Goal: Task Accomplishment & Management: Manage account settings

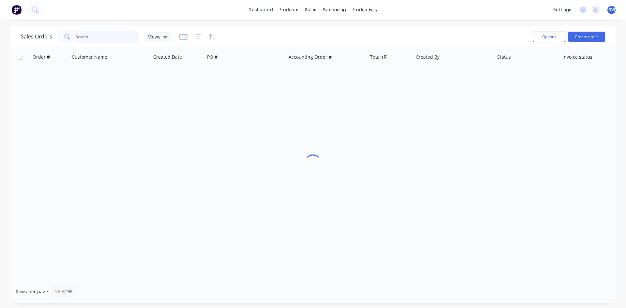
click at [111, 35] on input "text" at bounding box center [108, 36] width 64 height 13
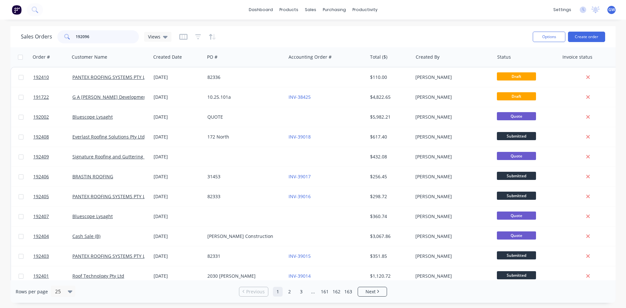
type input "192096"
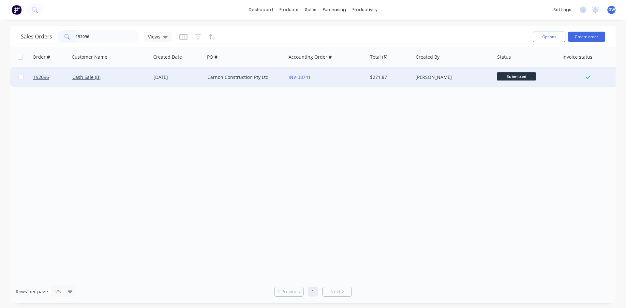
click at [414, 74] on div "[PERSON_NAME]" at bounding box center [453, 77] width 81 height 20
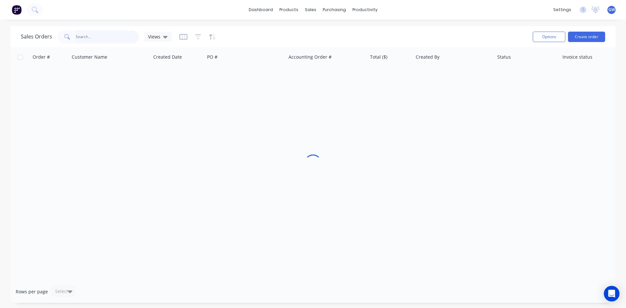
click at [95, 42] on input "text" at bounding box center [108, 36] width 64 height 13
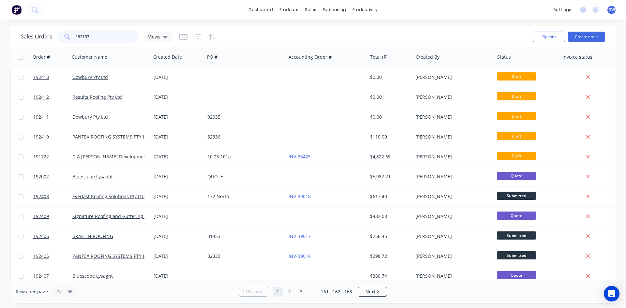
type input "192137"
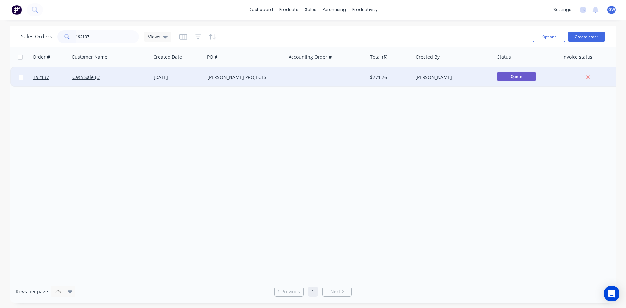
click at [323, 80] on div at bounding box center [326, 77] width 81 height 20
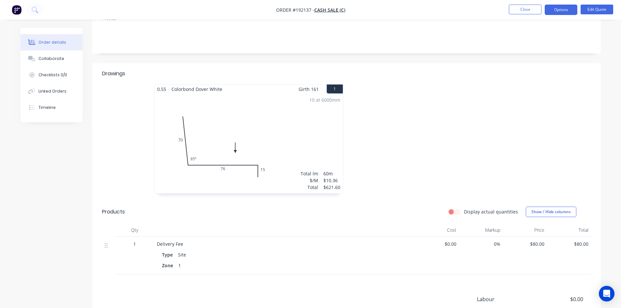
scroll to position [194, 0]
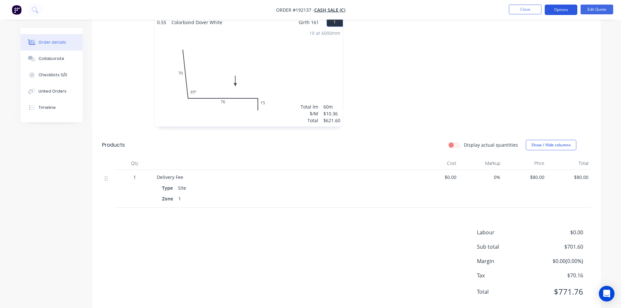
click at [557, 6] on button "Options" at bounding box center [561, 10] width 33 height 10
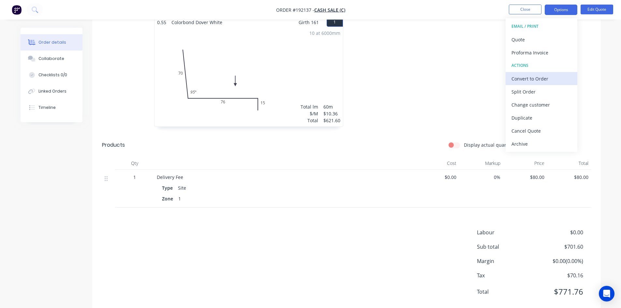
click at [538, 78] on div "Convert to Order" at bounding box center [542, 78] width 60 height 9
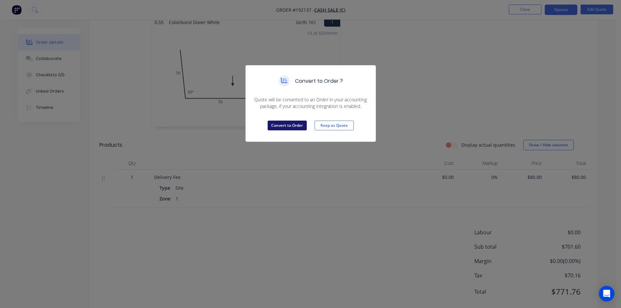
click at [289, 127] on button "Convert to Order" at bounding box center [287, 126] width 39 height 10
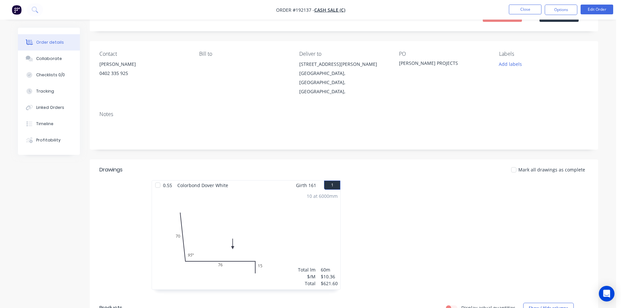
scroll to position [0, 0]
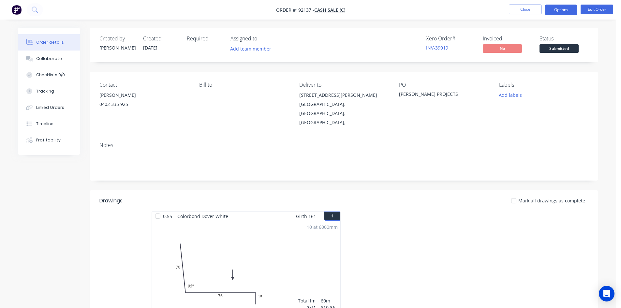
click at [563, 10] on button "Options" at bounding box center [561, 10] width 33 height 10
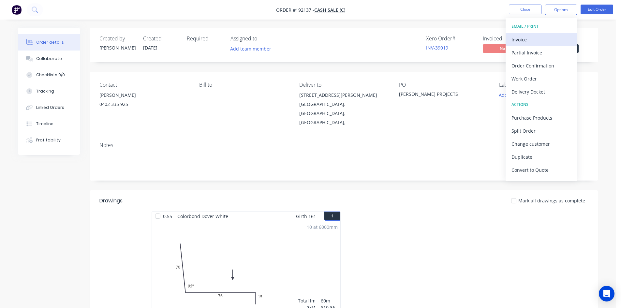
click at [547, 38] on div "Invoice" at bounding box center [542, 39] width 60 height 9
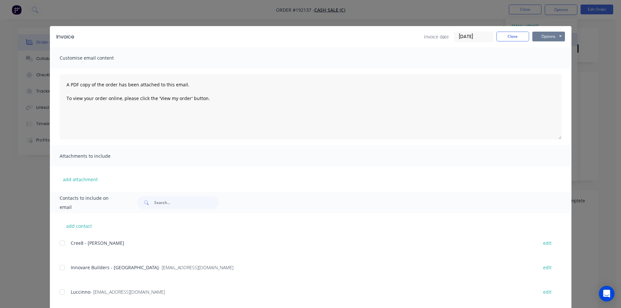
click at [548, 38] on button "Options" at bounding box center [548, 37] width 33 height 10
click at [547, 54] on button "Print" at bounding box center [553, 58] width 42 height 11
click at [512, 35] on button "Close" at bounding box center [513, 37] width 33 height 10
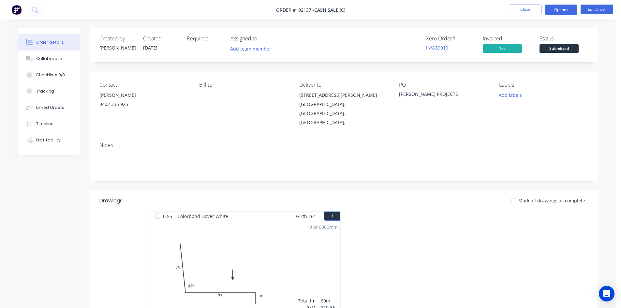
click at [557, 7] on button "Options" at bounding box center [561, 10] width 33 height 10
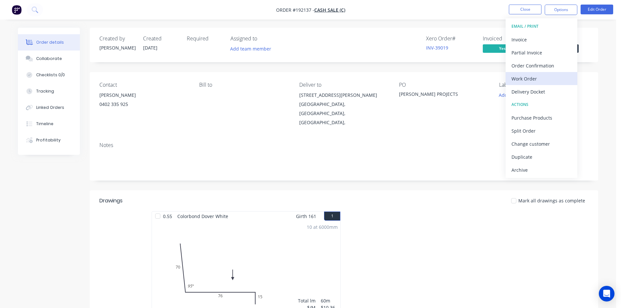
click at [529, 78] on div "Work Order" at bounding box center [542, 78] width 60 height 9
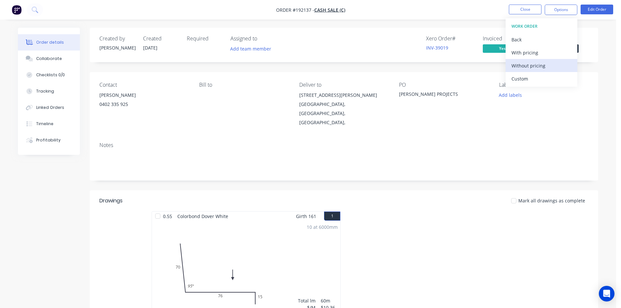
click at [532, 67] on div "Without pricing" at bounding box center [542, 65] width 60 height 9
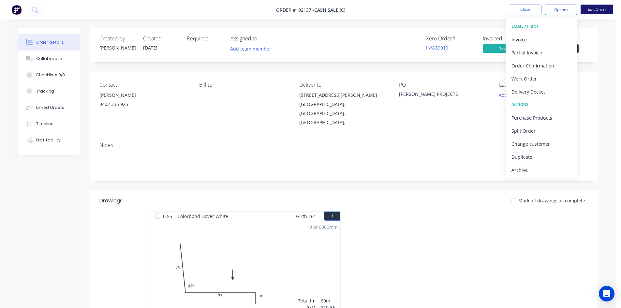
click at [589, 8] on button "Edit Order" at bounding box center [597, 10] width 33 height 10
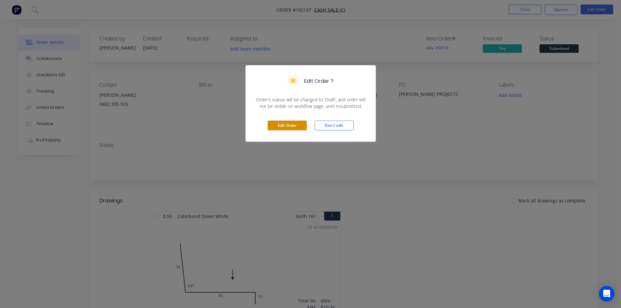
click at [296, 126] on button "Edit Order" at bounding box center [287, 126] width 39 height 10
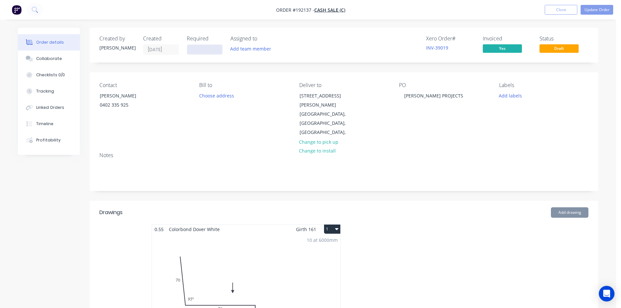
click at [198, 51] on input at bounding box center [204, 50] width 35 height 10
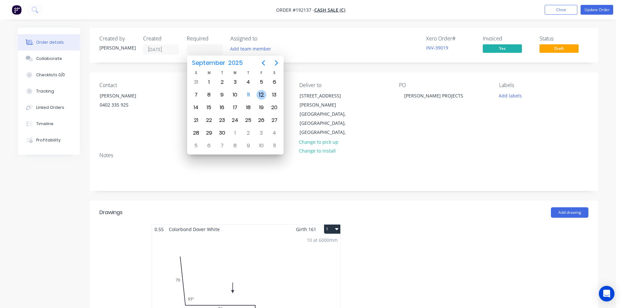
click at [260, 95] on div "12" at bounding box center [262, 95] width 10 height 10
type input "12/09/25"
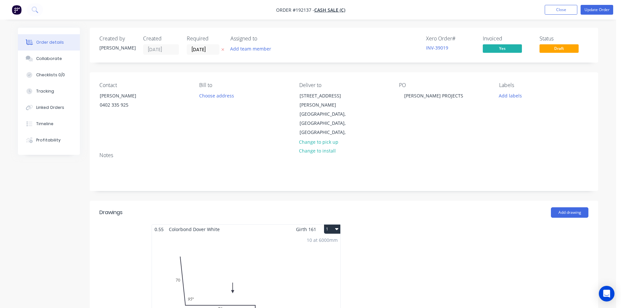
click at [233, 67] on div "Created by Hayden Created 11/09/25 Required 12/09/25 Assigned to Add team membe…" at bounding box center [344, 311] width 509 height 567
click at [442, 96] on div "RYER PROJECTS" at bounding box center [433, 95] width 69 height 9
click at [327, 68] on div "Created by Hayden Created 11/09/25 Required 12/09/25 Assigned to Add team membe…" at bounding box center [344, 311] width 509 height 567
click at [592, 13] on button "Update Order" at bounding box center [597, 10] width 33 height 10
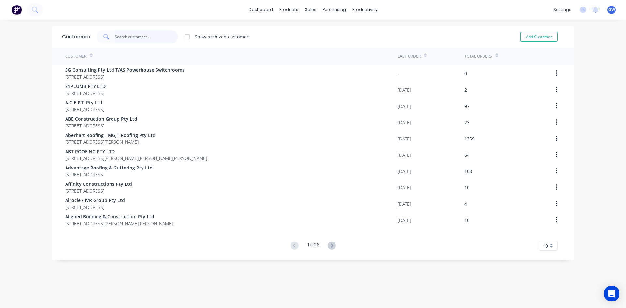
click at [141, 34] on input "text" at bounding box center [147, 36] width 64 height 13
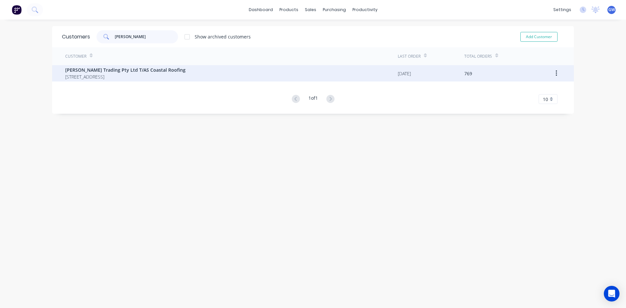
type input "connor"
click at [126, 81] on div "Connors Trading Pty Ltd T/AS Coastal Roofing 10 Newcastle Drive POTTSVILLE New …" at bounding box center [231, 73] width 333 height 16
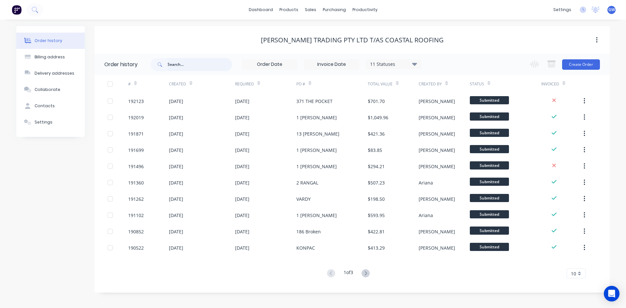
click at [205, 62] on input "text" at bounding box center [200, 64] width 65 height 13
type input "the pocket"
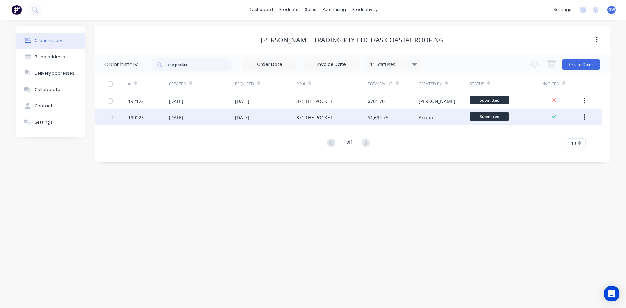
click at [395, 124] on div "$1,699.75" at bounding box center [393, 117] width 51 height 16
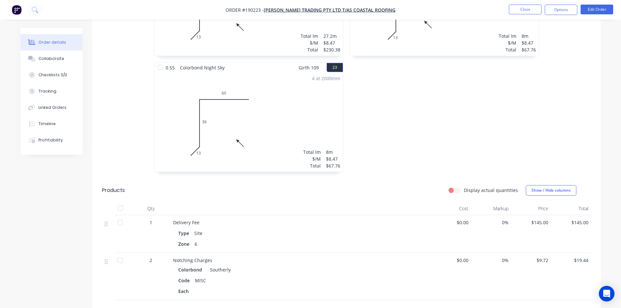
scroll to position [1525, 0]
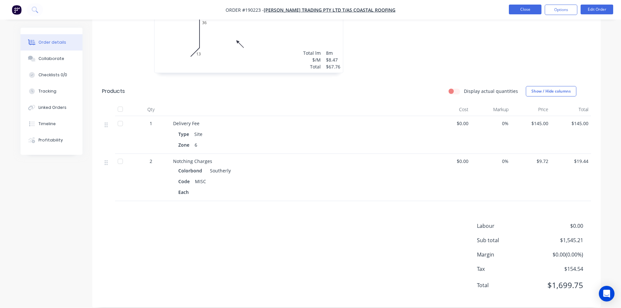
click at [525, 8] on button "Close" at bounding box center [525, 10] width 33 height 10
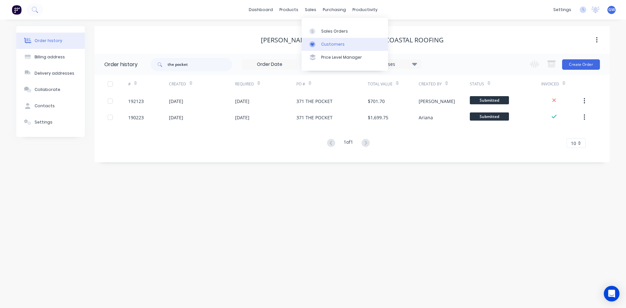
click at [330, 46] on div "Customers" at bounding box center [332, 44] width 23 height 6
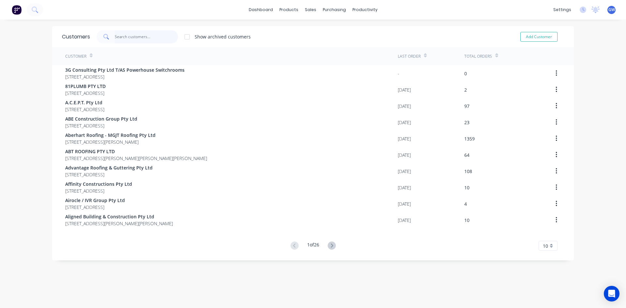
click at [126, 37] on input "text" at bounding box center [147, 36] width 64 height 13
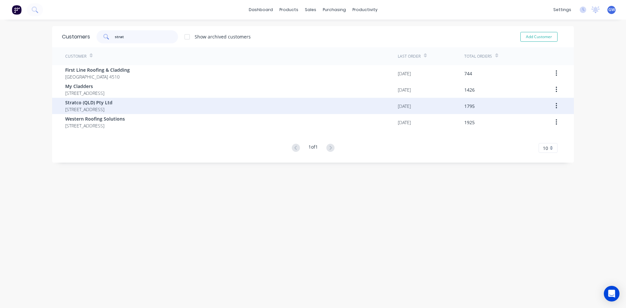
type input "strat"
click at [112, 111] on span "PO BOX 6217 YATALA Queensland Australia 4207" at bounding box center [88, 109] width 47 height 7
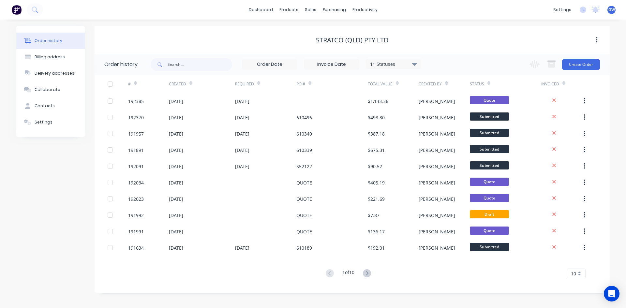
click at [346, 63] on input at bounding box center [331, 65] width 55 height 10
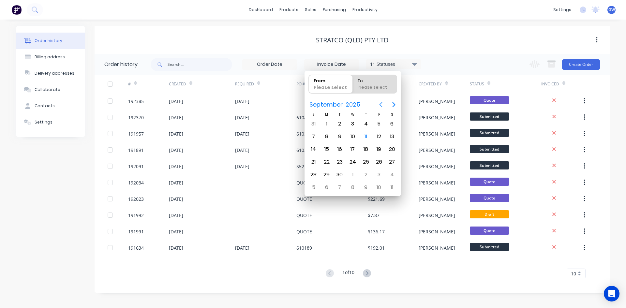
click at [380, 103] on icon "Previous page" at bounding box center [381, 105] width 8 height 8
click at [395, 102] on icon "Next page" at bounding box center [394, 105] width 8 height 8
click at [377, 105] on button "Previous page" at bounding box center [380, 104] width 13 height 13
drag, startPoint x: 340, startPoint y: 126, endPoint x: 399, endPoint y: 110, distance: 61.1
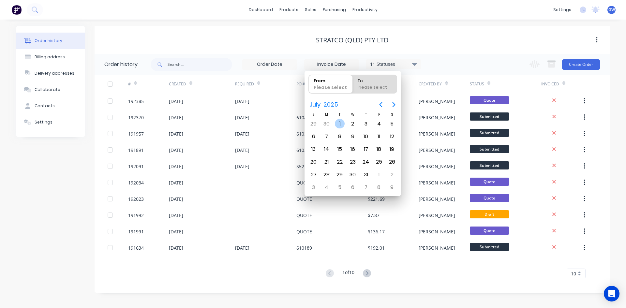
click at [340, 126] on div "1" at bounding box center [340, 124] width 10 height 10
type input "01/07/25"
radio input "false"
radio input "true"
click at [389, 102] on button "Next page" at bounding box center [393, 104] width 13 height 13
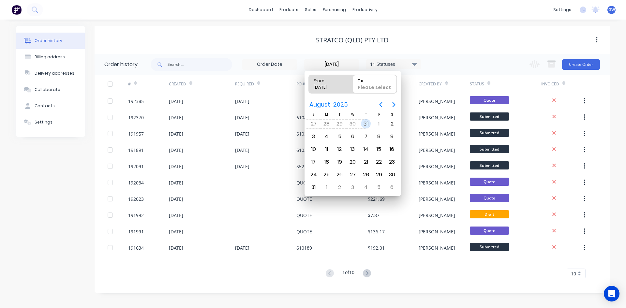
click at [365, 123] on div "31" at bounding box center [366, 124] width 10 height 10
type input "30/06/25 - 31/07/25"
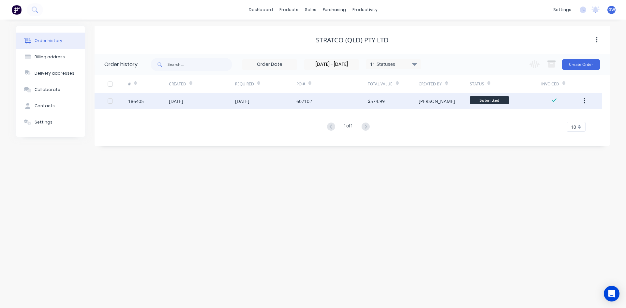
click at [111, 100] on div at bounding box center [110, 101] width 13 height 13
click at [551, 61] on icon "button" at bounding box center [551, 62] width 8 height 2
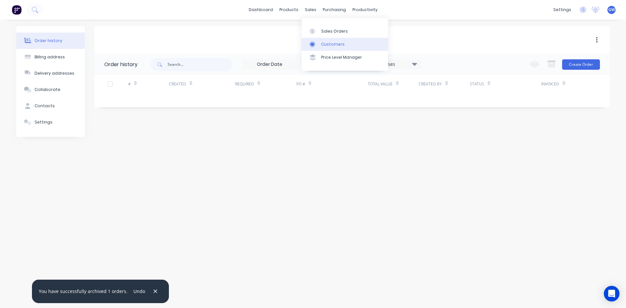
click at [325, 47] on div "Customers" at bounding box center [332, 44] width 23 height 6
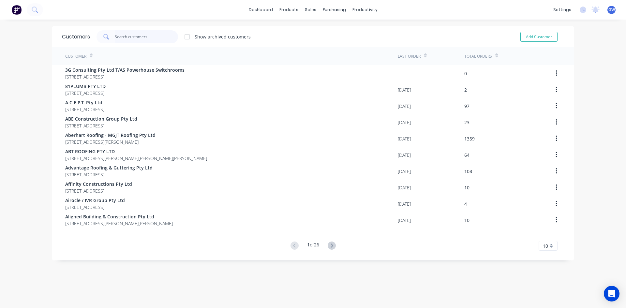
click at [145, 36] on input "text" at bounding box center [147, 36] width 64 height 13
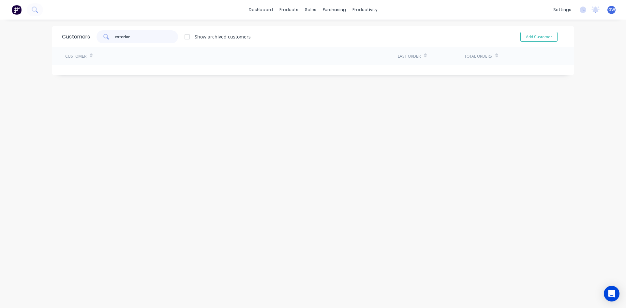
type input "exterior"
click at [188, 39] on div at bounding box center [187, 36] width 13 height 13
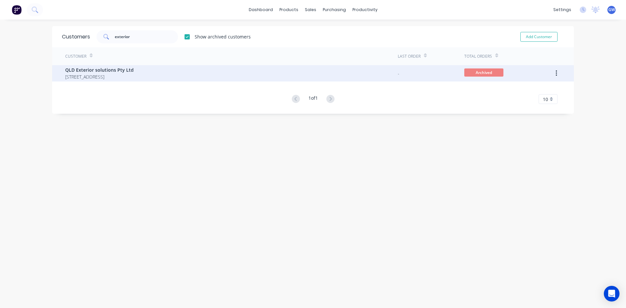
click at [134, 76] on span "38 Marika Way Currumbin Waters Queensland Australia 4223" at bounding box center [99, 76] width 68 height 7
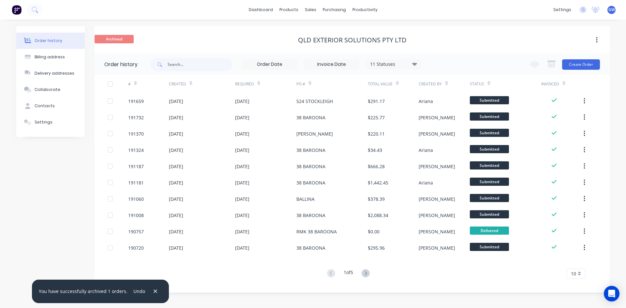
click at [338, 65] on input at bounding box center [331, 65] width 55 height 10
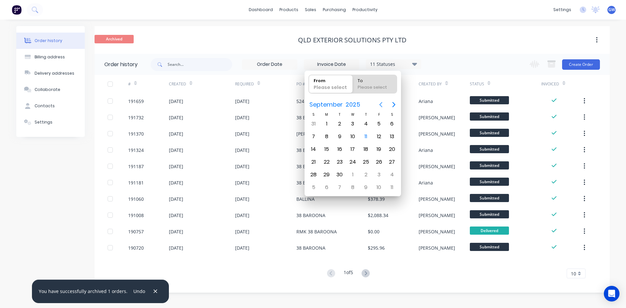
click at [382, 102] on icon "Previous page" at bounding box center [381, 105] width 8 height 8
click at [343, 124] on div "1" at bounding box center [340, 124] width 10 height 10
type input "01/07/25"
radio input "false"
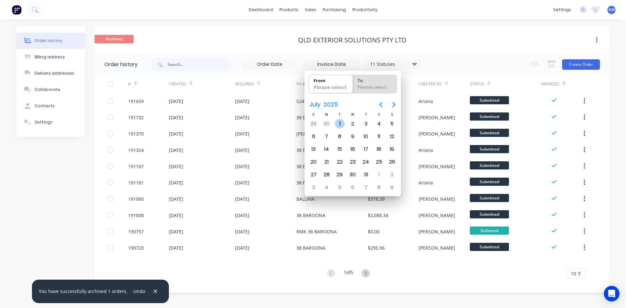
radio input "true"
click at [363, 176] on div "31" at bounding box center [366, 175] width 10 height 10
type input "30/06/25 - 31/07/25"
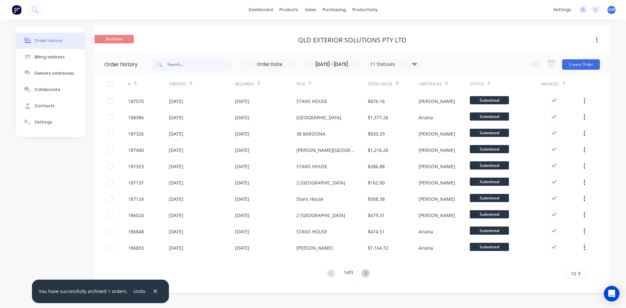
drag, startPoint x: 579, startPoint y: 276, endPoint x: 577, endPoint y: 269, distance: 7.4
click at [578, 276] on div "10" at bounding box center [576, 274] width 19 height 10
click at [577, 265] on div "35" at bounding box center [576, 262] width 18 height 11
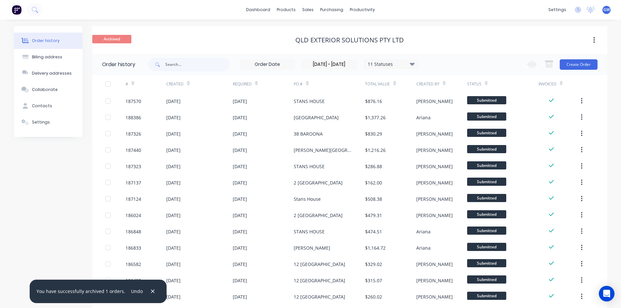
click at [104, 87] on div at bounding box center [107, 84] width 13 height 13
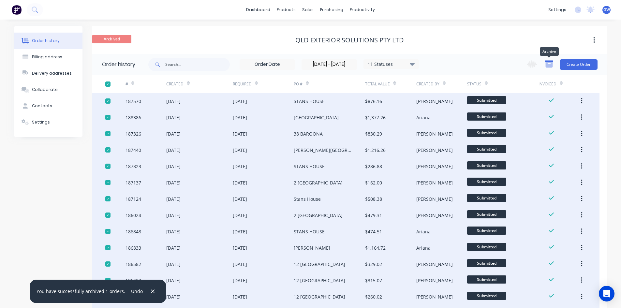
click at [551, 62] on icon "button" at bounding box center [548, 65] width 7 height 6
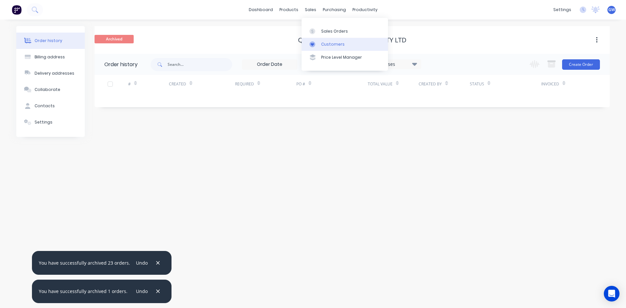
click at [318, 43] on div at bounding box center [314, 44] width 10 height 6
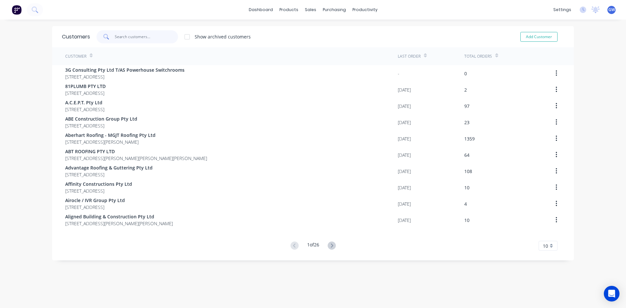
click at [142, 33] on input "text" at bounding box center [147, 36] width 64 height 13
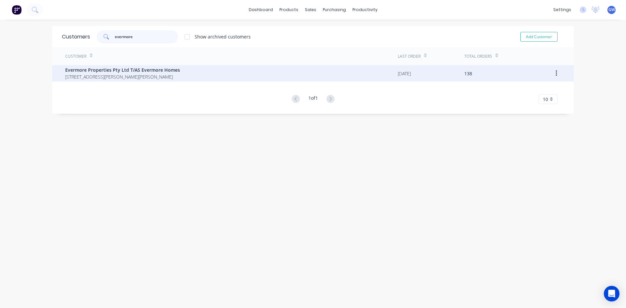
type input "evermore"
click at [137, 67] on span "Evermore Properties Pty Ltd T/AS Evermore Homes" at bounding box center [122, 70] width 115 height 7
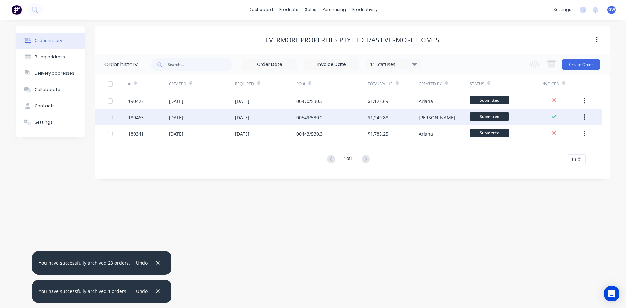
click at [110, 117] on div at bounding box center [110, 117] width 13 height 13
click at [553, 64] on icon "button" at bounding box center [551, 64] width 8 height 8
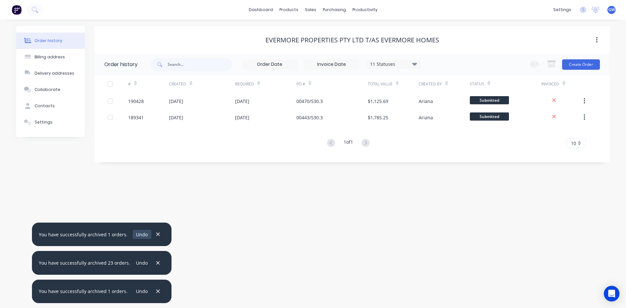
click at [142, 234] on button "Undo" at bounding box center [142, 234] width 19 height 9
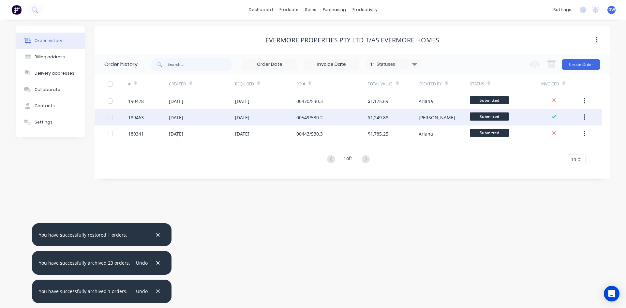
click at [109, 120] on div at bounding box center [118, 117] width 21 height 16
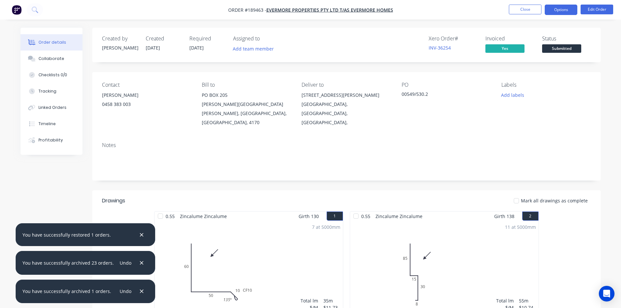
click at [550, 8] on button "Options" at bounding box center [561, 10] width 33 height 10
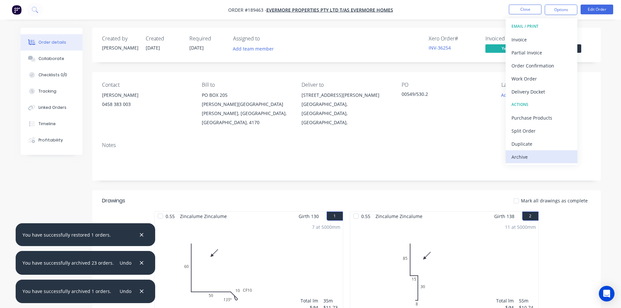
click at [527, 153] on div "Archive" at bounding box center [542, 156] width 60 height 9
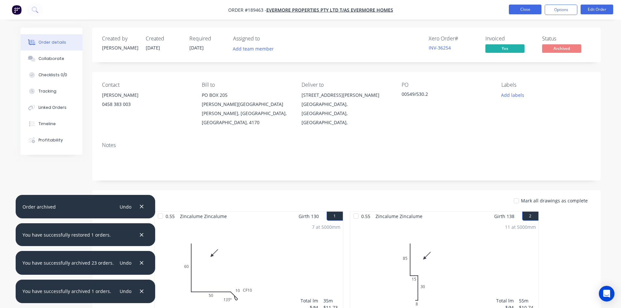
click at [528, 11] on button "Close" at bounding box center [525, 10] width 33 height 10
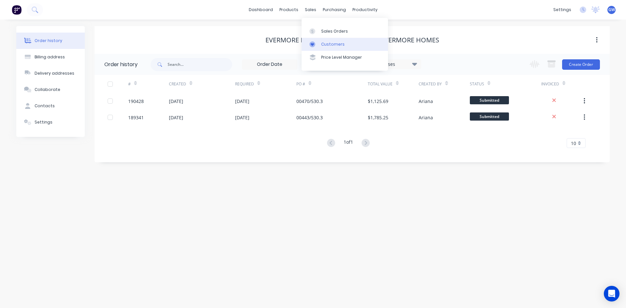
click at [336, 45] on div "Customers" at bounding box center [332, 44] width 23 height 6
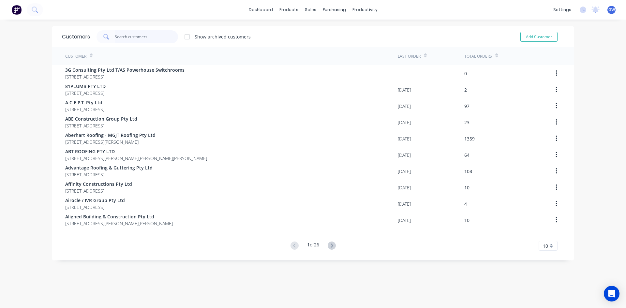
drag, startPoint x: 148, startPoint y: 38, endPoint x: 141, endPoint y: 39, distance: 7.9
click at [148, 38] on input "text" at bounding box center [147, 36] width 64 height 13
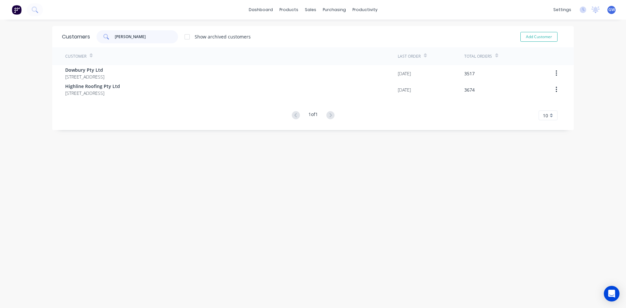
type input "charles"
click at [187, 33] on div at bounding box center [187, 36] width 13 height 13
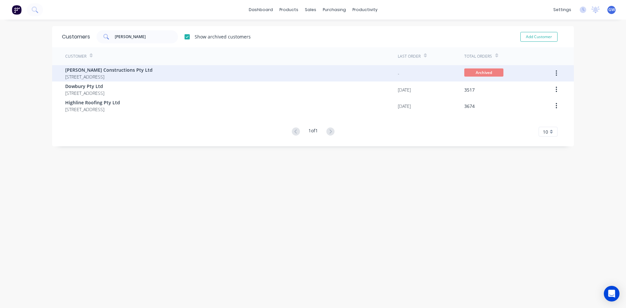
click at [153, 68] on span "Charles Warren Constructions Pty Ltd" at bounding box center [108, 70] width 87 height 7
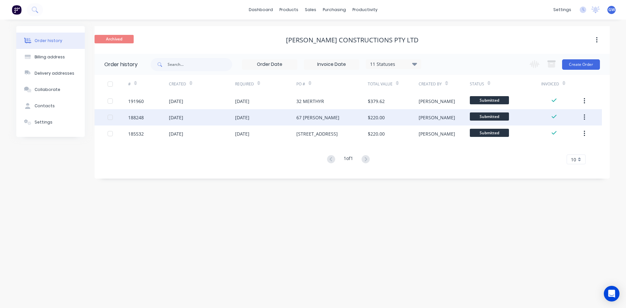
click at [111, 116] on div at bounding box center [110, 117] width 13 height 13
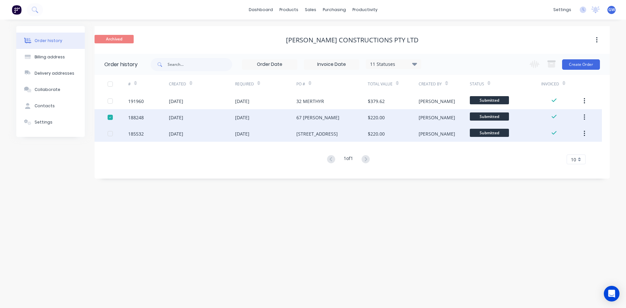
click at [110, 133] on div at bounding box center [110, 133] width 13 height 13
click at [553, 65] on icon "button" at bounding box center [551, 65] width 7 height 6
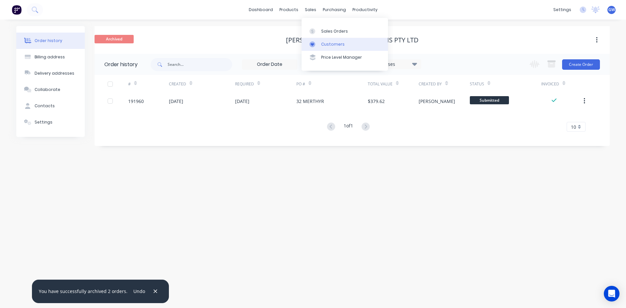
click at [327, 48] on link "Customers" at bounding box center [345, 44] width 86 height 13
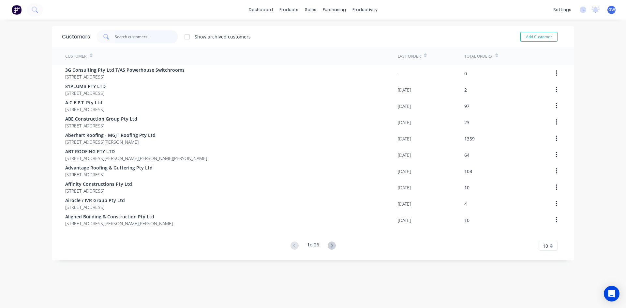
drag, startPoint x: 139, startPoint y: 38, endPoint x: 124, endPoint y: 29, distance: 17.3
click at [138, 37] on input "text" at bounding box center [147, 36] width 64 height 13
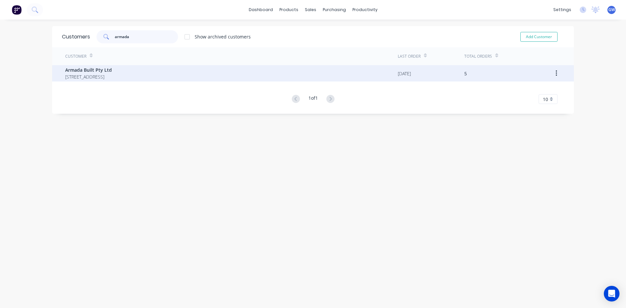
type input "armada"
click at [160, 66] on div "Armada Built Pty Ltd 39 Dunhill Crescent Morningside Queensland Australia 4170" at bounding box center [231, 73] width 333 height 16
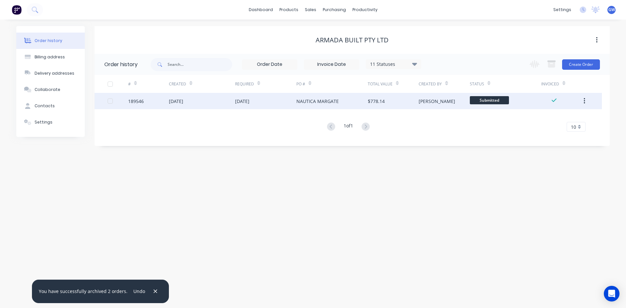
click at [112, 102] on div at bounding box center [110, 101] width 13 height 13
click at [342, 67] on input at bounding box center [331, 65] width 55 height 10
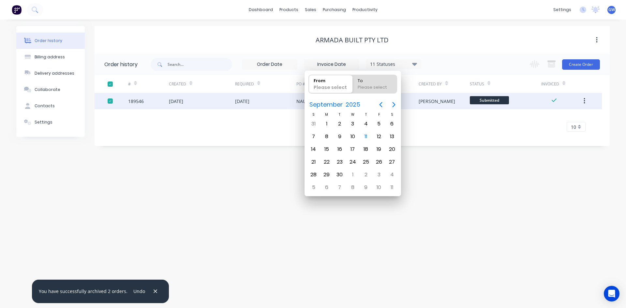
click at [401, 65] on div "11 Statuses" at bounding box center [393, 64] width 55 height 7
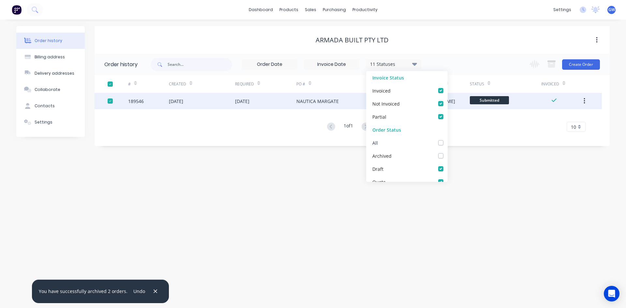
drag, startPoint x: 438, startPoint y: 142, endPoint x: 475, endPoint y: 62, distance: 87.8
click at [447, 139] on label at bounding box center [447, 139] width 0 height 0
click at [447, 142] on input "checkbox" at bounding box center [449, 142] width 5 height 6
checkbox input "true"
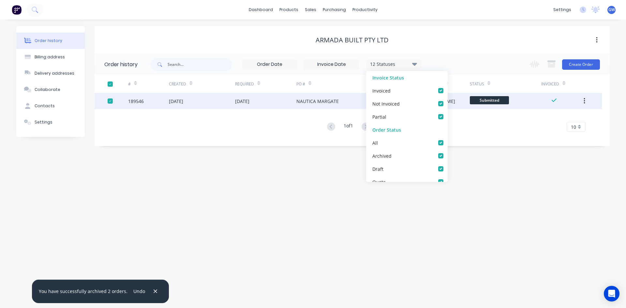
click at [475, 62] on div "12 Statuses Invoice Status Invoiced Not Invoiced Partial Order Status All Archi…" at bounding box center [380, 64] width 459 height 21
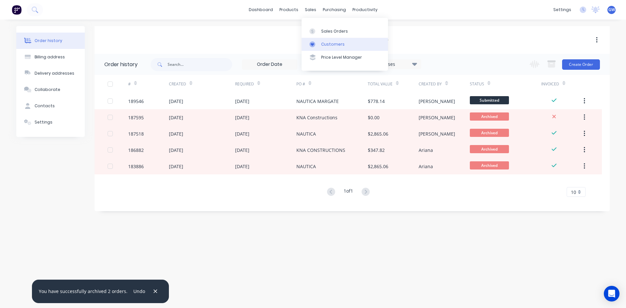
click at [317, 49] on link "Customers" at bounding box center [345, 44] width 86 height 13
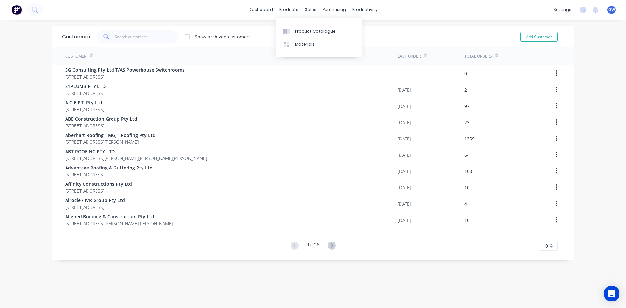
click at [158, 29] on div "Customers Show archived customers Add Customer" at bounding box center [313, 36] width 522 height 21
click at [156, 39] on input "text" at bounding box center [147, 36] width 64 height 13
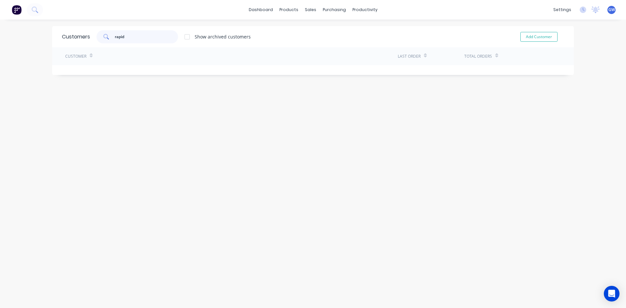
type input "rapid"
click at [187, 37] on div at bounding box center [187, 36] width 13 height 13
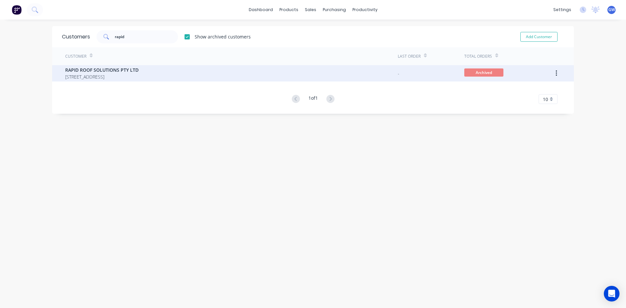
click at [139, 76] on span "82 Deagon Street Brisbane Queensland Australia 4017" at bounding box center [101, 76] width 73 height 7
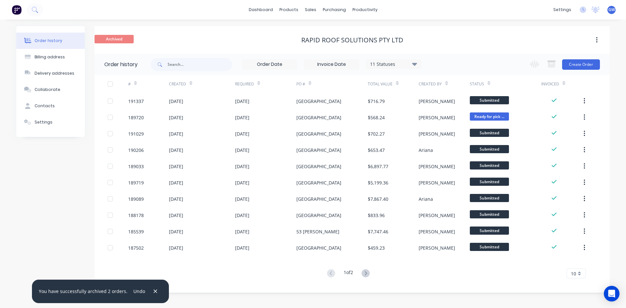
click at [343, 62] on input at bounding box center [331, 65] width 55 height 10
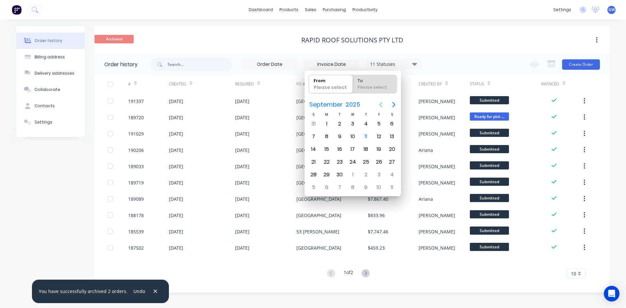
click at [383, 101] on icon "Previous page" at bounding box center [381, 105] width 8 height 8
click at [337, 123] on div "1" at bounding box center [340, 124] width 10 height 10
type input "01/07/25"
radio input "false"
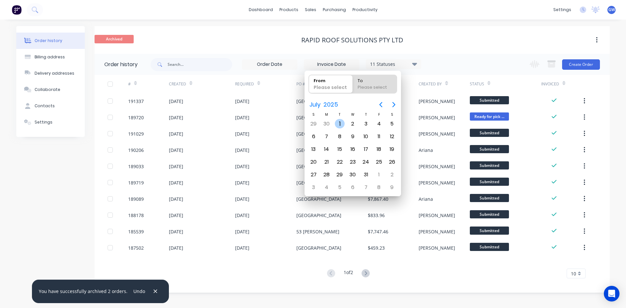
radio input "true"
click at [370, 174] on div "31" at bounding box center [365, 175] width 13 height 12
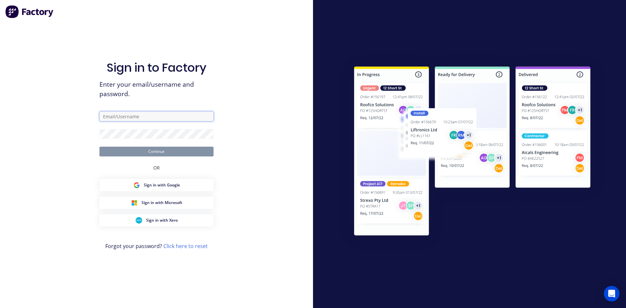
click at [135, 119] on input "text" at bounding box center [156, 117] width 114 height 10
type input "gracew@fmfabricators.com.au"
click at [99, 147] on button "Continue" at bounding box center [156, 152] width 114 height 10
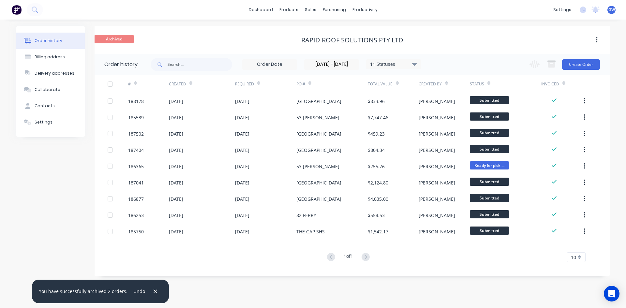
click at [110, 83] on div at bounding box center [110, 84] width 13 height 13
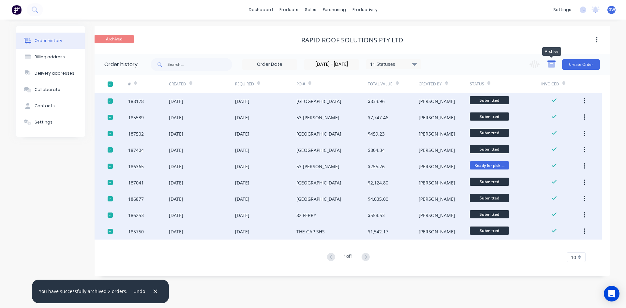
click at [551, 66] on icon "button" at bounding box center [551, 65] width 7 height 6
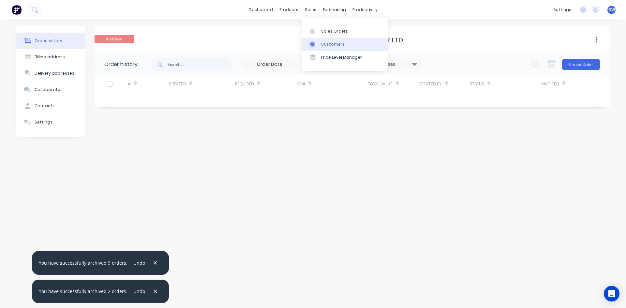
click at [321, 45] on div "Customers" at bounding box center [332, 44] width 23 height 6
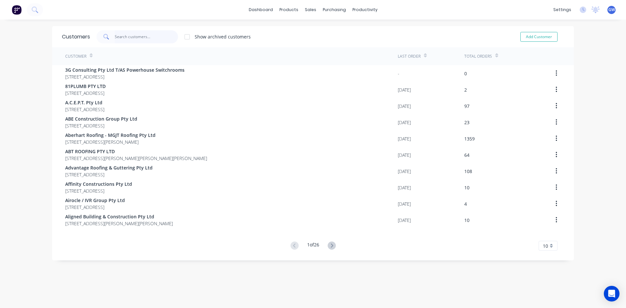
click at [133, 37] on input "text" at bounding box center [147, 36] width 64 height 13
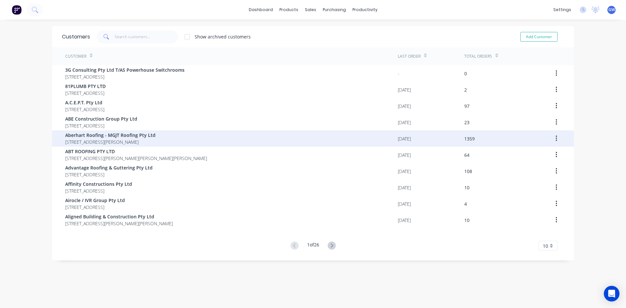
click at [137, 138] on span "Aberhart Roofing - MGJT Roofing Pty Ltd" at bounding box center [110, 135] width 90 height 7
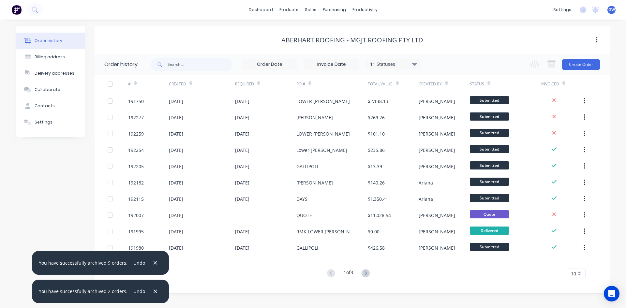
click at [579, 275] on div "10" at bounding box center [576, 274] width 19 height 10
click at [575, 264] on div "35" at bounding box center [576, 262] width 18 height 11
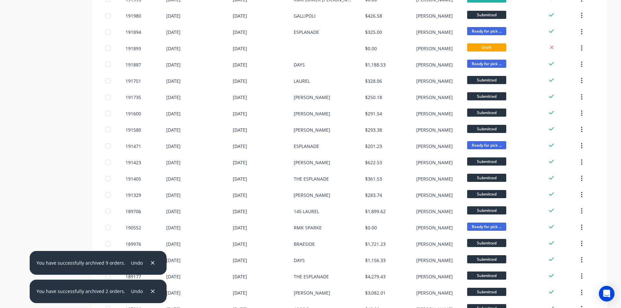
scroll to position [301, 0]
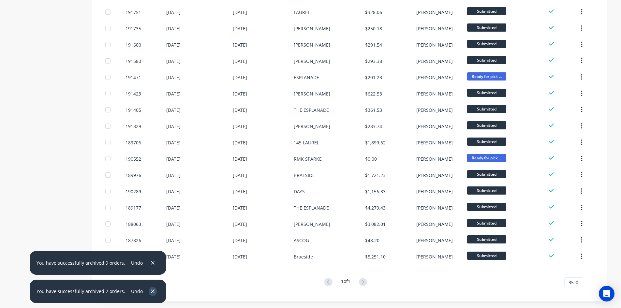
click at [151, 291] on icon "button" at bounding box center [153, 292] width 4 height 4
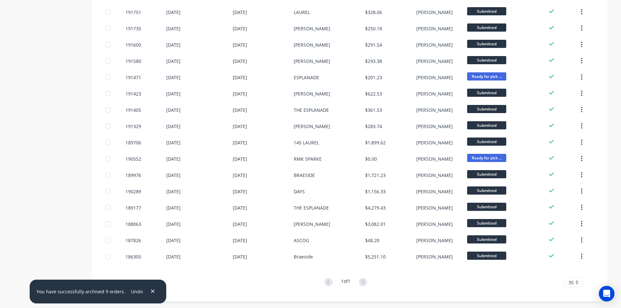
click at [151, 291] on icon "button" at bounding box center [153, 292] width 4 height 4
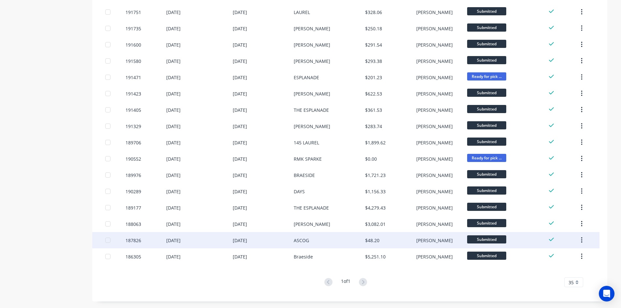
click at [109, 241] on div at bounding box center [107, 240] width 13 height 13
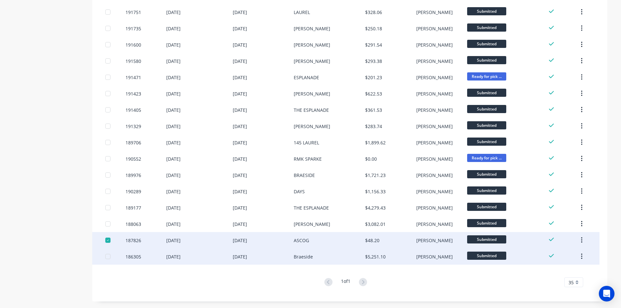
click at [109, 258] on div at bounding box center [107, 256] width 13 height 13
click at [584, 241] on button "button" at bounding box center [581, 240] width 15 height 12
click at [564, 259] on div "Archive" at bounding box center [558, 257] width 50 height 9
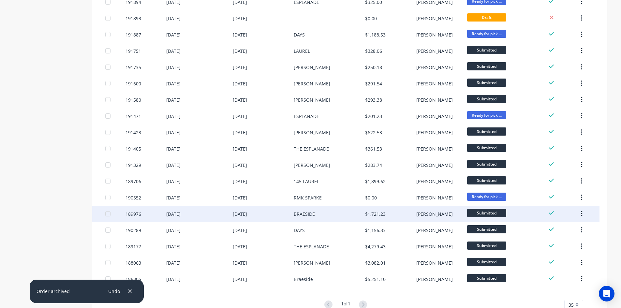
scroll to position [285, 0]
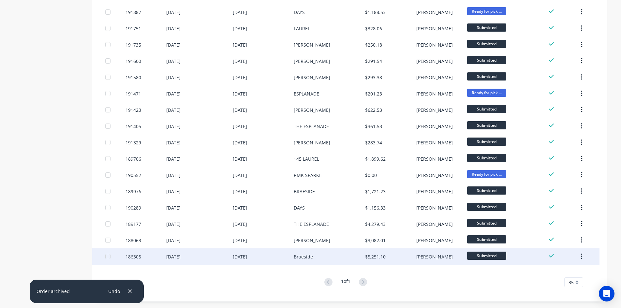
click at [108, 256] on div at bounding box center [107, 256] width 13 height 13
click at [581, 255] on icon "button" at bounding box center [582, 256] width 2 height 7
click at [559, 270] on div "Archive" at bounding box center [558, 273] width 50 height 9
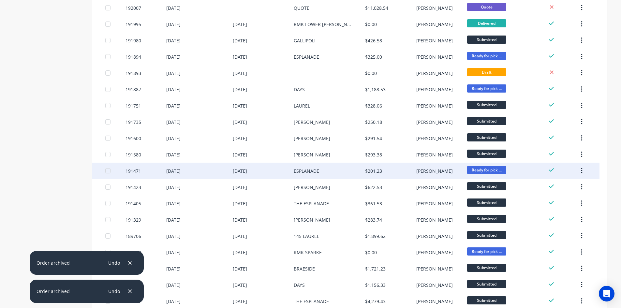
scroll to position [268, 0]
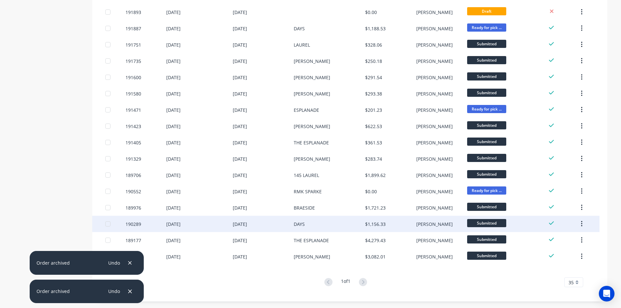
click at [108, 223] on div at bounding box center [107, 223] width 13 height 13
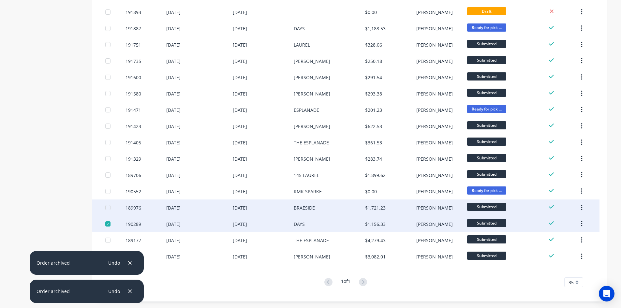
click at [109, 208] on div at bounding box center [107, 207] width 13 height 13
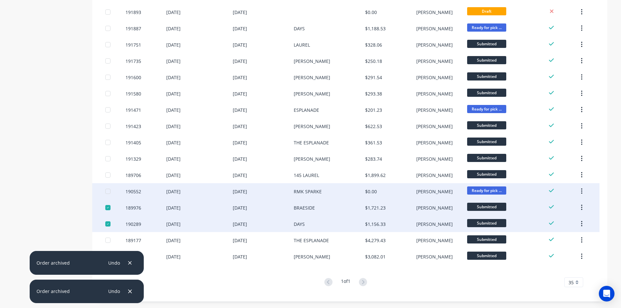
click at [107, 190] on div at bounding box center [107, 191] width 13 height 13
click at [580, 191] on button "button" at bounding box center [581, 192] width 15 height 12
click at [565, 210] on div "Archive" at bounding box center [558, 208] width 50 height 9
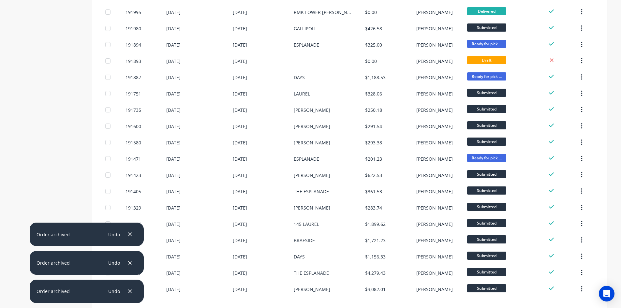
scroll to position [252, 0]
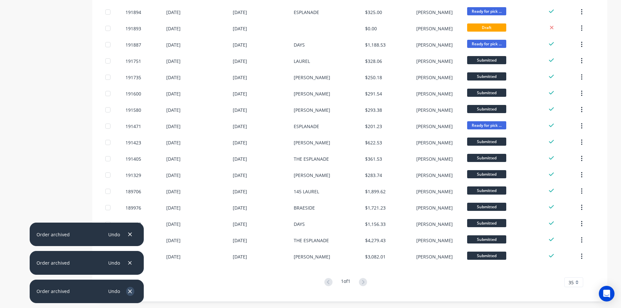
click at [131, 291] on icon "button" at bounding box center [130, 292] width 4 height 4
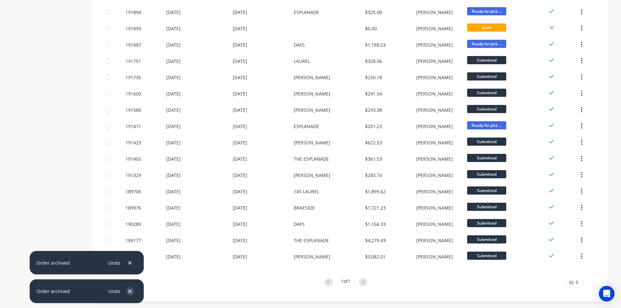
click at [131, 291] on icon "button" at bounding box center [130, 292] width 4 height 4
click at [131, 265] on icon "button" at bounding box center [130, 263] width 4 height 4
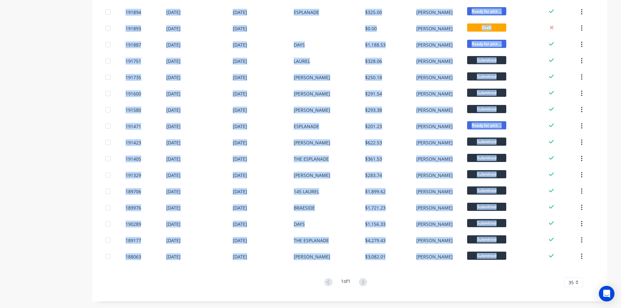
click at [131, 291] on div "# Created Required PO # Total Value Created By Status Invoiced 191750 04 Sep 20…" at bounding box center [345, 59] width 507 height 472
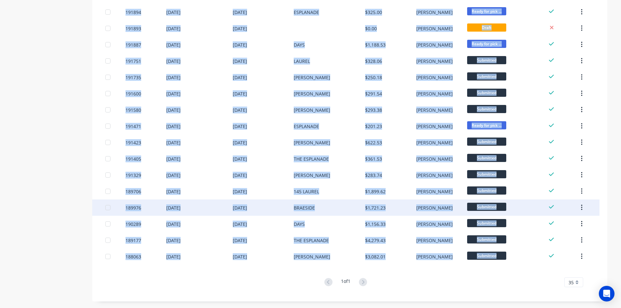
click at [109, 208] on div at bounding box center [107, 207] width 13 height 13
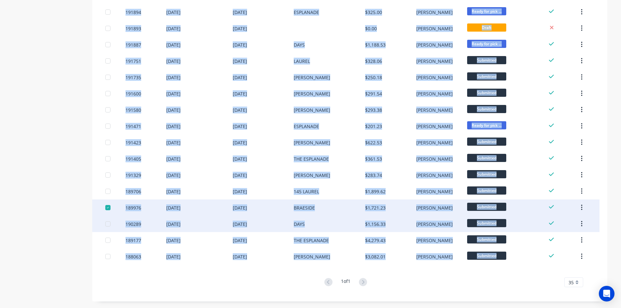
click at [109, 223] on div at bounding box center [107, 223] width 13 height 13
click at [581, 211] on icon "button" at bounding box center [582, 207] width 2 height 7
click at [574, 223] on div "Archive" at bounding box center [558, 224] width 50 height 9
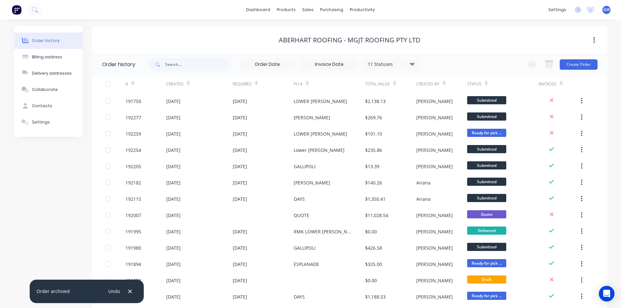
click at [488, 37] on div "Aberhart Roofing - MGJT Roofing Pty Ltd" at bounding box center [349, 40] width 515 height 8
click at [319, 45] on div "Customers" at bounding box center [330, 44] width 23 height 6
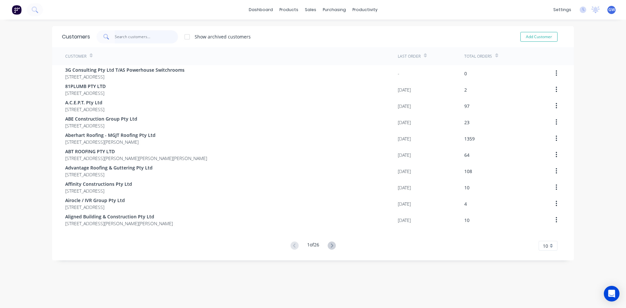
drag, startPoint x: 145, startPoint y: 37, endPoint x: 115, endPoint y: 45, distance: 31.1
click at [141, 37] on input "text" at bounding box center [147, 36] width 64 height 13
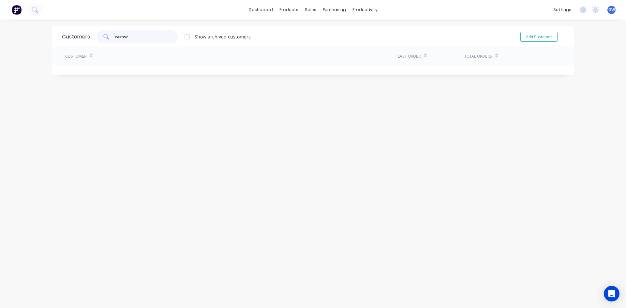
click at [122, 34] on input "eastwe" at bounding box center [147, 36] width 64 height 13
type input "east we"
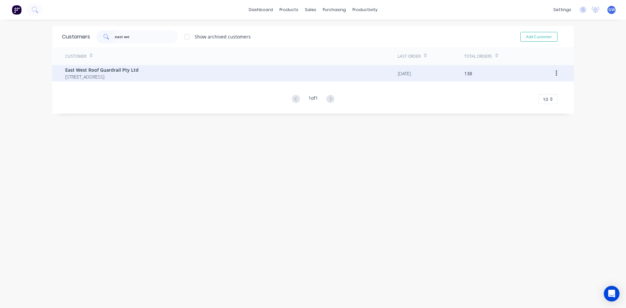
drag, startPoint x: 122, startPoint y: 63, endPoint x: 123, endPoint y: 70, distance: 7.0
click at [122, 65] on div "Customer" at bounding box center [231, 56] width 333 height 18
click at [123, 70] on span "East West Roof Guardrail Pty Ltd" at bounding box center [101, 70] width 73 height 7
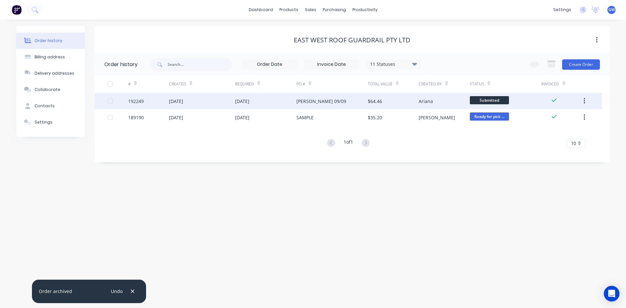
click at [110, 102] on div at bounding box center [110, 101] width 13 height 13
click at [556, 62] on icon "button" at bounding box center [551, 62] width 8 height 2
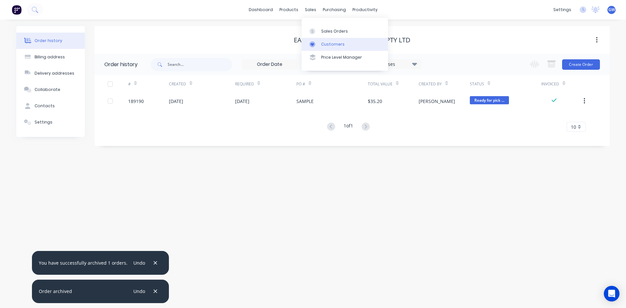
click at [337, 50] on link "Customers" at bounding box center [345, 44] width 86 height 13
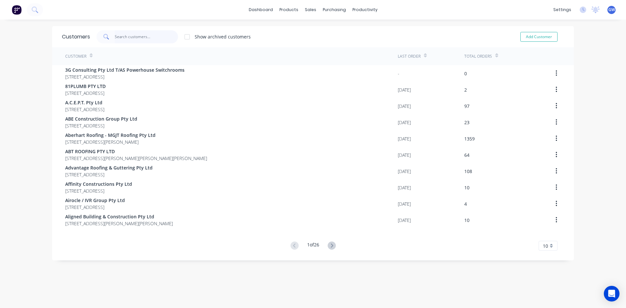
click at [138, 38] on input "text" at bounding box center [147, 36] width 64 height 13
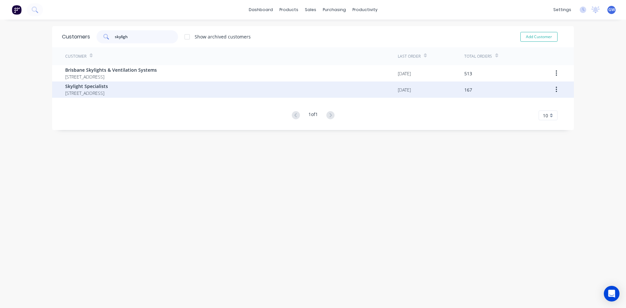
type input "skyligh"
click at [108, 83] on span "Skylight Specialists" at bounding box center [86, 86] width 43 height 7
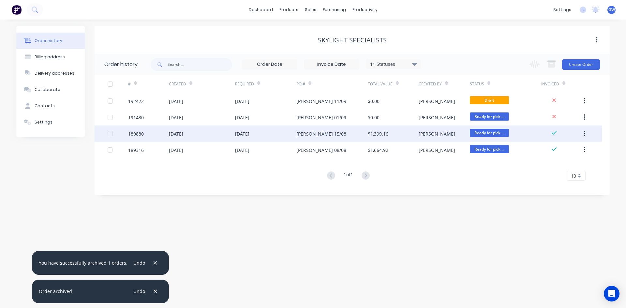
click at [111, 133] on div at bounding box center [110, 133] width 13 height 13
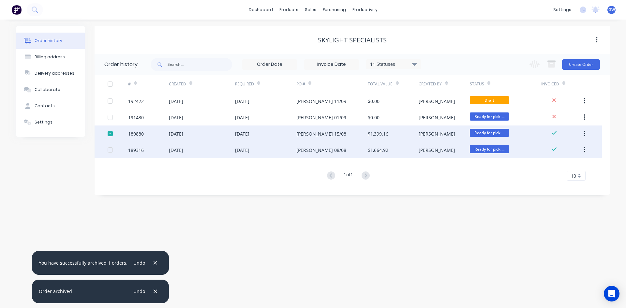
click at [109, 154] on div at bounding box center [118, 150] width 21 height 16
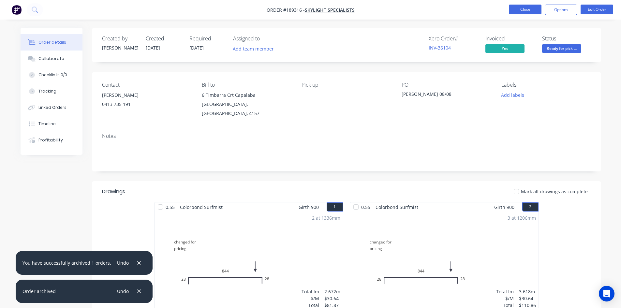
click at [525, 14] on button "Close" at bounding box center [525, 10] width 33 height 10
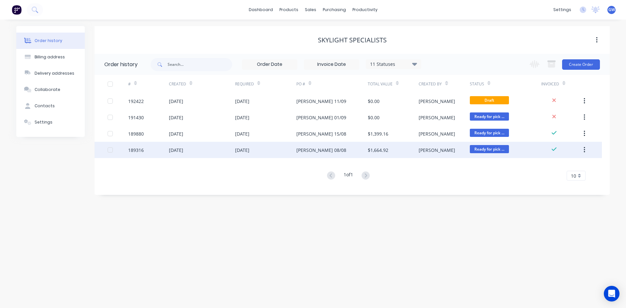
click at [112, 149] on div at bounding box center [110, 149] width 13 height 13
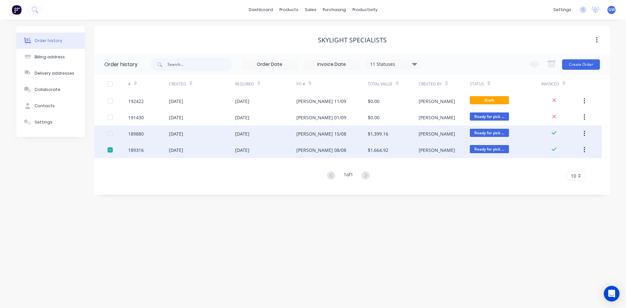
drag, startPoint x: 111, startPoint y: 136, endPoint x: 157, endPoint y: 140, distance: 46.5
click at [111, 136] on div at bounding box center [110, 133] width 13 height 13
click at [554, 66] on icon "button" at bounding box center [551, 65] width 7 height 6
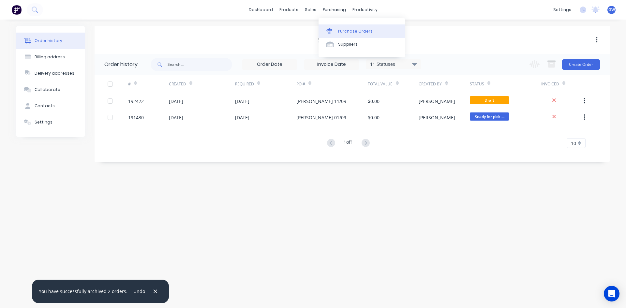
click at [349, 36] on link "Purchase Orders" at bounding box center [362, 30] width 86 height 13
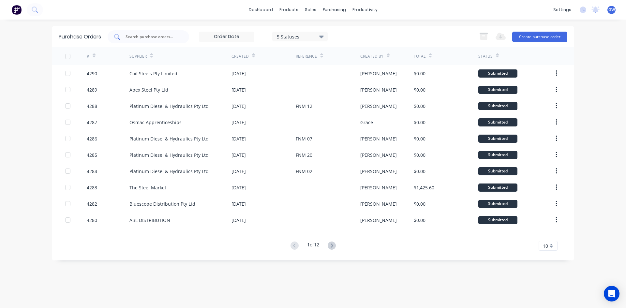
click at [159, 34] on input "text" at bounding box center [152, 37] width 54 height 7
type input "x"
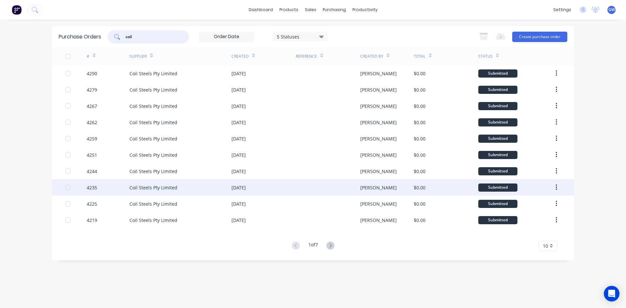
type input "coil"
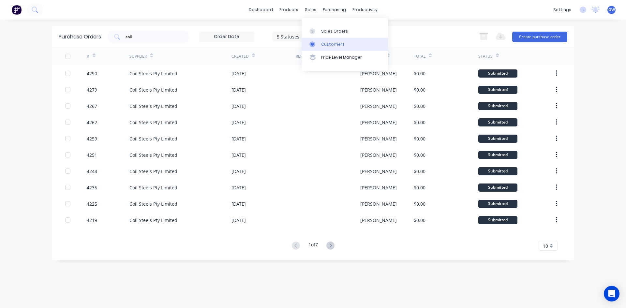
click at [320, 43] on link "Customers" at bounding box center [345, 44] width 86 height 13
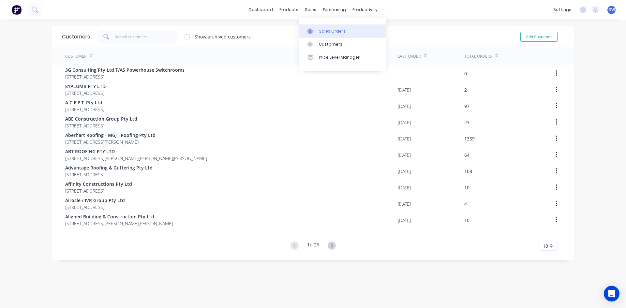
click at [321, 29] on div "Sales Orders" at bounding box center [332, 31] width 27 height 6
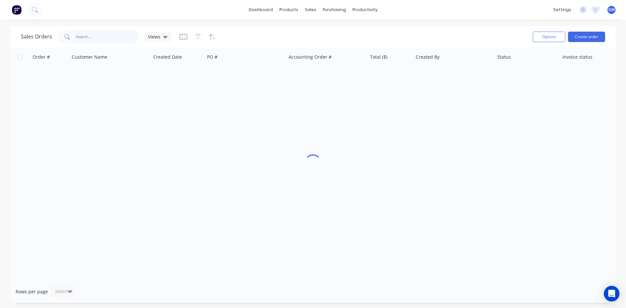
click at [109, 35] on input "text" at bounding box center [108, 36] width 64 height 13
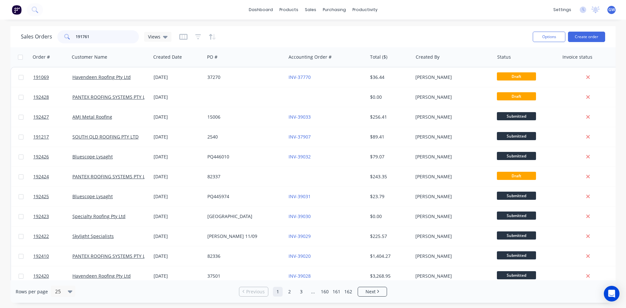
type input "191761"
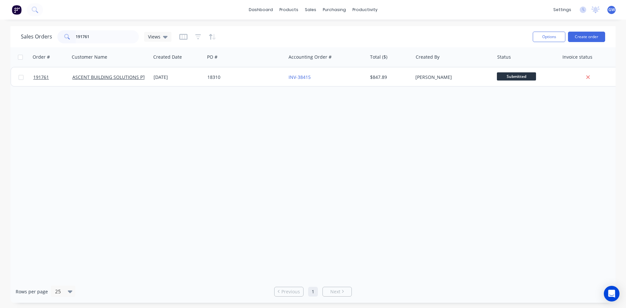
click at [449, 75] on div "[PERSON_NAME]" at bounding box center [451, 77] width 72 height 7
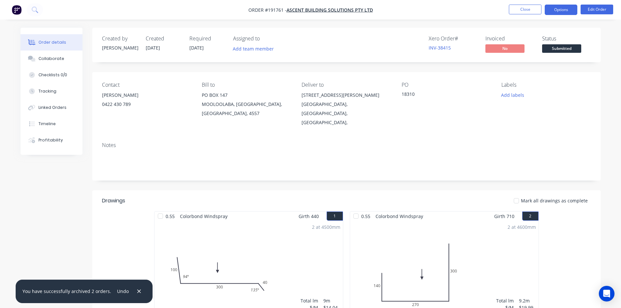
click at [569, 13] on button "Options" at bounding box center [561, 10] width 33 height 10
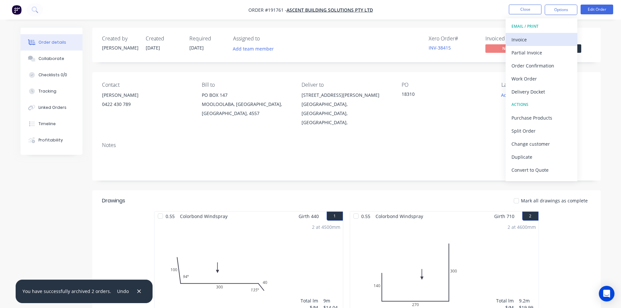
click at [536, 42] on div "Invoice" at bounding box center [542, 39] width 60 height 9
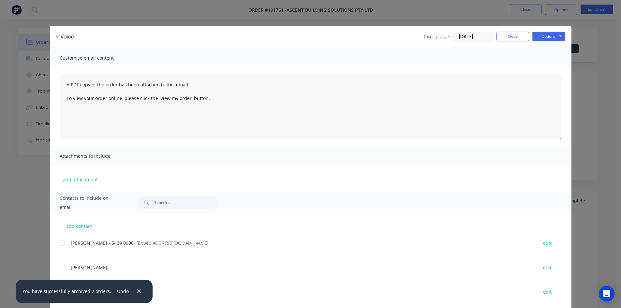
click at [62, 244] on div at bounding box center [62, 243] width 13 height 13
click at [558, 37] on button "Options" at bounding box center [548, 37] width 33 height 10
click at [558, 68] on button "Email" at bounding box center [553, 69] width 42 height 11
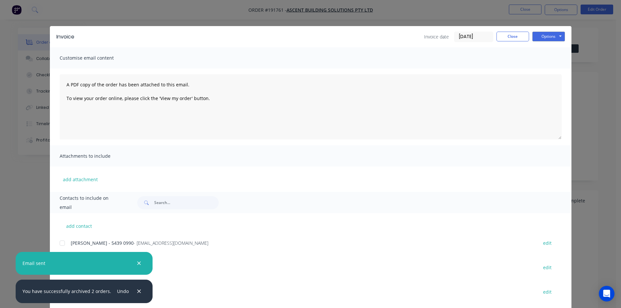
click at [526, 10] on div "Invoice Invoice date 11/09/25 Close Options Preview Print Email Customise email…" at bounding box center [310, 154] width 621 height 308
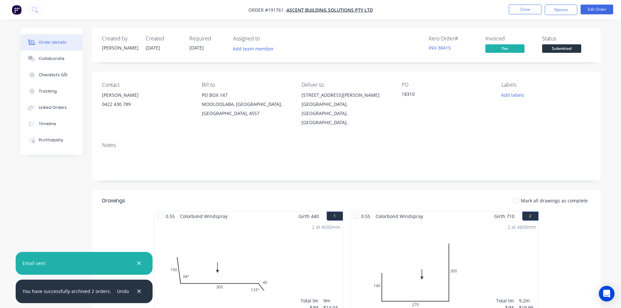
click at [526, 10] on button "Close" at bounding box center [525, 10] width 33 height 10
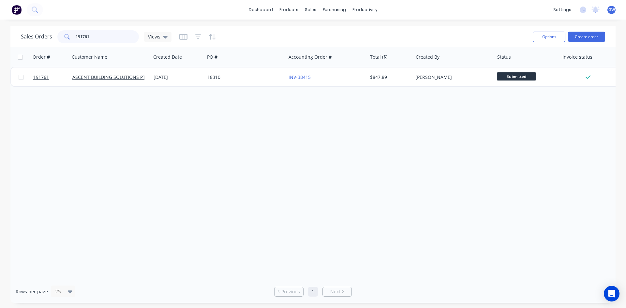
drag, startPoint x: 103, startPoint y: 30, endPoint x: 23, endPoint y: 30, distance: 80.2
click at [23, 30] on div "Sales Orders 191761 Views" at bounding box center [96, 36] width 151 height 13
type input "191750"
click at [380, 72] on div "$2,138.13" at bounding box center [390, 77] width 46 height 20
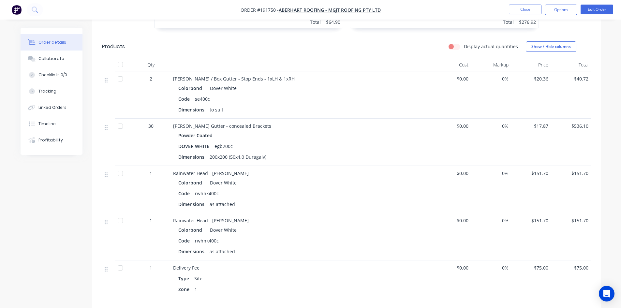
scroll to position [424, 0]
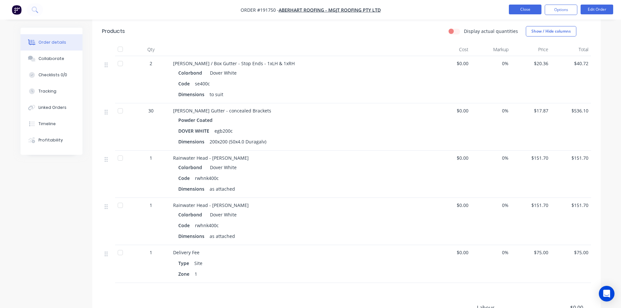
click at [522, 12] on button "Close" at bounding box center [525, 10] width 33 height 10
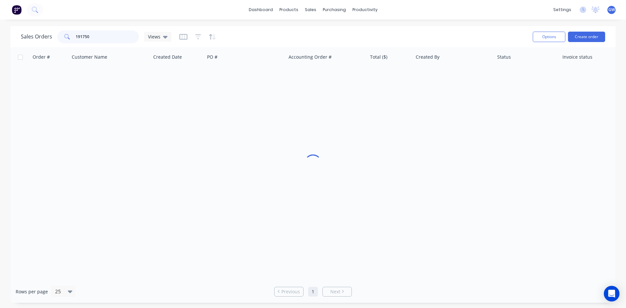
drag, startPoint x: 103, startPoint y: 38, endPoint x: 0, endPoint y: 36, distance: 102.7
click at [0, 36] on div "Sales Orders 191750 Views Options Create order Order # Customer Name Created Da…" at bounding box center [313, 164] width 626 height 277
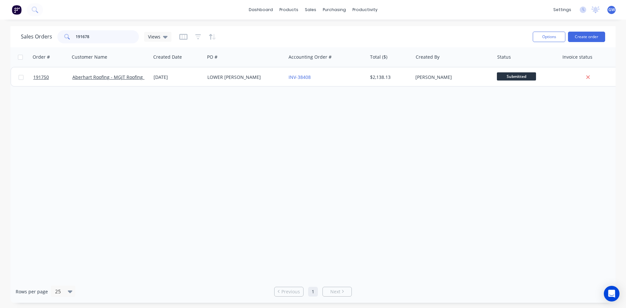
type input "191678"
click at [434, 74] on div "[PERSON_NAME]" at bounding box center [451, 77] width 72 height 7
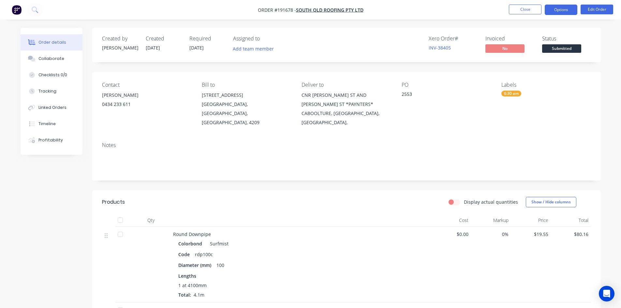
click at [565, 10] on button "Options" at bounding box center [561, 10] width 33 height 10
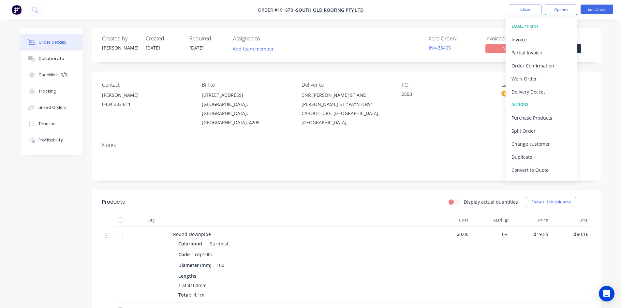
click at [528, 43] on div "Invoice" at bounding box center [542, 39] width 60 height 9
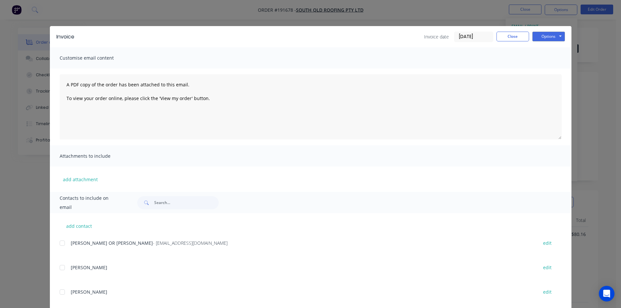
click at [62, 244] on div at bounding box center [62, 243] width 13 height 13
click at [547, 39] on button "Options" at bounding box center [548, 37] width 33 height 10
click at [550, 67] on button "Email" at bounding box center [553, 69] width 42 height 11
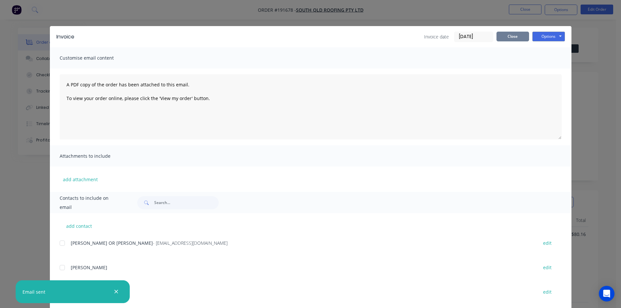
click at [510, 35] on button "Close" at bounding box center [513, 37] width 33 height 10
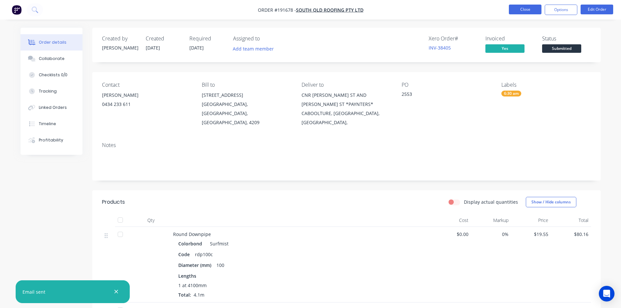
click at [519, 6] on button "Close" at bounding box center [525, 10] width 33 height 10
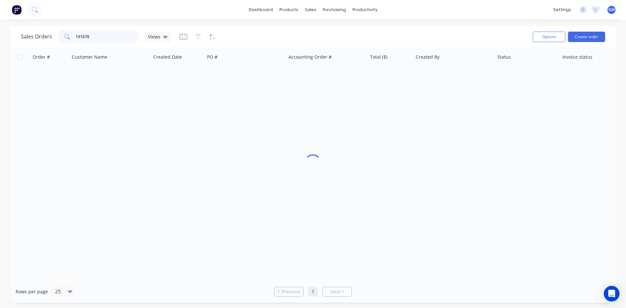
drag, startPoint x: 102, startPoint y: 35, endPoint x: 7, endPoint y: 38, distance: 94.9
click at [7, 38] on div "Sales Orders 191678 Views Options Create order Order # Customer Name Created Da…" at bounding box center [313, 164] width 626 height 277
type input "190132"
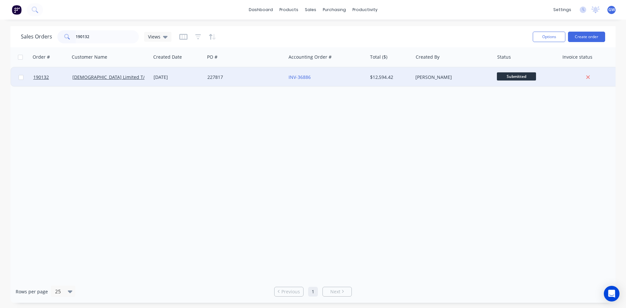
click at [460, 79] on div "[PERSON_NAME]" at bounding box center [451, 77] width 72 height 7
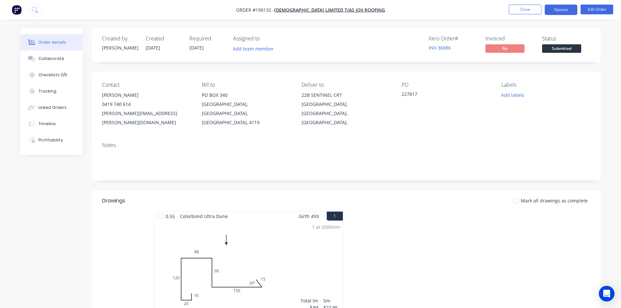
click at [557, 10] on button "Options" at bounding box center [561, 10] width 33 height 10
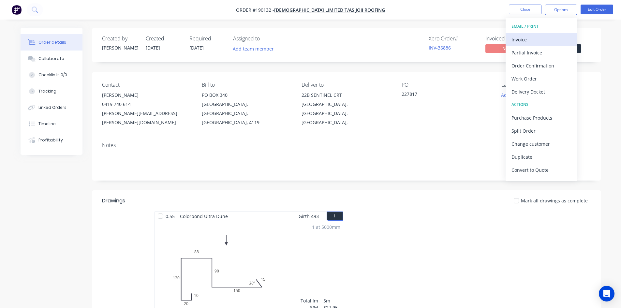
click at [536, 42] on div "Invoice" at bounding box center [542, 39] width 60 height 9
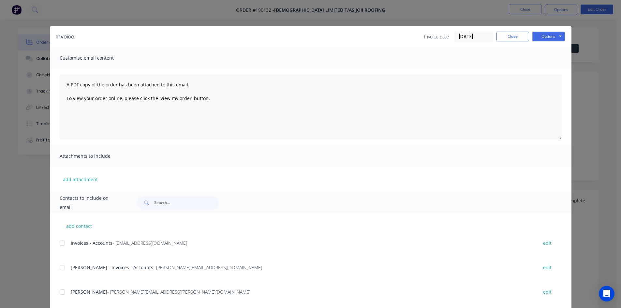
click at [60, 244] on div at bounding box center [62, 243] width 13 height 13
drag, startPoint x: 59, startPoint y: 268, endPoint x: 149, endPoint y: 237, distance: 95.5
click at [59, 268] on div at bounding box center [62, 267] width 13 height 13
click at [545, 34] on button "Options" at bounding box center [548, 37] width 33 height 10
click at [544, 65] on button "Email" at bounding box center [553, 69] width 42 height 11
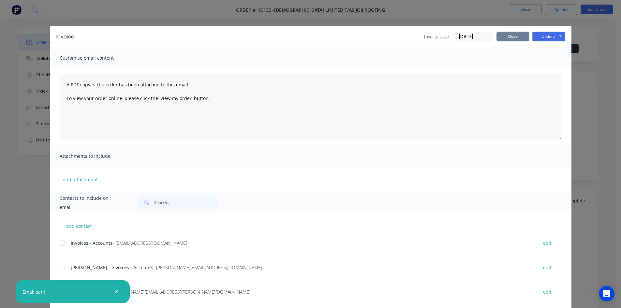
click at [513, 38] on button "Close" at bounding box center [513, 37] width 33 height 10
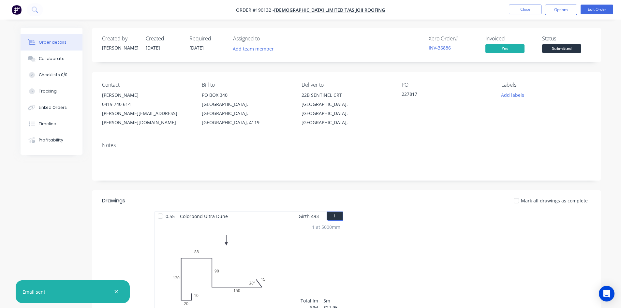
click at [527, 4] on nav "Order #190132 - Joii Limited T/as Joii Roofing Close Options Edit Order" at bounding box center [310, 10] width 621 height 20
click at [525, 6] on button "Close" at bounding box center [525, 10] width 33 height 10
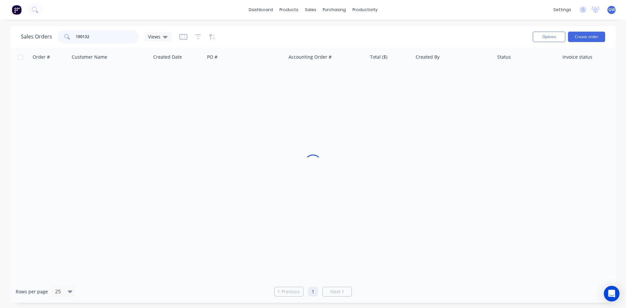
click at [118, 37] on input "190132" at bounding box center [108, 36] width 64 height 13
type input "191861"
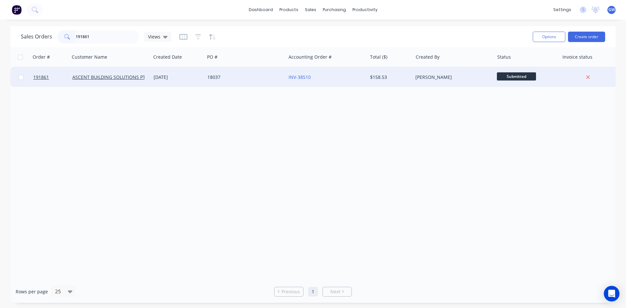
click at [457, 73] on div "[PERSON_NAME]" at bounding box center [453, 77] width 81 height 20
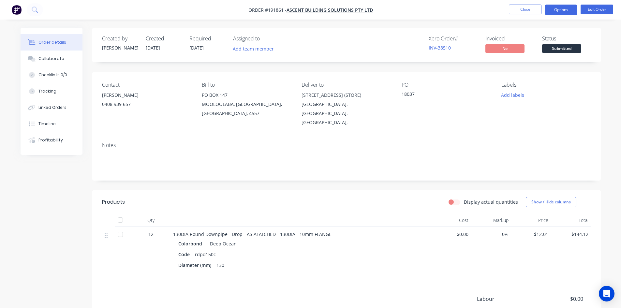
click at [554, 12] on button "Options" at bounding box center [561, 10] width 33 height 10
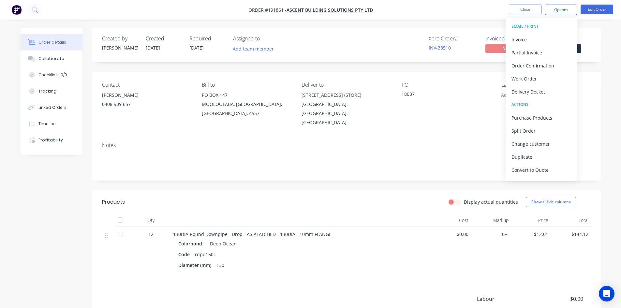
click at [536, 35] on div "Invoice" at bounding box center [542, 39] width 60 height 9
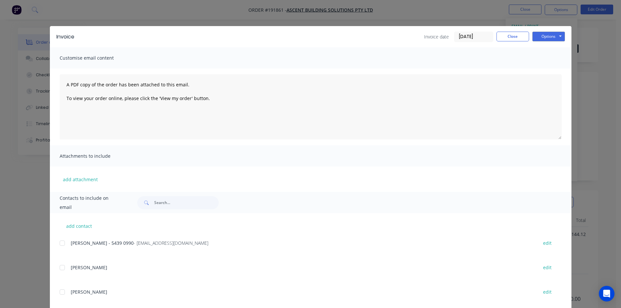
click at [57, 245] on div "add contact MEL - 5439 0990 - accounts@ascentonline.com.au edit TERRY edit JARE…" at bounding box center [311, 303] width 522 height 180
click at [61, 242] on div at bounding box center [62, 243] width 13 height 13
click at [545, 36] on button "Options" at bounding box center [548, 37] width 33 height 10
click at [549, 71] on button "Email" at bounding box center [553, 69] width 42 height 11
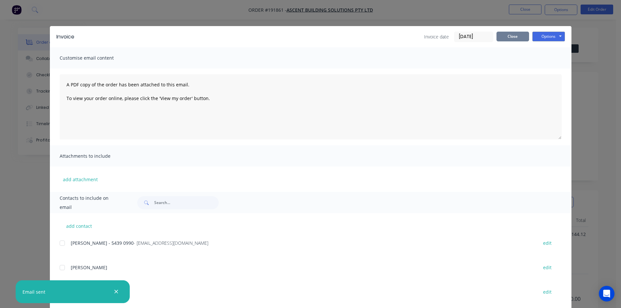
click at [503, 39] on button "Close" at bounding box center [513, 37] width 33 height 10
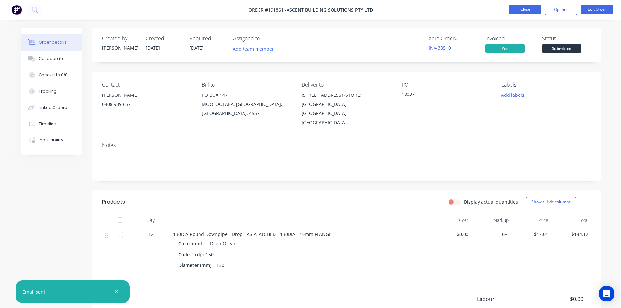
click at [523, 11] on button "Close" at bounding box center [525, 10] width 33 height 10
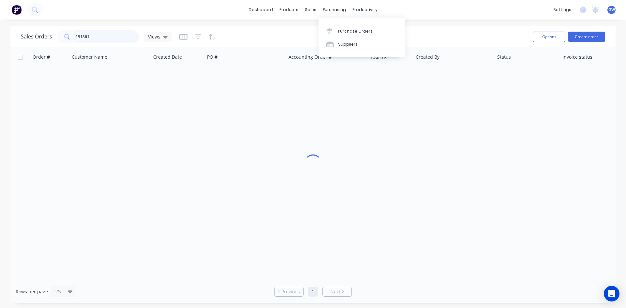
click at [95, 41] on input "191861" at bounding box center [108, 36] width 64 height 13
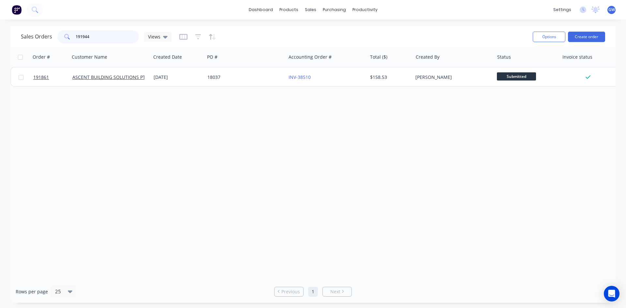
type input "191944"
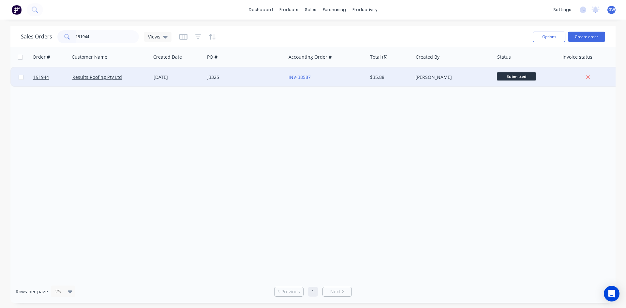
click at [447, 73] on div "[PERSON_NAME]" at bounding box center [453, 77] width 81 height 20
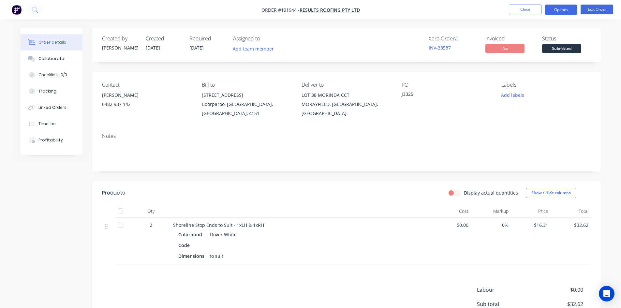
click at [560, 14] on button "Options" at bounding box center [561, 10] width 33 height 10
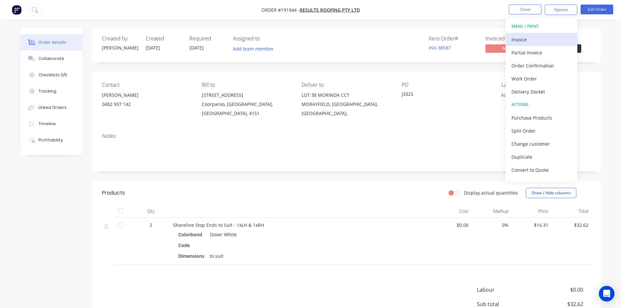
click at [535, 41] on div "Invoice" at bounding box center [542, 39] width 60 height 9
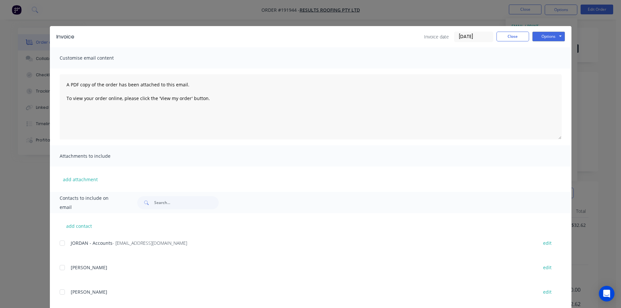
click at [61, 242] on div at bounding box center [62, 243] width 13 height 13
click at [553, 37] on button "Options" at bounding box center [548, 37] width 33 height 10
click at [545, 67] on button "Email" at bounding box center [553, 69] width 42 height 11
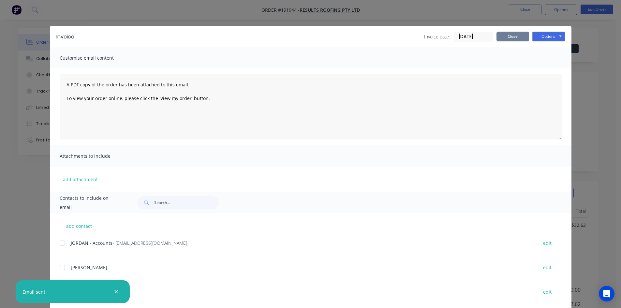
click at [504, 33] on button "Close" at bounding box center [513, 37] width 33 height 10
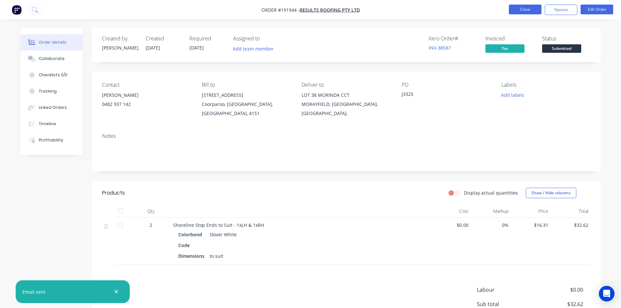
click at [526, 7] on button "Close" at bounding box center [525, 10] width 33 height 10
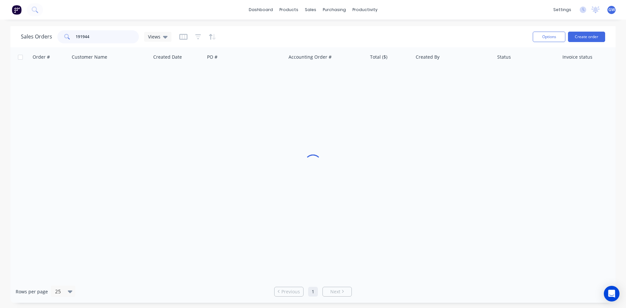
drag, startPoint x: 99, startPoint y: 36, endPoint x: 0, endPoint y: 39, distance: 99.5
click at [0, 39] on div "Sales Orders 191944 Views Options Create order Order # Customer Name Created Da…" at bounding box center [313, 164] width 626 height 277
type input "191670"
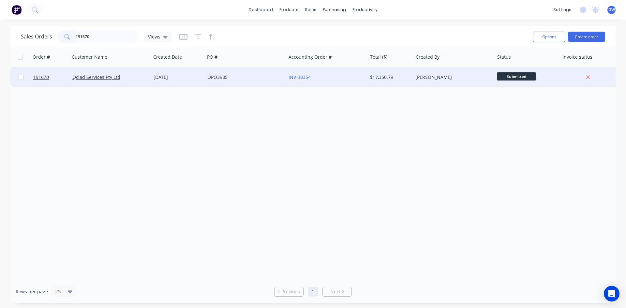
click at [429, 79] on div "[PERSON_NAME]" at bounding box center [451, 77] width 72 height 7
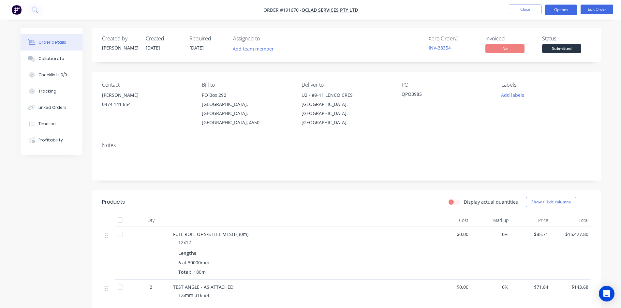
click at [550, 12] on button "Options" at bounding box center [561, 10] width 33 height 10
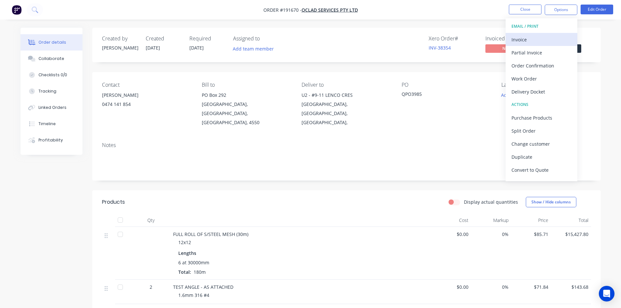
click at [540, 36] on div "Invoice" at bounding box center [542, 39] width 60 height 9
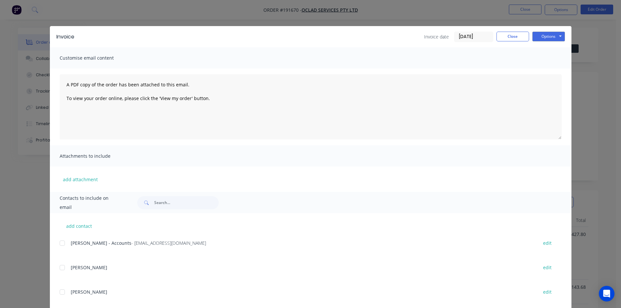
click at [61, 247] on div at bounding box center [62, 243] width 13 height 13
click at [548, 35] on button "Options" at bounding box center [548, 37] width 33 height 10
click at [538, 65] on button "Email" at bounding box center [553, 69] width 42 height 11
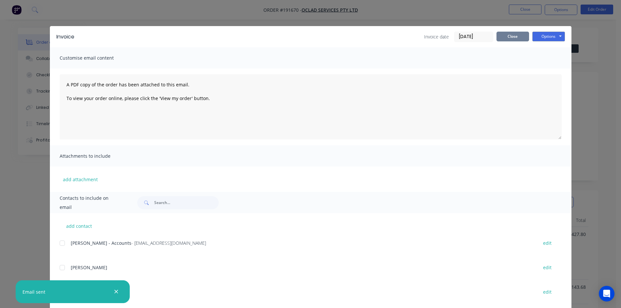
click at [518, 39] on button "Close" at bounding box center [513, 37] width 33 height 10
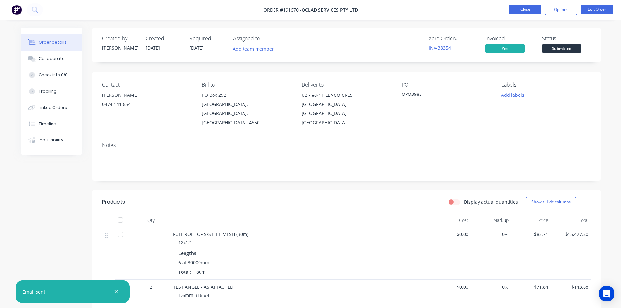
click at [527, 8] on button "Close" at bounding box center [525, 10] width 33 height 10
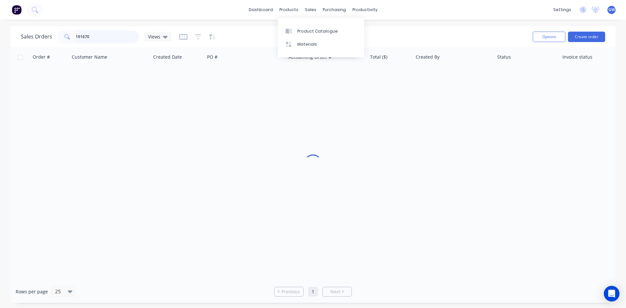
click at [93, 34] on input "191670" at bounding box center [108, 36] width 64 height 13
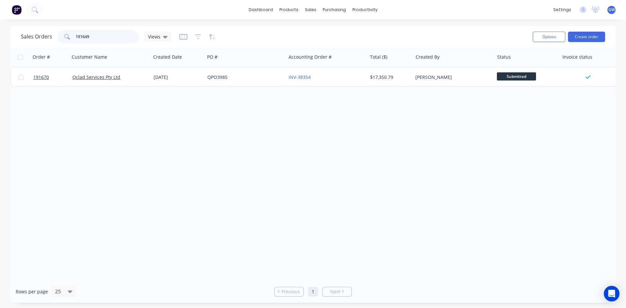
type input "191649"
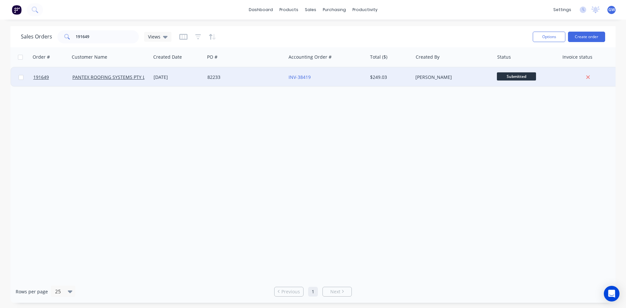
click at [401, 73] on div "$249.03" at bounding box center [390, 77] width 46 height 20
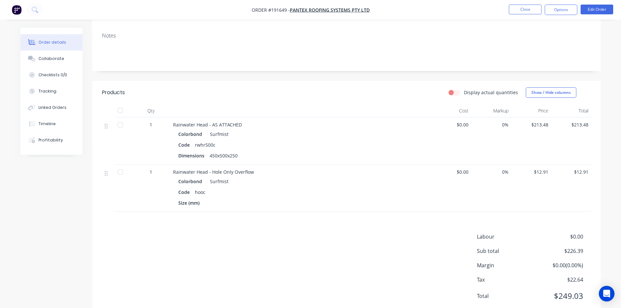
scroll to position [114, 0]
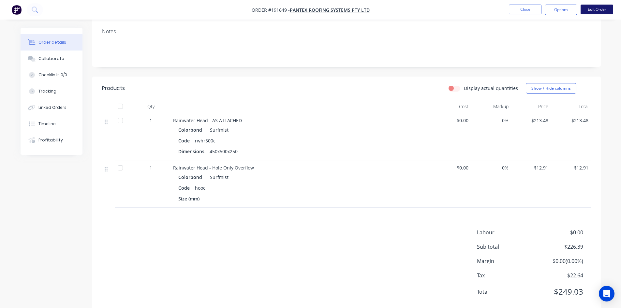
click at [598, 6] on button "Edit Order" at bounding box center [597, 10] width 33 height 10
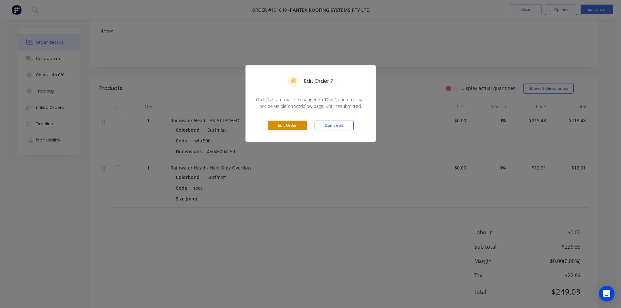
click at [278, 129] on button "Edit Order" at bounding box center [287, 126] width 39 height 10
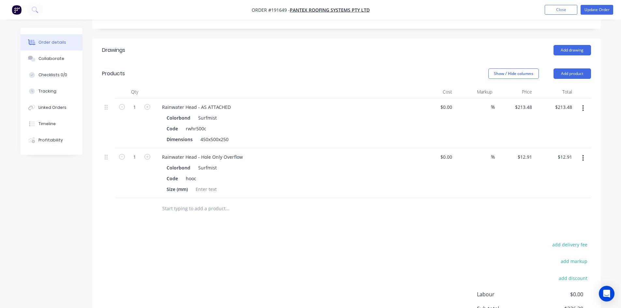
scroll to position [163, 0]
click at [578, 68] on button "Add product" at bounding box center [572, 73] width 37 height 10
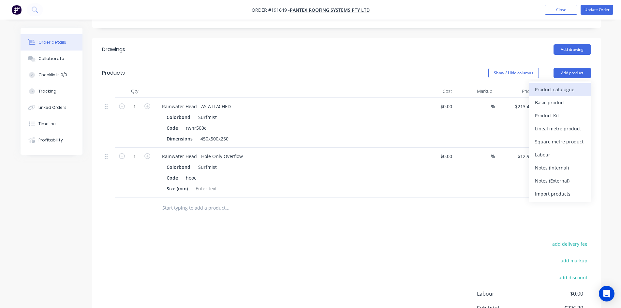
click at [573, 85] on div "Product catalogue" at bounding box center [560, 89] width 50 height 9
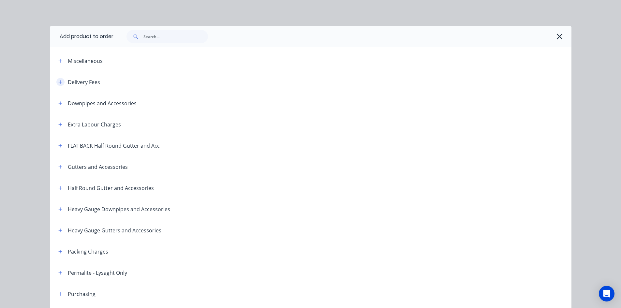
click at [58, 81] on icon "button" at bounding box center [60, 82] width 4 height 5
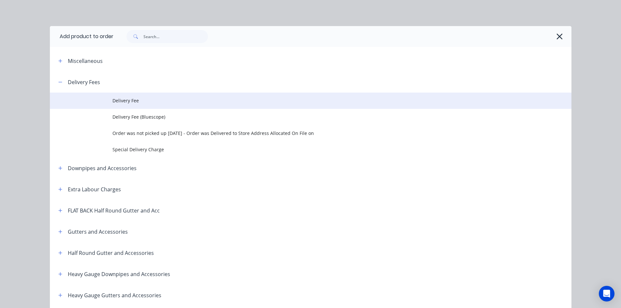
click at [127, 96] on td "Delivery Fee" at bounding box center [341, 101] width 459 height 16
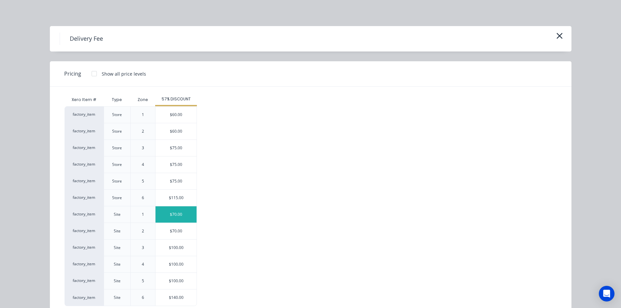
click at [178, 208] on div "$70.00" at bounding box center [176, 214] width 41 height 16
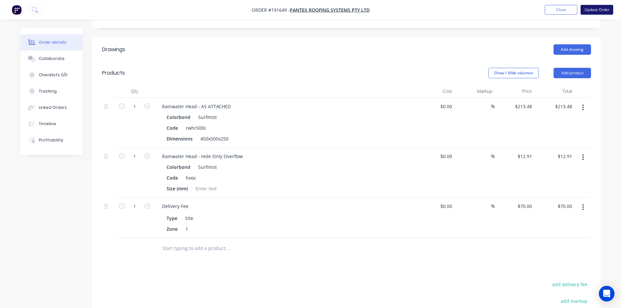
click at [604, 13] on button "Update Order" at bounding box center [597, 10] width 33 height 10
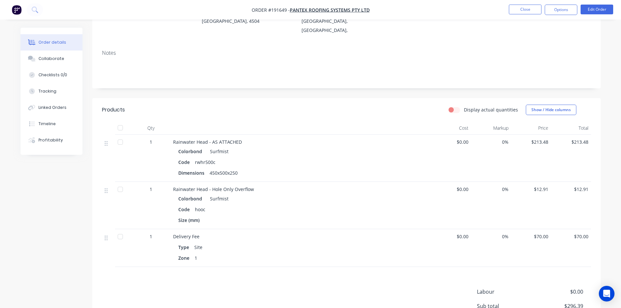
scroll to position [0, 0]
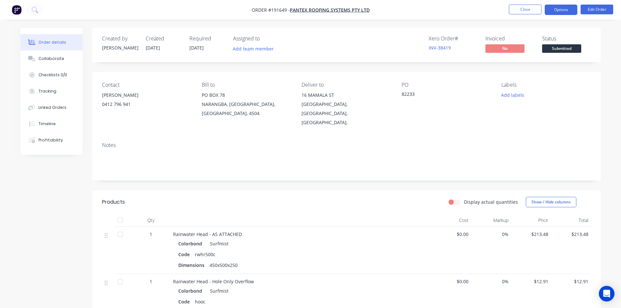
click at [559, 10] on button "Options" at bounding box center [561, 10] width 33 height 10
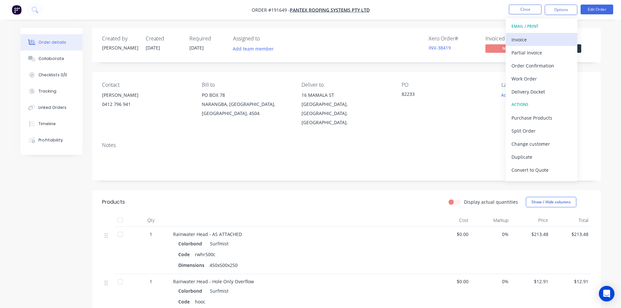
click at [540, 37] on div "Invoice" at bounding box center [542, 39] width 60 height 9
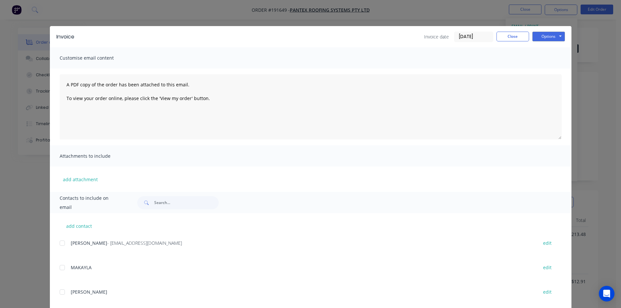
click at [60, 241] on div at bounding box center [62, 243] width 13 height 13
click at [556, 33] on button "Options" at bounding box center [548, 37] width 33 height 10
click at [553, 68] on button "Email" at bounding box center [553, 69] width 42 height 11
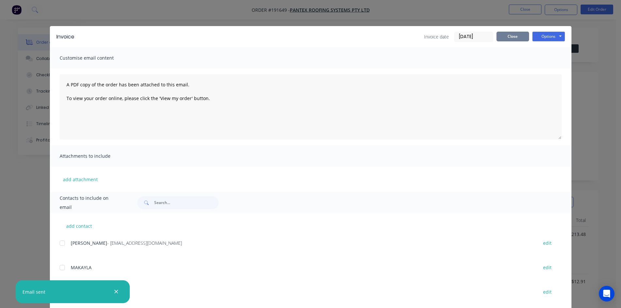
click at [511, 37] on button "Close" at bounding box center [513, 37] width 33 height 10
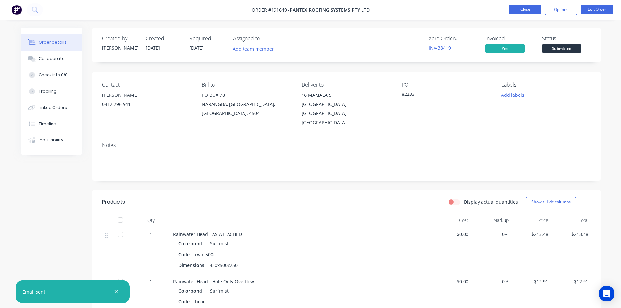
click at [525, 5] on button "Close" at bounding box center [525, 10] width 33 height 10
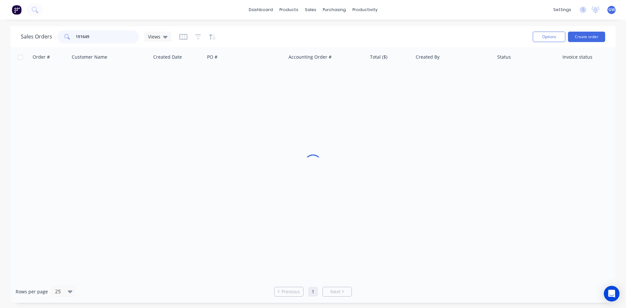
drag, startPoint x: 104, startPoint y: 37, endPoint x: 33, endPoint y: 34, distance: 70.8
click at [33, 34] on div "Sales Orders 191649 Views" at bounding box center [96, 36] width 151 height 13
type input "191832"
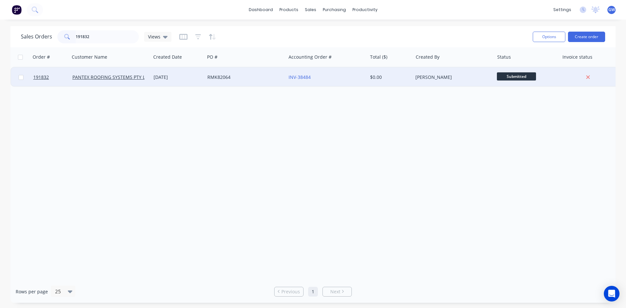
click at [404, 73] on div "$0.00" at bounding box center [390, 77] width 46 height 20
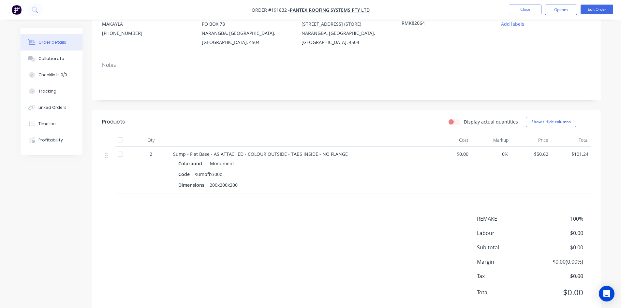
scroll to position [81, 0]
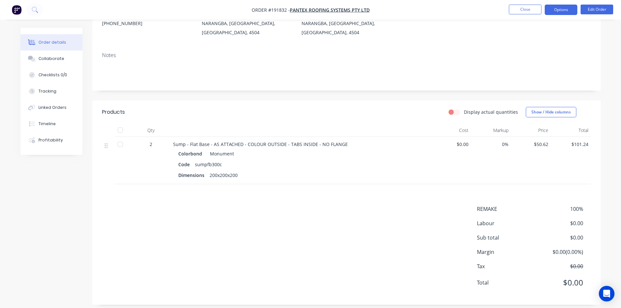
click at [562, 13] on button "Options" at bounding box center [561, 10] width 33 height 10
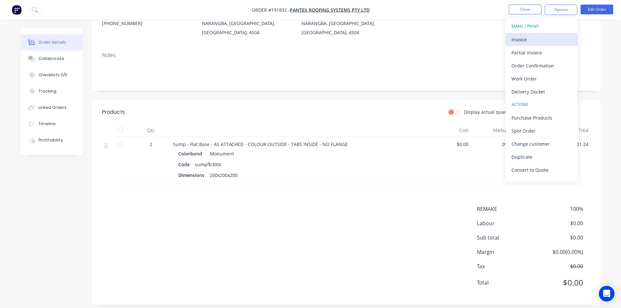
click at [556, 37] on div "Invoice" at bounding box center [542, 39] width 60 height 9
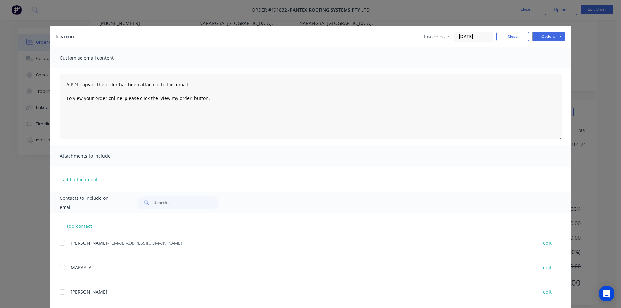
click at [549, 31] on div "Invoice Invoice date 11/09/25 Close Options Preview Print Email" at bounding box center [311, 36] width 522 height 21
click at [549, 39] on button "Options" at bounding box center [548, 37] width 33 height 10
click at [551, 58] on button "Print" at bounding box center [553, 58] width 42 height 11
click at [505, 36] on button "Close" at bounding box center [513, 37] width 33 height 10
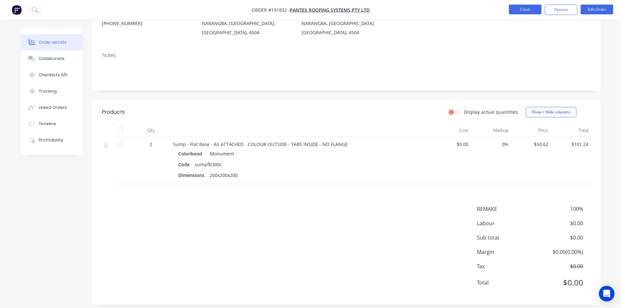
click at [526, 11] on button "Close" at bounding box center [525, 10] width 33 height 10
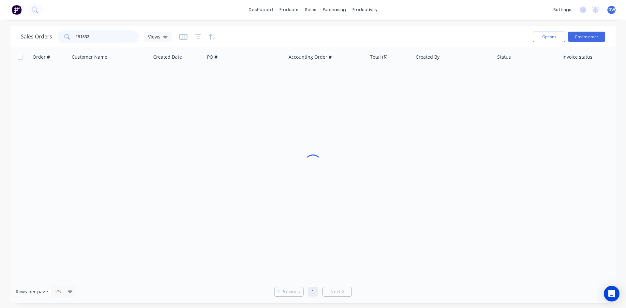
click at [89, 37] on input "191832" at bounding box center [108, 36] width 64 height 13
type input "191795"
click at [462, 78] on div "[PERSON_NAME]" at bounding box center [451, 77] width 72 height 7
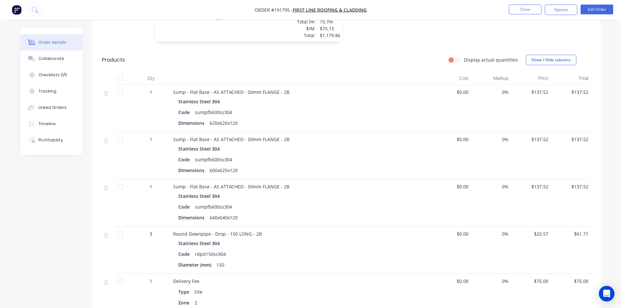
scroll to position [506, 0]
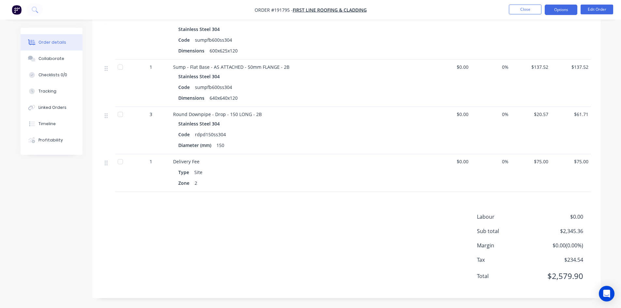
click at [565, 8] on button "Options" at bounding box center [561, 10] width 33 height 10
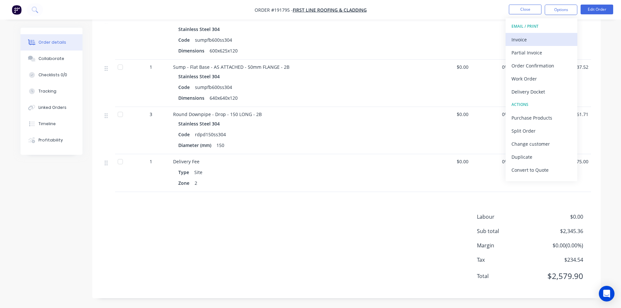
click at [544, 35] on div "Invoice" at bounding box center [542, 39] width 60 height 9
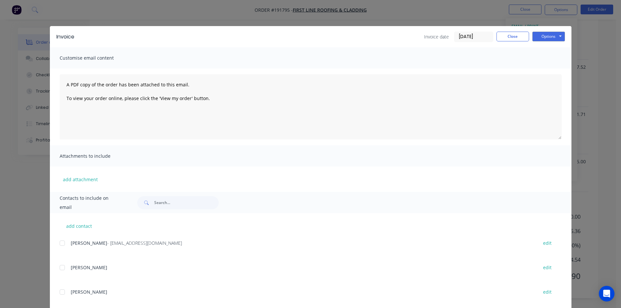
click at [63, 243] on div at bounding box center [62, 243] width 13 height 13
click at [553, 38] on button "Options" at bounding box center [548, 37] width 33 height 10
click at [545, 70] on button "Email" at bounding box center [553, 69] width 42 height 11
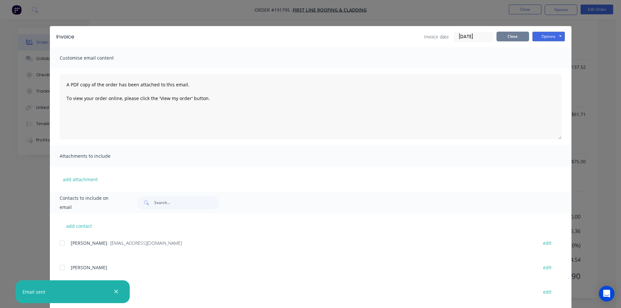
click at [512, 35] on button "Close" at bounding box center [513, 37] width 33 height 10
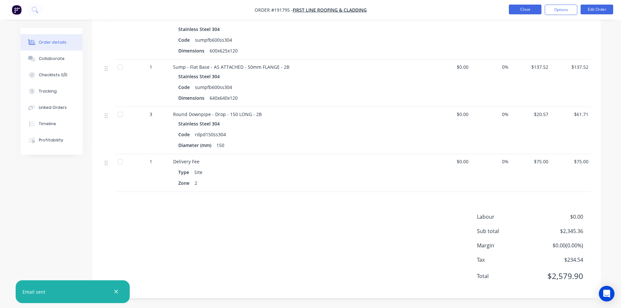
click at [522, 13] on button "Close" at bounding box center [525, 10] width 33 height 10
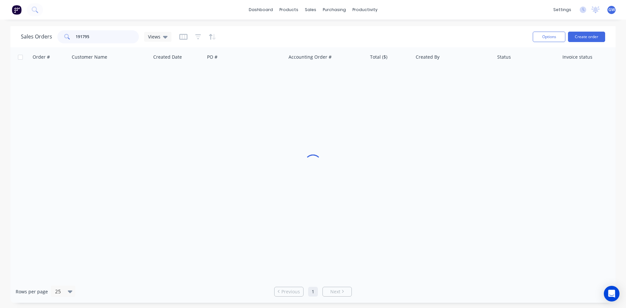
drag, startPoint x: 62, startPoint y: 38, endPoint x: 46, endPoint y: 39, distance: 16.3
click at [46, 39] on div "Sales Orders 191795 Views" at bounding box center [96, 36] width 151 height 13
type input "191674"
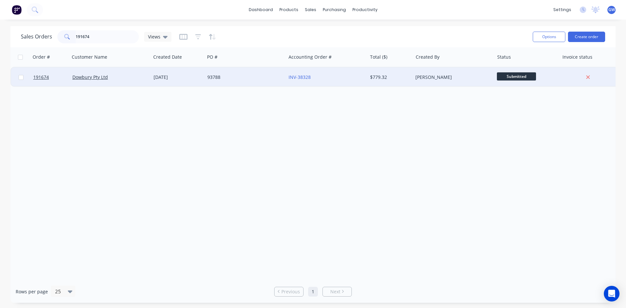
click at [426, 80] on div "[PERSON_NAME]" at bounding box center [451, 77] width 72 height 7
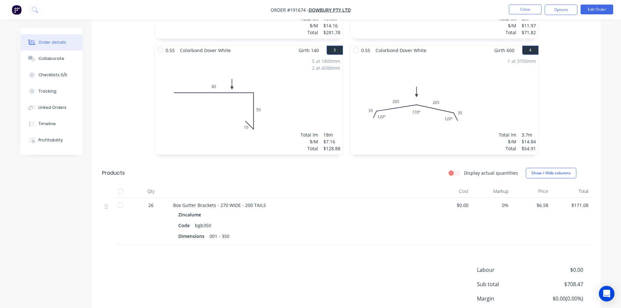
scroll to position [293, 0]
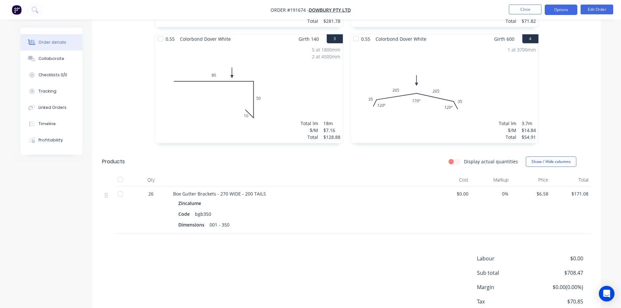
click at [563, 5] on button "Options" at bounding box center [561, 10] width 33 height 10
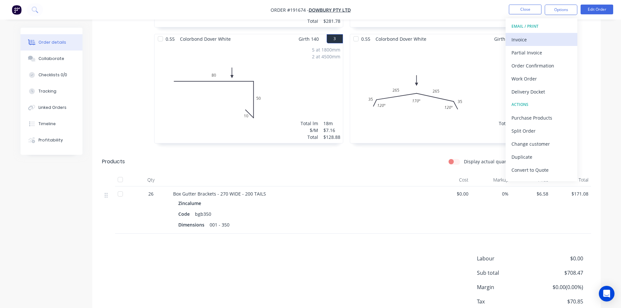
click at [547, 36] on div "Invoice" at bounding box center [542, 39] width 60 height 9
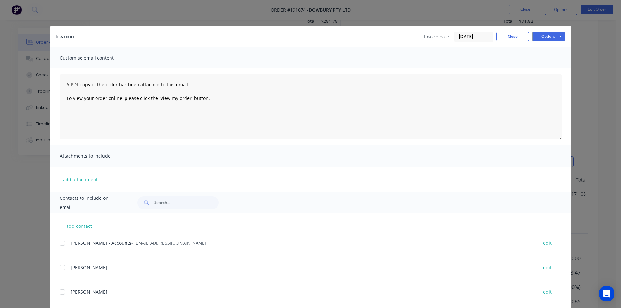
click at [63, 242] on div at bounding box center [62, 243] width 13 height 13
click at [554, 37] on button "Options" at bounding box center [548, 37] width 33 height 10
click at [556, 68] on button "Email" at bounding box center [553, 69] width 42 height 11
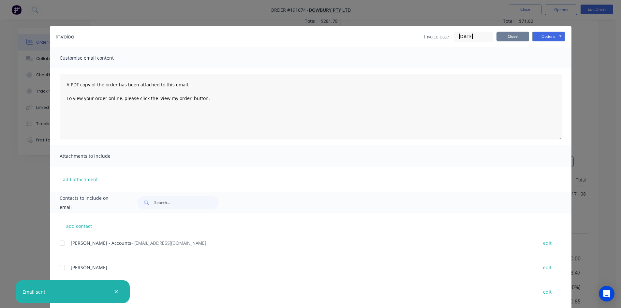
click at [510, 36] on button "Close" at bounding box center [513, 37] width 33 height 10
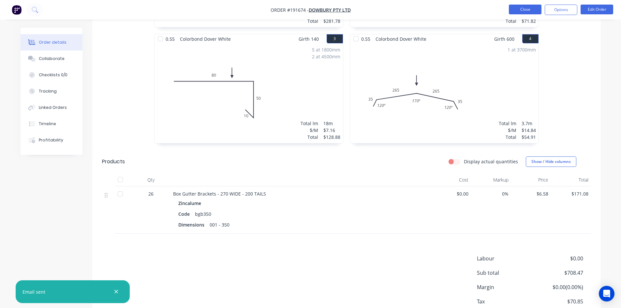
click at [525, 7] on button "Close" at bounding box center [525, 10] width 33 height 10
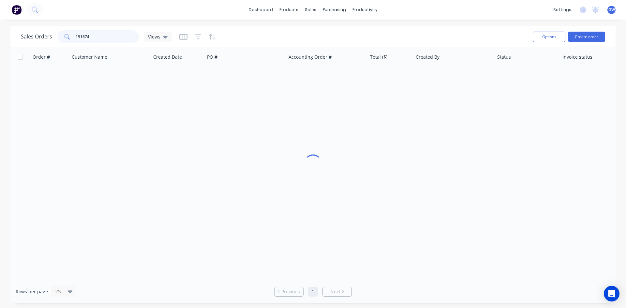
click at [119, 42] on input "191674" at bounding box center [108, 36] width 64 height 13
type input "190627"
click at [463, 74] on div "[PERSON_NAME]" at bounding box center [451, 77] width 72 height 7
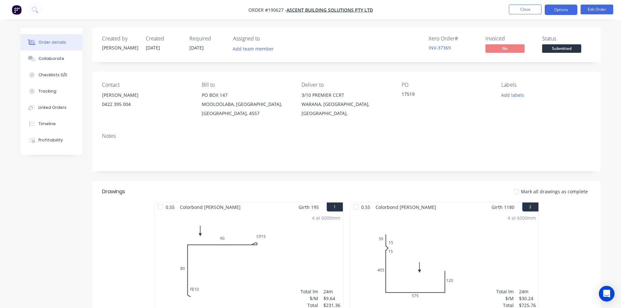
click at [575, 10] on button "Options" at bounding box center [561, 10] width 33 height 10
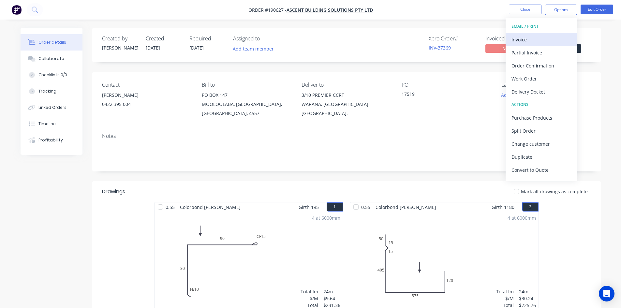
click at [534, 42] on div "Invoice" at bounding box center [542, 39] width 60 height 9
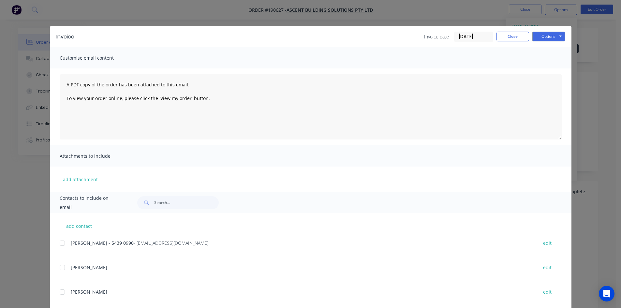
click at [62, 242] on div at bounding box center [62, 243] width 13 height 13
drag, startPoint x: 540, startPoint y: 36, endPoint x: 543, endPoint y: 38, distance: 3.7
click at [541, 36] on button "Options" at bounding box center [548, 37] width 33 height 10
click at [551, 68] on button "Email" at bounding box center [553, 69] width 42 height 11
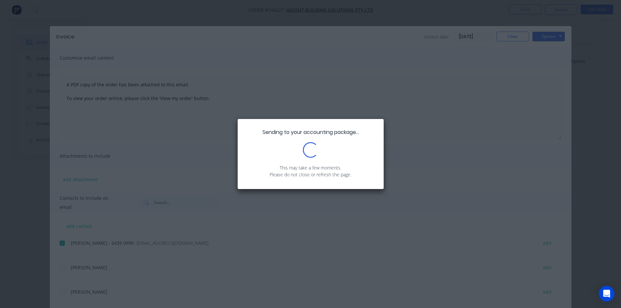
scroll to position [261, 0]
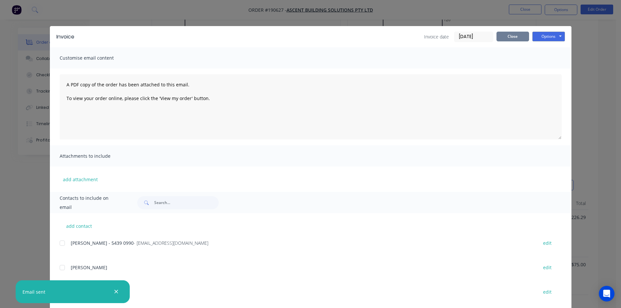
click at [514, 39] on button "Close" at bounding box center [513, 37] width 33 height 10
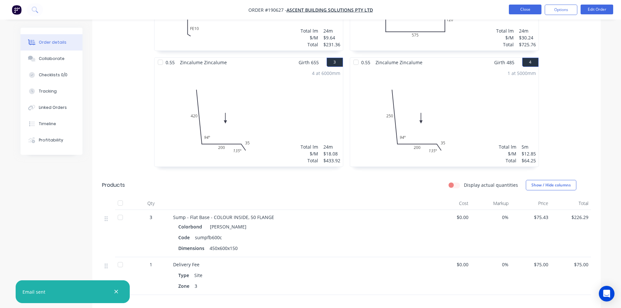
click at [524, 12] on button "Close" at bounding box center [525, 10] width 33 height 10
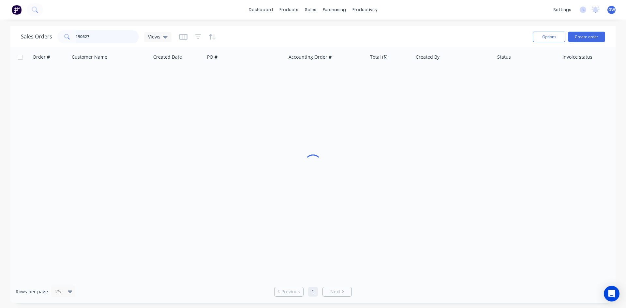
click at [93, 34] on input "190627" at bounding box center [108, 36] width 64 height 13
type input "191862"
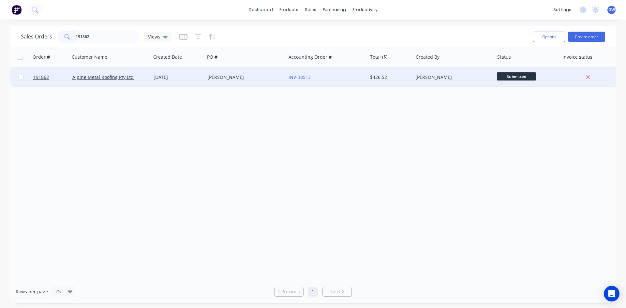
click at [424, 73] on div "[PERSON_NAME]" at bounding box center [453, 77] width 81 height 20
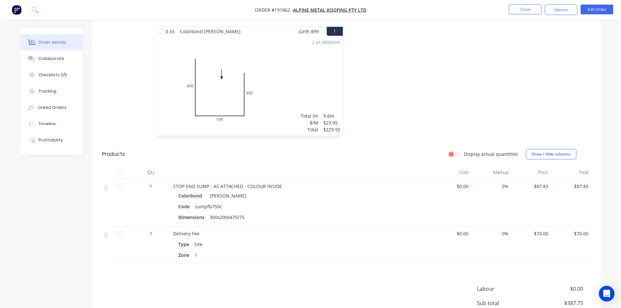
scroll to position [257, 0]
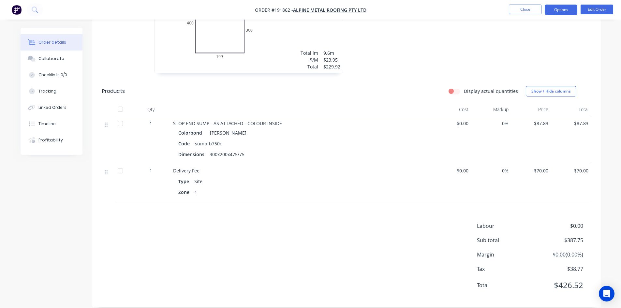
click at [567, 6] on button "Options" at bounding box center [561, 10] width 33 height 10
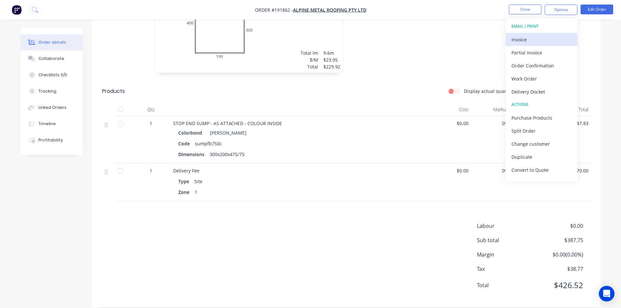
click at [544, 36] on div "Invoice" at bounding box center [542, 39] width 60 height 9
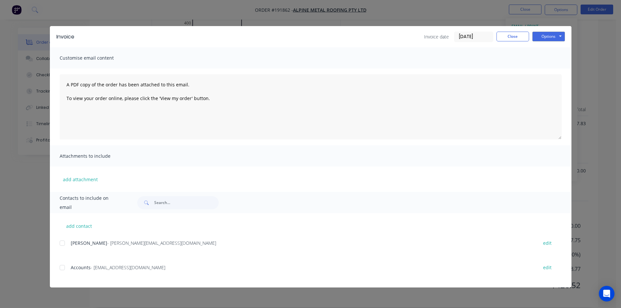
click at [67, 246] on div at bounding box center [62, 243] width 13 height 13
click at [58, 267] on div "add contact Jamie Vieira - jamie@alpinemetalroofing.com.au edit Accounts - admi…" at bounding box center [311, 250] width 522 height 74
click at [64, 273] on div at bounding box center [62, 267] width 13 height 13
click at [558, 38] on button "Options" at bounding box center [548, 37] width 33 height 10
click at [551, 67] on button "Email" at bounding box center [553, 69] width 42 height 11
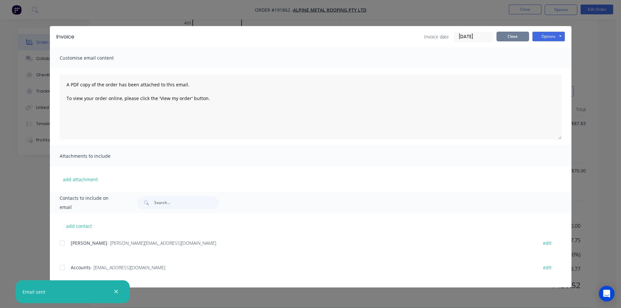
click at [510, 33] on button "Close" at bounding box center [513, 37] width 33 height 10
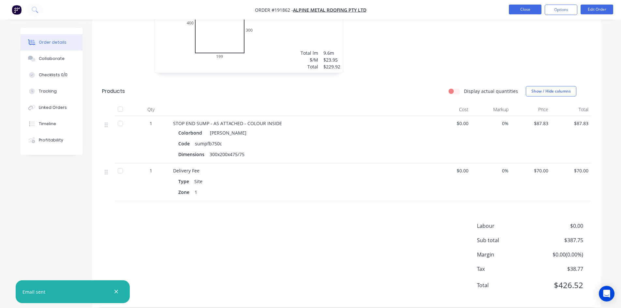
click at [519, 8] on button "Close" at bounding box center [525, 10] width 33 height 10
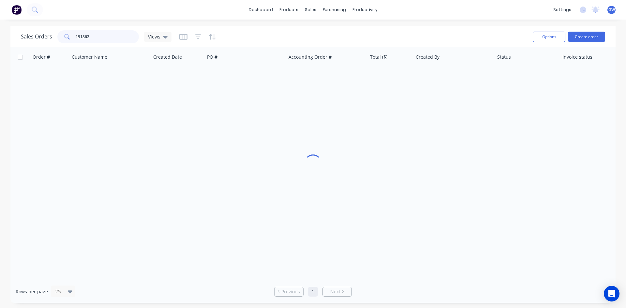
click at [105, 39] on input "191862" at bounding box center [108, 36] width 64 height 13
type input "191750"
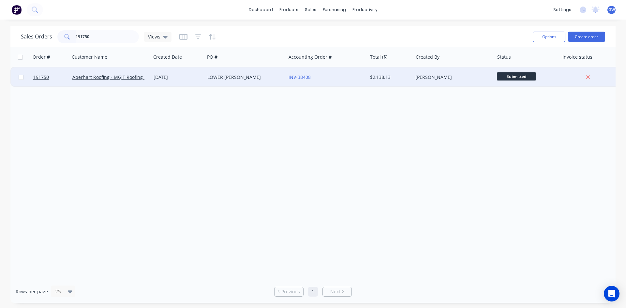
click at [408, 84] on div "$2,138.13" at bounding box center [390, 77] width 46 height 20
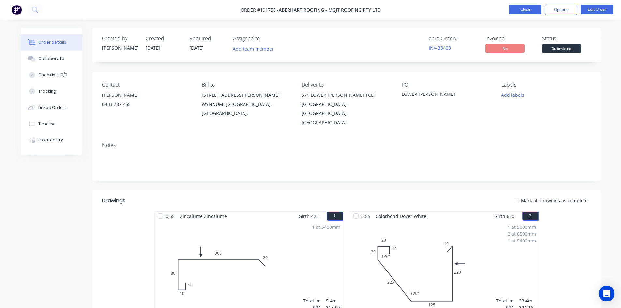
click at [525, 8] on button "Close" at bounding box center [525, 10] width 33 height 10
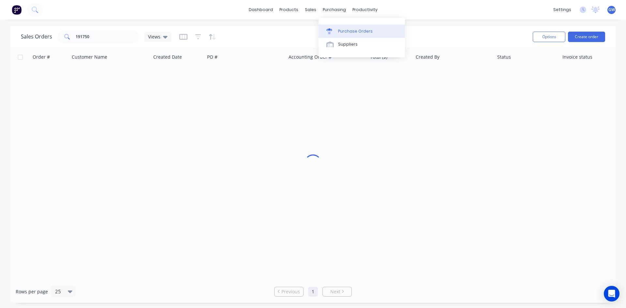
click at [337, 34] on link "Purchase Orders" at bounding box center [362, 30] width 86 height 13
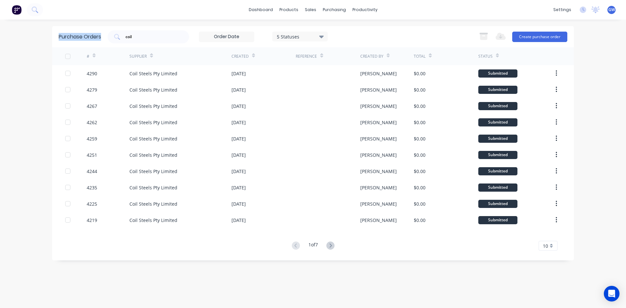
drag, startPoint x: 84, startPoint y: 40, endPoint x: 39, endPoint y: 41, distance: 45.0
click at [39, 41] on div "dashboard products sales purchasing productivity dashboard products Product Cat…" at bounding box center [313, 154] width 626 height 308
click at [153, 38] on input "coil" at bounding box center [152, 37] width 54 height 7
type input "c"
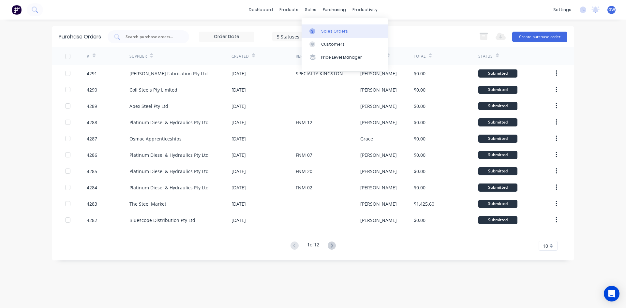
click at [325, 33] on div "Sales Orders" at bounding box center [334, 31] width 27 height 6
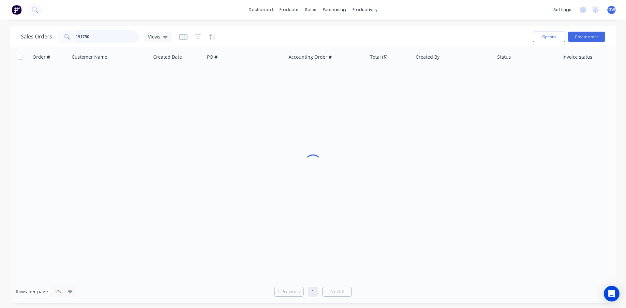
click at [102, 35] on input "191750" at bounding box center [108, 36] width 64 height 13
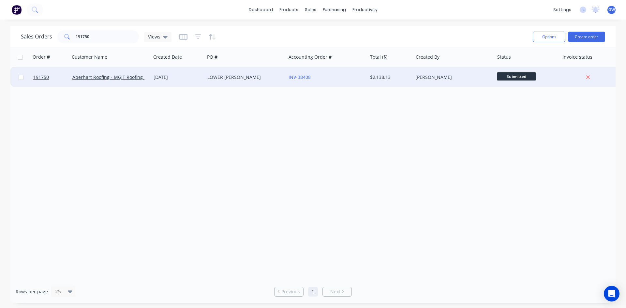
click at [372, 75] on div "$2,138.13" at bounding box center [389, 77] width 38 height 7
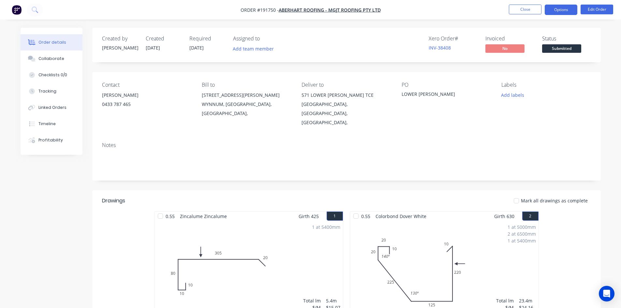
click at [563, 8] on button "Options" at bounding box center [561, 10] width 33 height 10
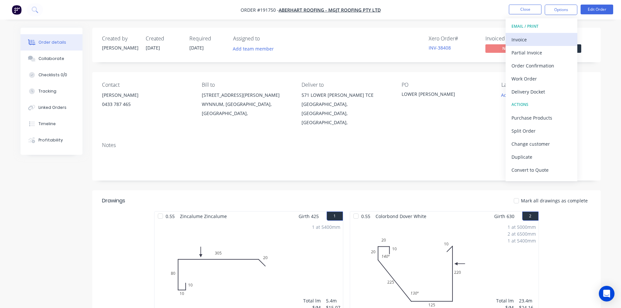
click at [545, 42] on div "Invoice" at bounding box center [542, 39] width 60 height 9
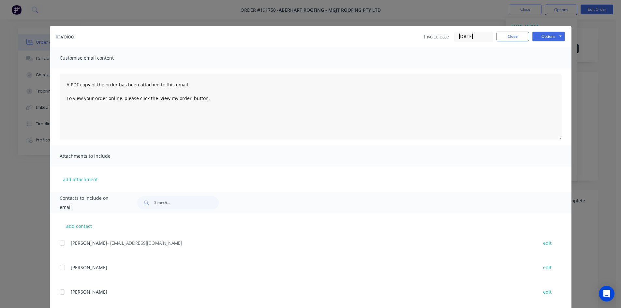
click at [59, 245] on div at bounding box center [62, 243] width 13 height 13
click at [550, 35] on button "Options" at bounding box center [548, 37] width 33 height 10
click at [552, 68] on button "Email" at bounding box center [553, 69] width 42 height 11
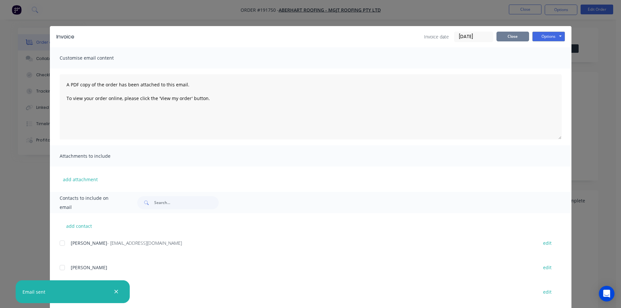
drag, startPoint x: 511, startPoint y: 38, endPoint x: 520, endPoint y: 19, distance: 21.7
click at [511, 38] on button "Close" at bounding box center [513, 37] width 33 height 10
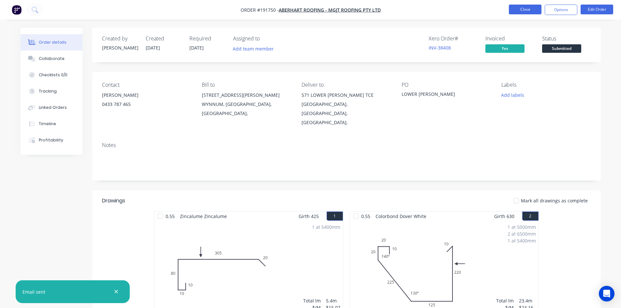
click at [529, 9] on button "Close" at bounding box center [525, 10] width 33 height 10
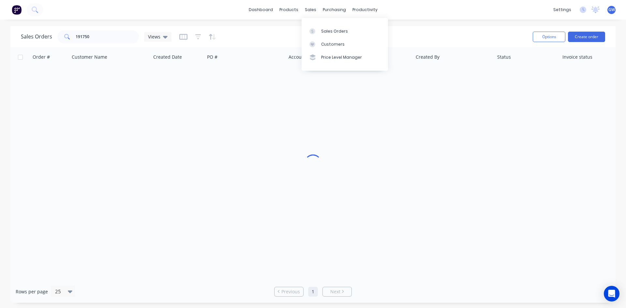
drag, startPoint x: 330, startPoint y: 32, endPoint x: 291, endPoint y: 31, distance: 39.1
click at [330, 32] on div "Sales Orders" at bounding box center [334, 31] width 27 height 6
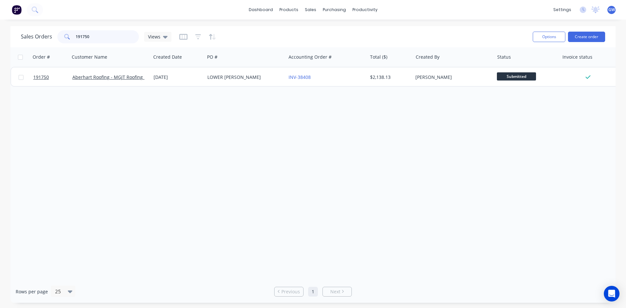
drag, startPoint x: 108, startPoint y: 35, endPoint x: 20, endPoint y: 35, distance: 87.7
click at [20, 35] on div "Sales Orders 191750 Views Options Create order" at bounding box center [312, 36] width 605 height 21
type input "192150"
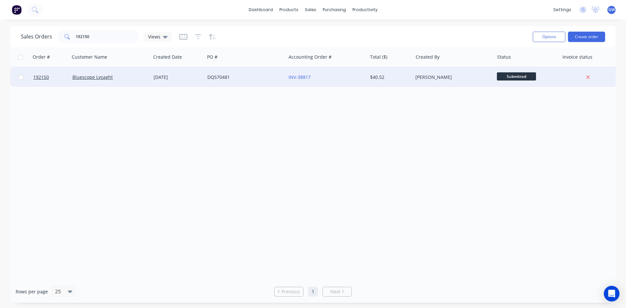
click at [346, 81] on div "INV-38817" at bounding box center [326, 77] width 81 height 20
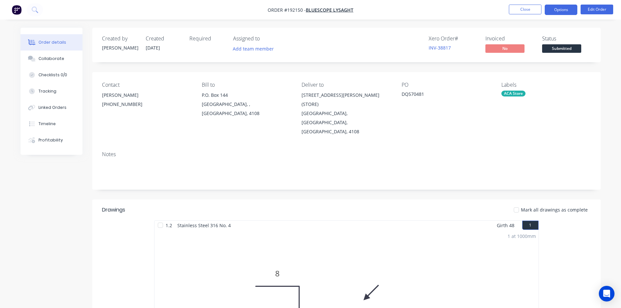
click at [552, 7] on button "Options" at bounding box center [561, 10] width 33 height 10
click at [601, 13] on button "Edit Order" at bounding box center [597, 10] width 33 height 10
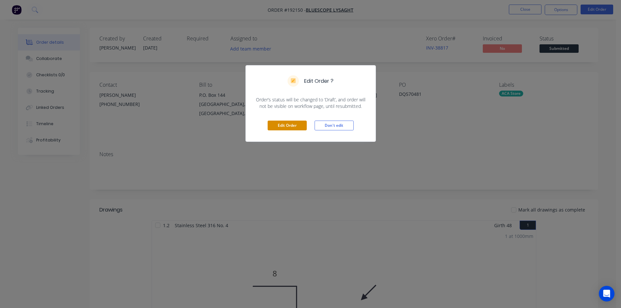
click at [283, 127] on button "Edit Order" at bounding box center [287, 126] width 39 height 10
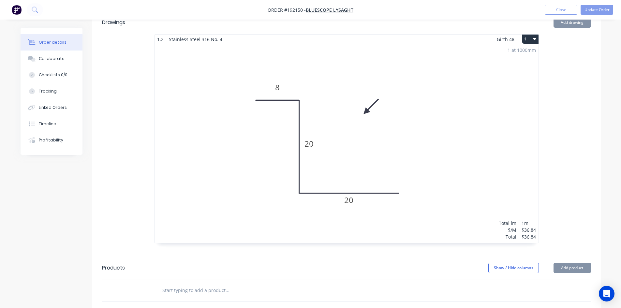
scroll to position [350, 0]
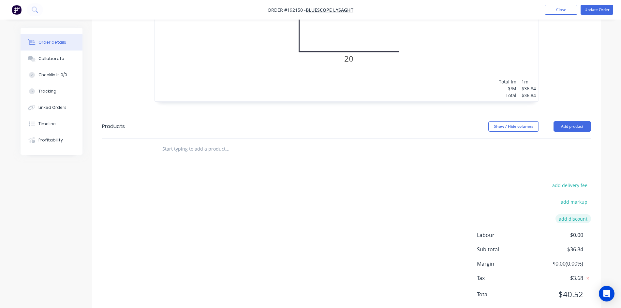
click at [579, 214] on button "add discount" at bounding box center [574, 218] width 36 height 9
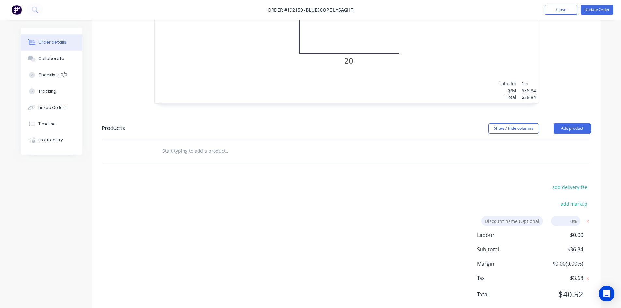
click at [575, 216] on input at bounding box center [565, 221] width 29 height 10
type input "100"
click at [530, 200] on div "add markup" at bounding box center [551, 208] width 82 height 17
click at [527, 216] on input at bounding box center [513, 221] width 62 height 10
type input "cancelled"
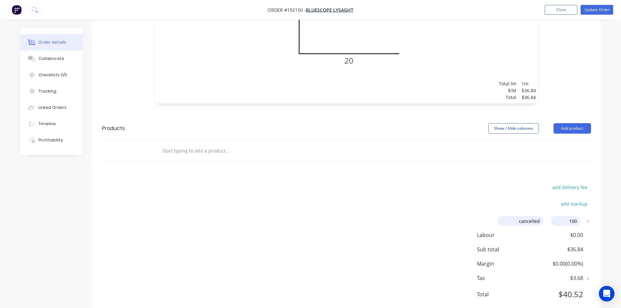
click input "submit" at bounding box center [0, 0] width 0 height 0
click at [532, 216] on div "cancelled cancelled Discount name (Optional) 100.00% 100.00% 0%" at bounding box center [543, 223] width 96 height 15
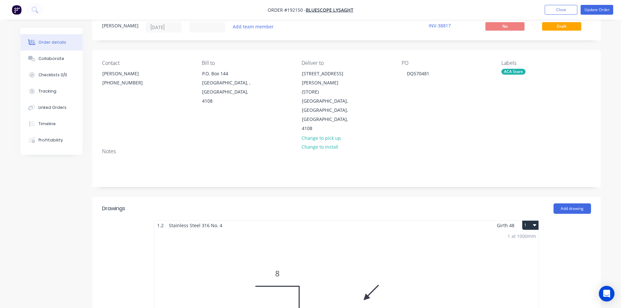
scroll to position [0, 0]
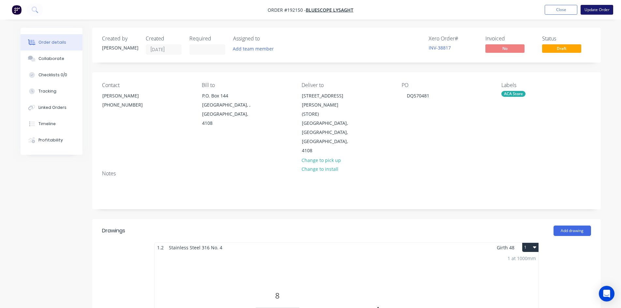
click at [599, 10] on button "Update Order" at bounding box center [597, 10] width 33 height 10
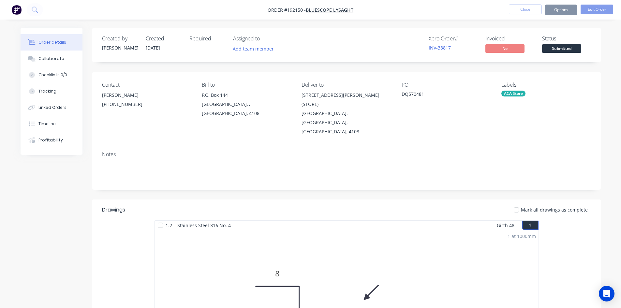
click at [372, 30] on div "Created by Jeremy Created 09/09/25 Required Assigned to Add team member Xero Or…" at bounding box center [346, 45] width 509 height 35
click at [385, 37] on div "Xero Order # INV-38817 Invoiced No Status Submitted" at bounding box center [444, 45] width 293 height 19
click at [410, 56] on div "Created by Jeremy Created 09/09/25 Required Assigned to Add team member Xero Or…" at bounding box center [346, 45] width 509 height 35
click at [562, 8] on button "Options" at bounding box center [561, 10] width 33 height 10
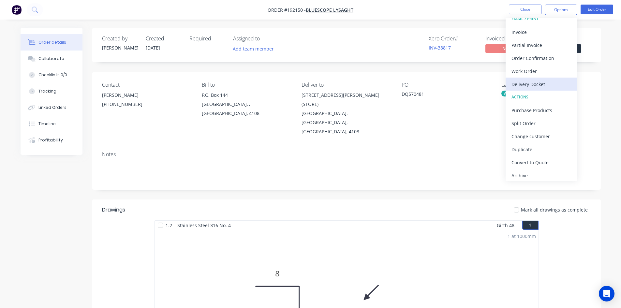
scroll to position [10, 0]
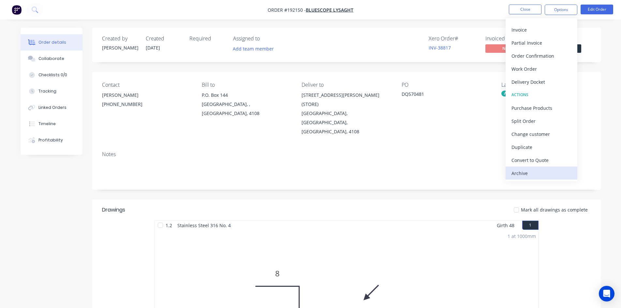
click at [546, 173] on div "Archive" at bounding box center [542, 173] width 60 height 9
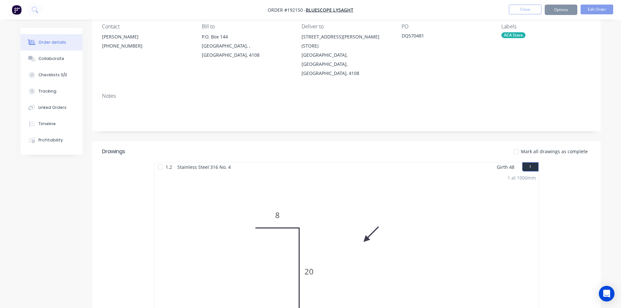
scroll to position [0, 0]
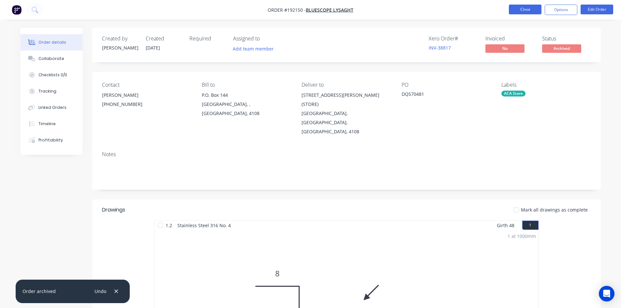
click at [527, 8] on button "Close" at bounding box center [525, 10] width 33 height 10
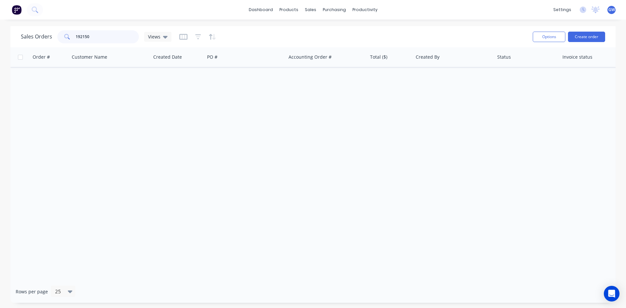
drag, startPoint x: 102, startPoint y: 35, endPoint x: 44, endPoint y: 35, distance: 57.7
click at [44, 35] on div "Sales Orders 192150 Views" at bounding box center [96, 36] width 151 height 13
type input "192010"
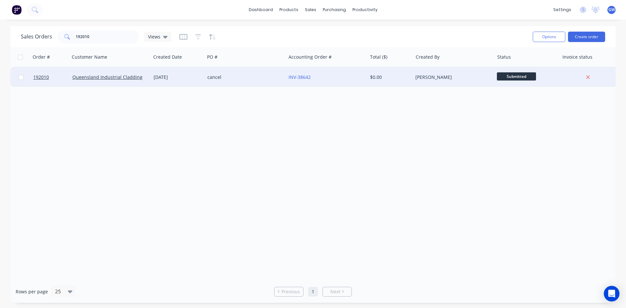
click at [401, 78] on div "$0.00" at bounding box center [389, 77] width 38 height 7
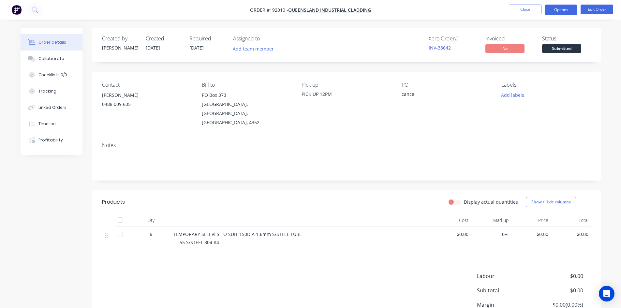
click at [562, 8] on button "Options" at bounding box center [561, 10] width 33 height 10
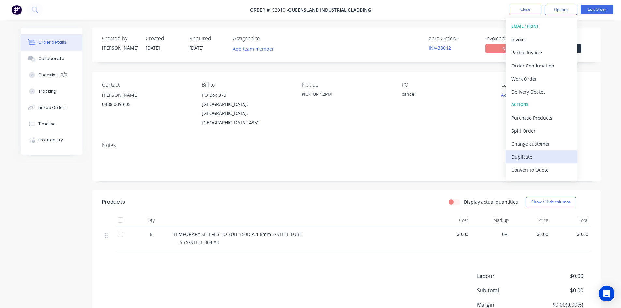
scroll to position [10, 0]
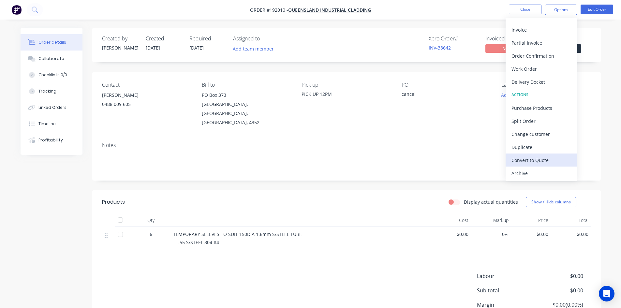
click at [546, 159] on div "Convert to Quote" at bounding box center [542, 160] width 60 height 9
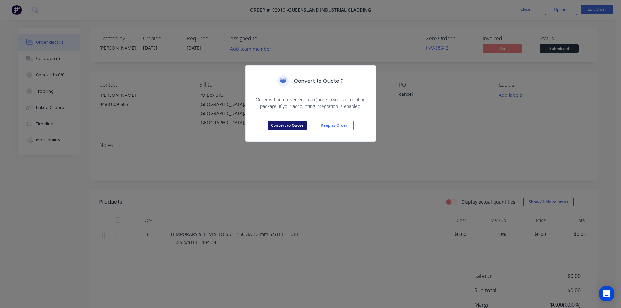
click at [298, 124] on button "Convert to Quote" at bounding box center [287, 126] width 39 height 10
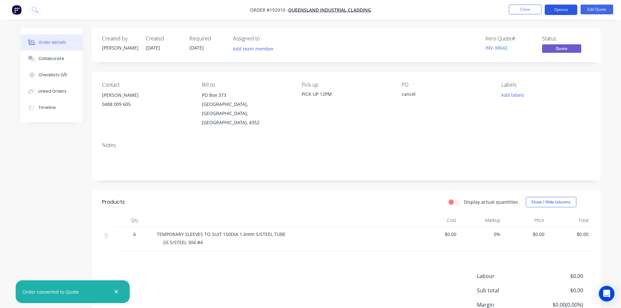
click at [568, 10] on button "Options" at bounding box center [561, 10] width 33 height 10
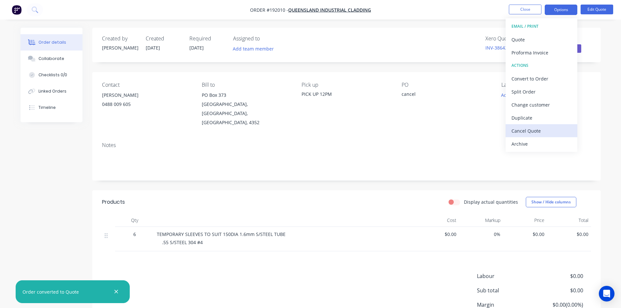
click at [530, 132] on div "Cancel Quote" at bounding box center [542, 130] width 60 height 9
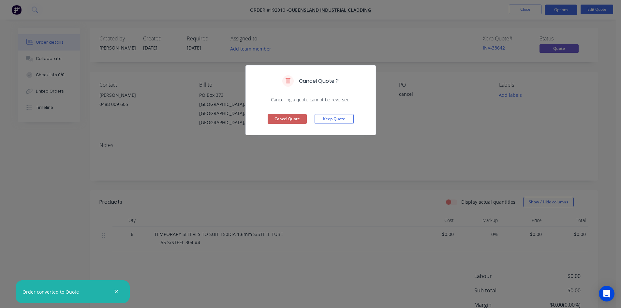
click at [290, 121] on button "Cancel Quote" at bounding box center [287, 119] width 39 height 10
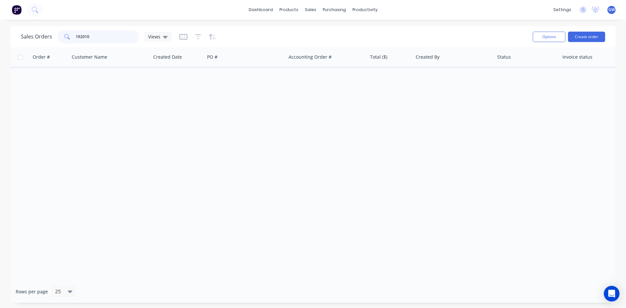
drag, startPoint x: 94, startPoint y: 38, endPoint x: 0, endPoint y: 32, distance: 93.8
click at [0, 35] on div "Sales Orders 192010 Views Options Create order Order # Customer Name Created Da…" at bounding box center [313, 164] width 626 height 277
type input "192106"
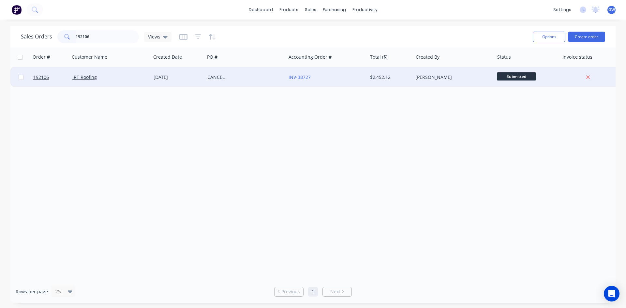
click at [397, 79] on div "$2,452.12" at bounding box center [389, 77] width 38 height 7
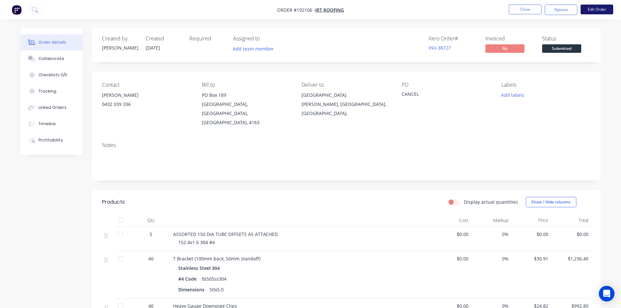
click at [598, 8] on button "Edit Order" at bounding box center [597, 10] width 33 height 10
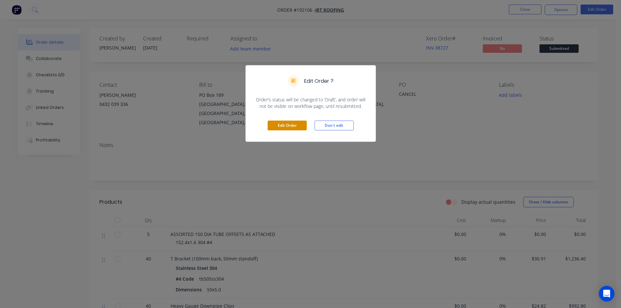
click at [298, 128] on button "Edit Order" at bounding box center [287, 126] width 39 height 10
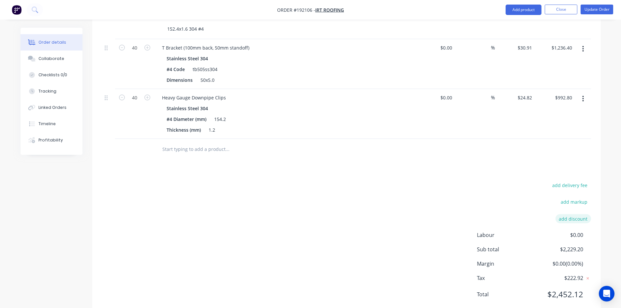
click at [581, 214] on button "add discount" at bounding box center [574, 218] width 36 height 9
click at [529, 216] on input at bounding box center [513, 221] width 62 height 10
type input "cancelled"
click at [559, 216] on input at bounding box center [565, 221] width 29 height 10
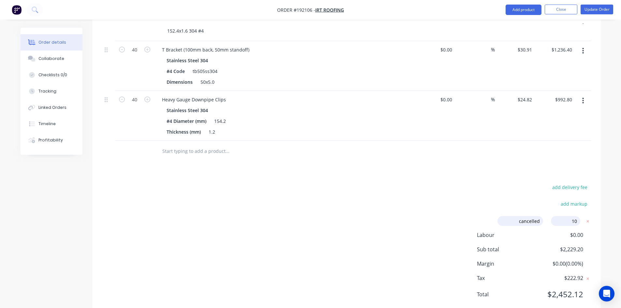
type input "100"
click input "submit" at bounding box center [0, 0] width 0 height 0
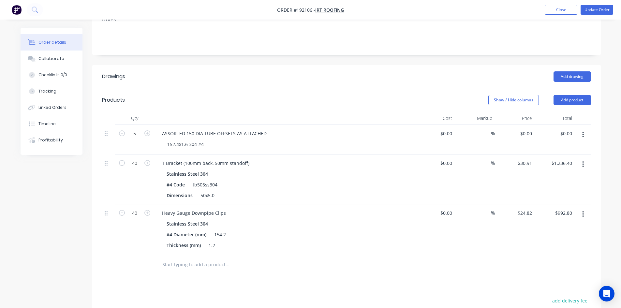
scroll to position [0, 0]
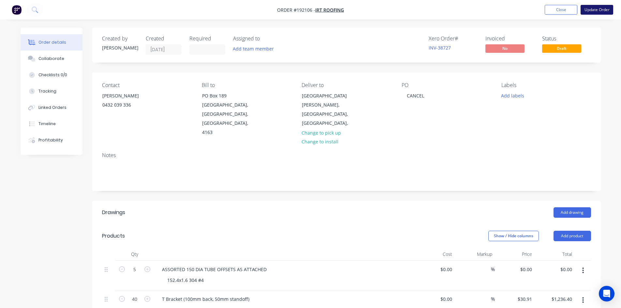
click at [599, 14] on button "Update Order" at bounding box center [597, 10] width 33 height 10
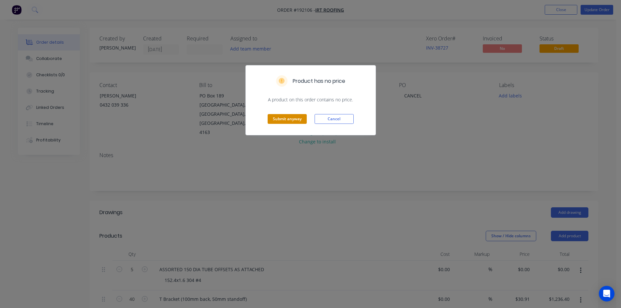
click at [287, 117] on button "Submit anyway" at bounding box center [287, 119] width 39 height 10
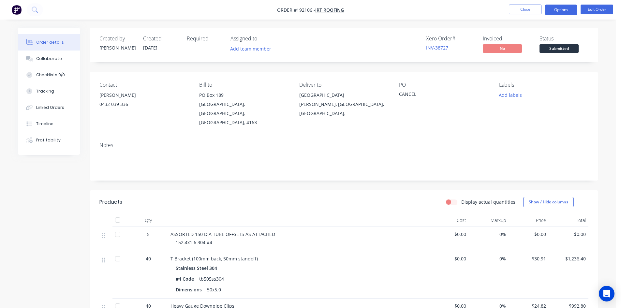
click at [563, 11] on button "Options" at bounding box center [561, 10] width 33 height 10
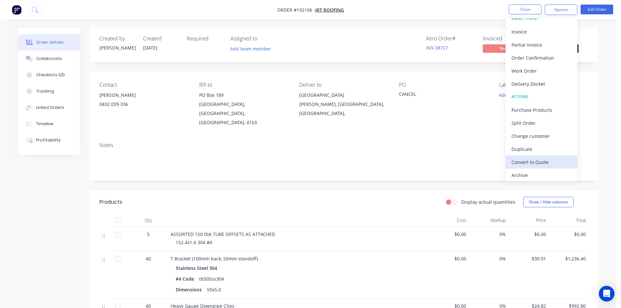
scroll to position [10, 0]
click at [538, 163] on div "Convert to Quote" at bounding box center [542, 160] width 60 height 9
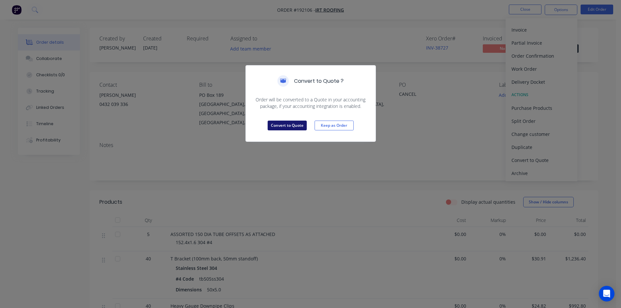
click at [288, 123] on button "Convert to Quote" at bounding box center [287, 126] width 39 height 10
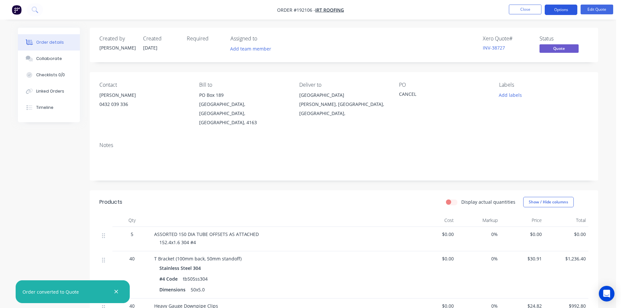
click at [568, 8] on button "Options" at bounding box center [561, 10] width 33 height 10
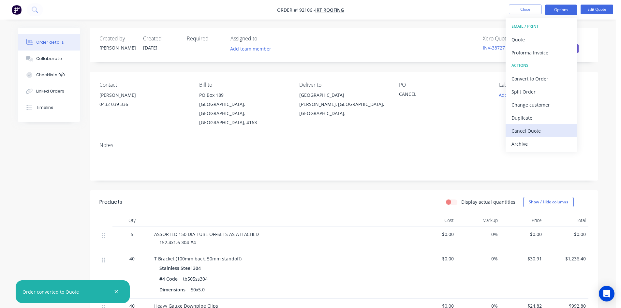
click at [544, 134] on div "Cancel Quote" at bounding box center [542, 130] width 60 height 9
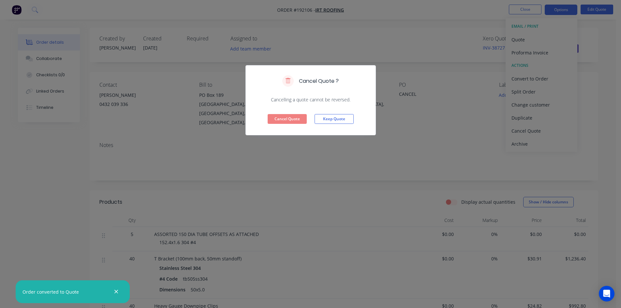
click at [263, 119] on div "Cancel Quote Keep Quote" at bounding box center [311, 119] width 130 height 32
click at [269, 120] on button "Cancel Quote" at bounding box center [287, 119] width 39 height 10
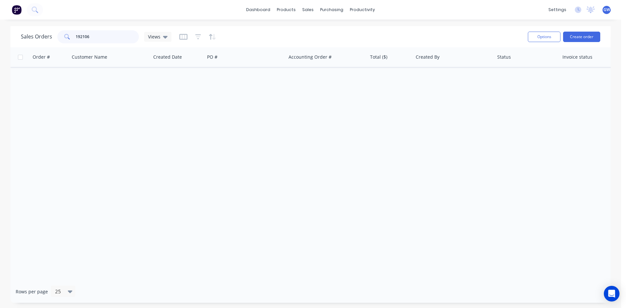
drag, startPoint x: 104, startPoint y: 33, endPoint x: 0, endPoint y: 32, distance: 104.0
click at [0, 32] on div "Sales Orders 192106 Views Options Create order Order # Customer Name Created Da…" at bounding box center [310, 164] width 621 height 277
type input "191912"
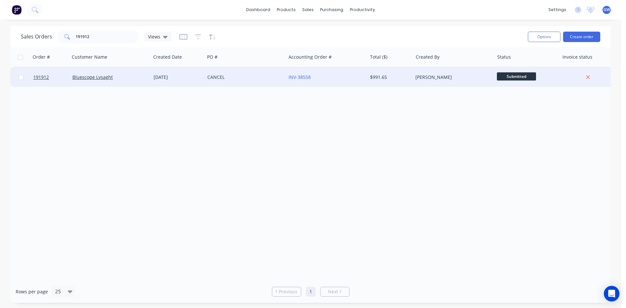
click at [415, 84] on div "[PERSON_NAME]" at bounding box center [453, 77] width 81 height 20
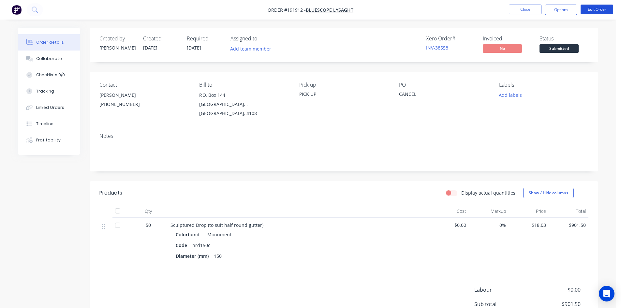
click at [601, 10] on button "Edit Order" at bounding box center [597, 10] width 33 height 10
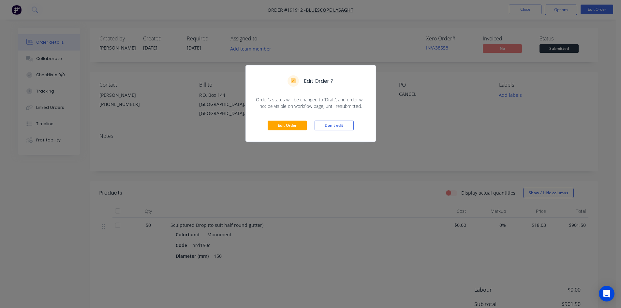
scroll to position [67, 0]
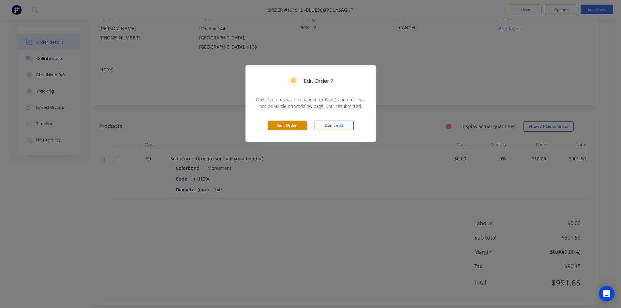
click at [290, 124] on button "Edit Order" at bounding box center [287, 126] width 39 height 10
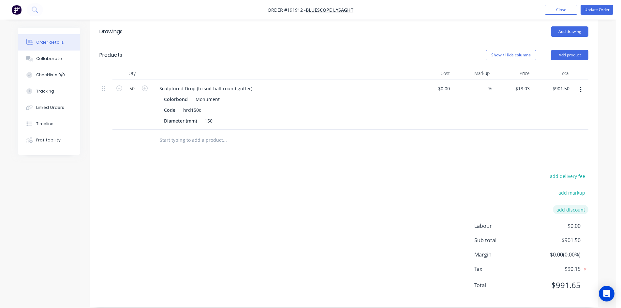
click at [567, 205] on button "add discount" at bounding box center [571, 209] width 36 height 9
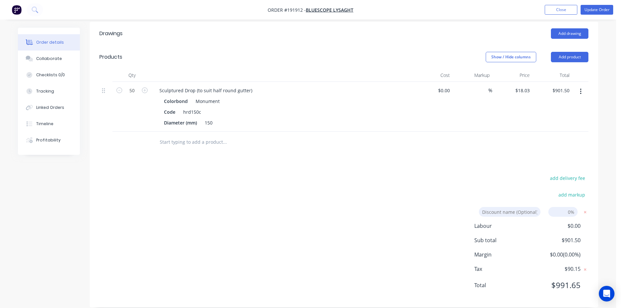
drag, startPoint x: 522, startPoint y: 210, endPoint x: 519, endPoint y: 202, distance: 8.3
click at [522, 210] on div "Discount name (Optional) 0%" at bounding box center [532, 214] width 112 height 15
click at [519, 207] on input at bounding box center [510, 212] width 62 height 10
type input "cancelled"
click at [561, 207] on input at bounding box center [562, 212] width 29 height 10
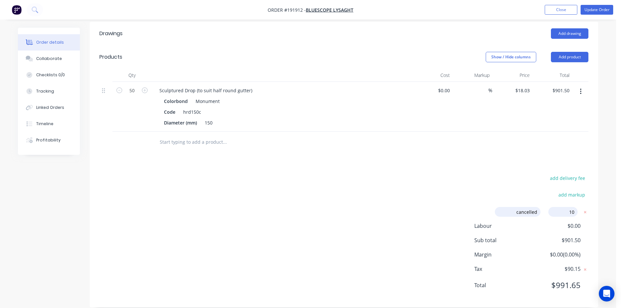
type input "100"
click input "submit" at bounding box center [0, 0] width 0 height 0
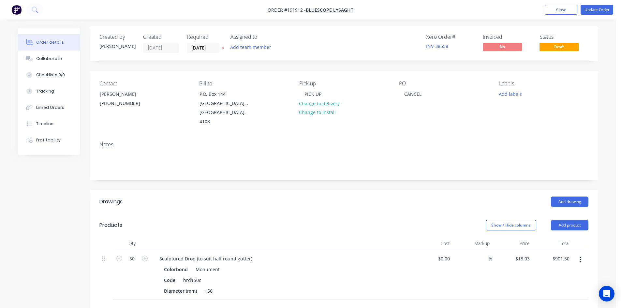
scroll to position [0, 0]
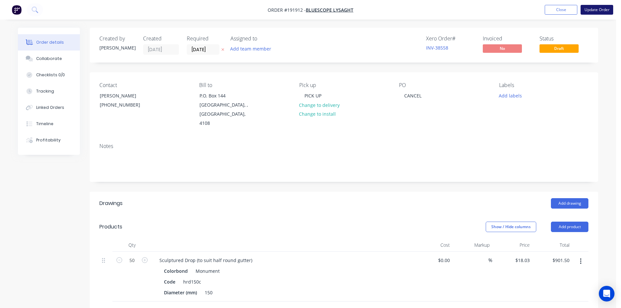
click at [594, 9] on button "Update Order" at bounding box center [597, 10] width 33 height 10
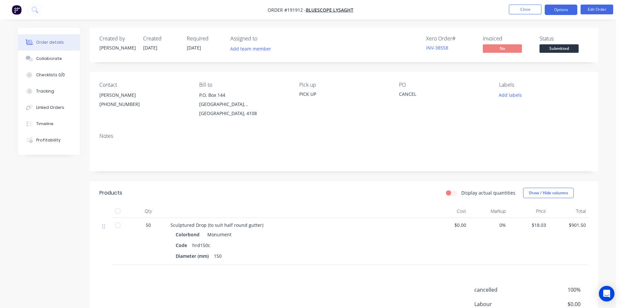
click at [564, 8] on button "Options" at bounding box center [561, 10] width 33 height 10
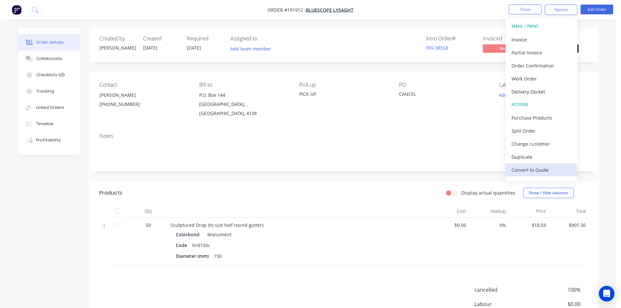
click at [536, 170] on div "Convert to Quote" at bounding box center [542, 169] width 60 height 9
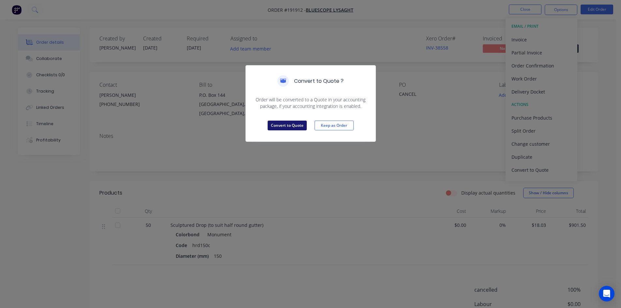
click at [283, 121] on button "Convert to Quote" at bounding box center [287, 126] width 39 height 10
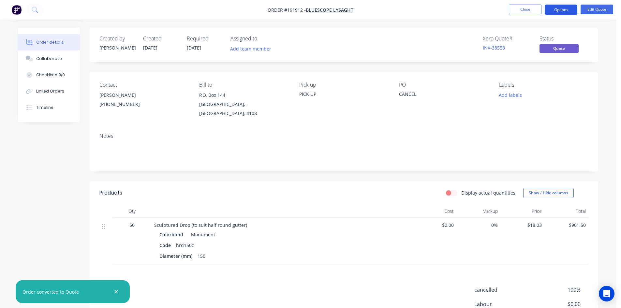
click at [557, 8] on button "Options" at bounding box center [561, 10] width 33 height 10
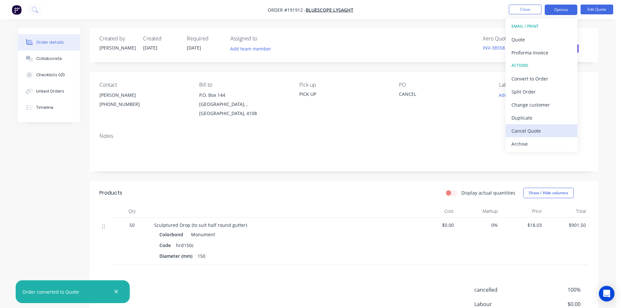
click at [539, 127] on div "Cancel Quote" at bounding box center [542, 130] width 60 height 9
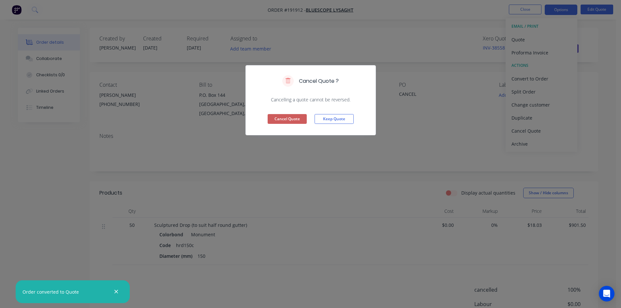
click at [285, 116] on button "Cancel Quote" at bounding box center [287, 119] width 39 height 10
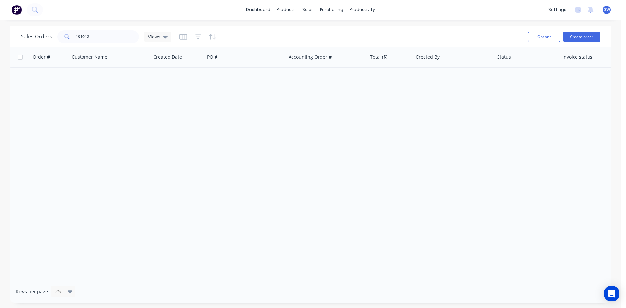
click at [180, 24] on div "dashboard products sales purchasing productivity dashboard products Product Cat…" at bounding box center [310, 154] width 621 height 308
click at [111, 17] on div "dashboard products sales purchasing productivity dashboard products Product Cat…" at bounding box center [310, 10] width 621 height 20
click at [103, 39] on input "text" at bounding box center [108, 36] width 64 height 13
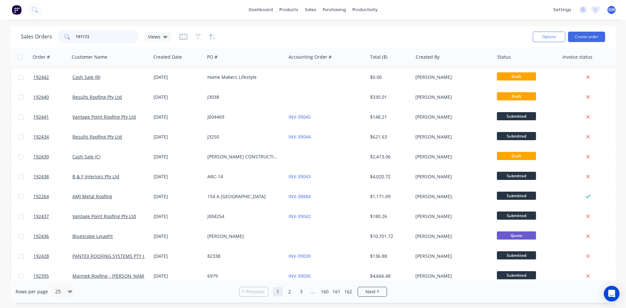
type input "191172"
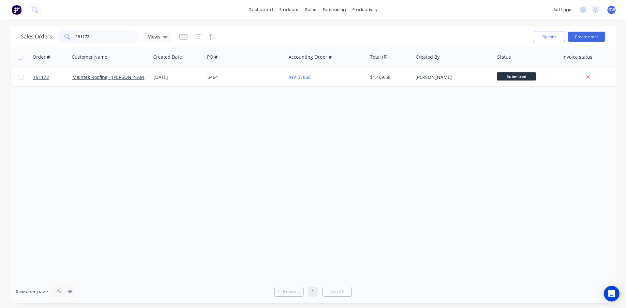
click at [445, 74] on div "[PERSON_NAME]" at bounding box center [453, 77] width 81 height 20
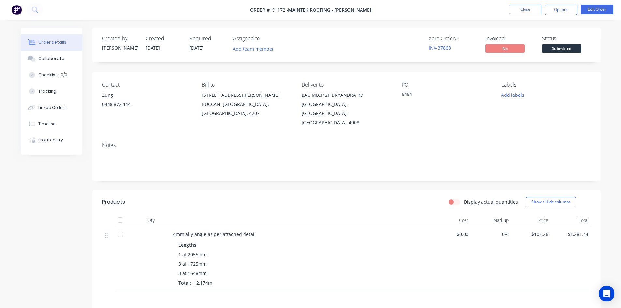
click at [600, 14] on li "Edit Order" at bounding box center [597, 10] width 33 height 10
click at [590, 10] on button "Edit Order" at bounding box center [597, 10] width 33 height 10
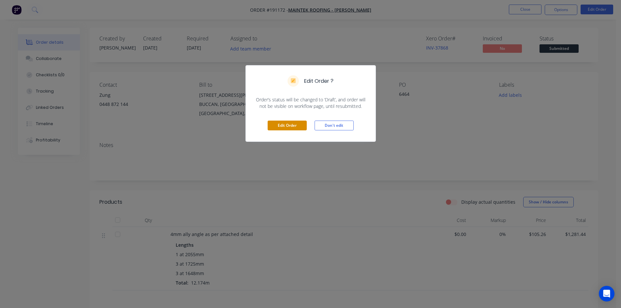
click at [282, 124] on button "Edit Order" at bounding box center [287, 126] width 39 height 10
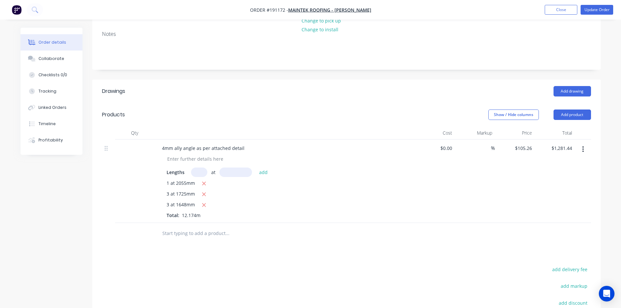
scroll to position [196, 0]
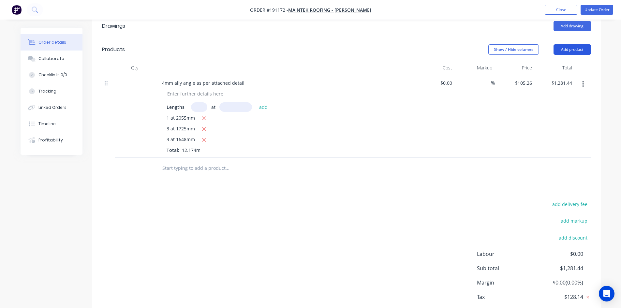
click at [570, 44] on button "Add product" at bounding box center [572, 49] width 37 height 10
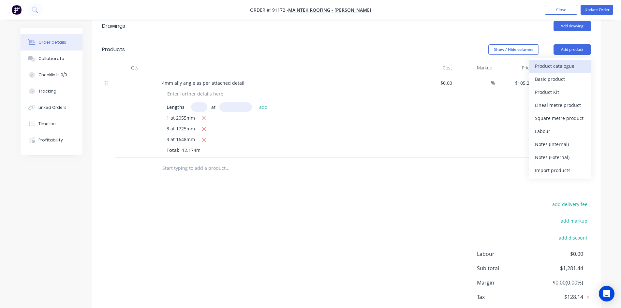
click at [569, 61] on div "Product catalogue" at bounding box center [560, 65] width 50 height 9
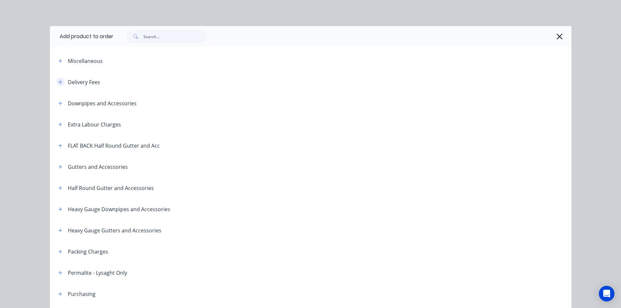
click at [56, 80] on button "button" at bounding box center [60, 82] width 8 height 8
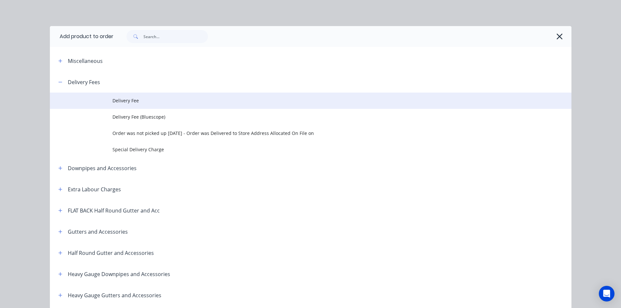
click at [105, 97] on td at bounding box center [81, 101] width 63 height 16
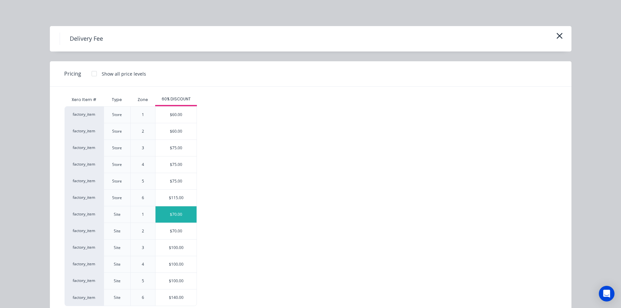
click at [183, 217] on div "$70.00" at bounding box center [176, 214] width 41 height 16
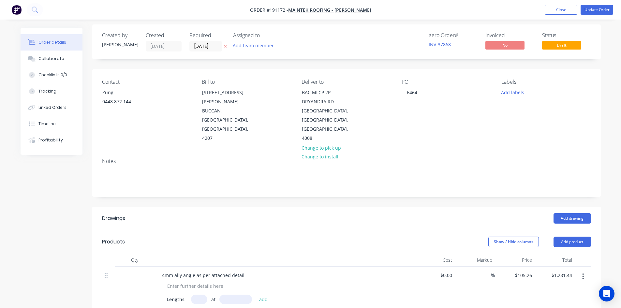
scroll to position [0, 0]
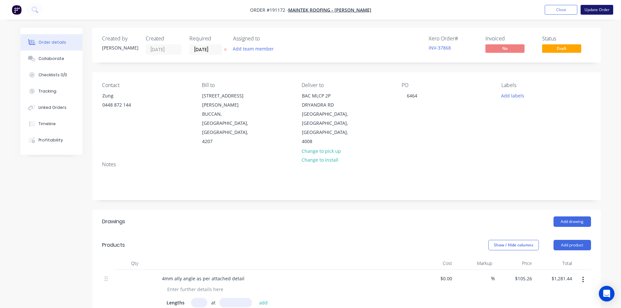
click at [597, 10] on button "Update Order" at bounding box center [597, 10] width 33 height 10
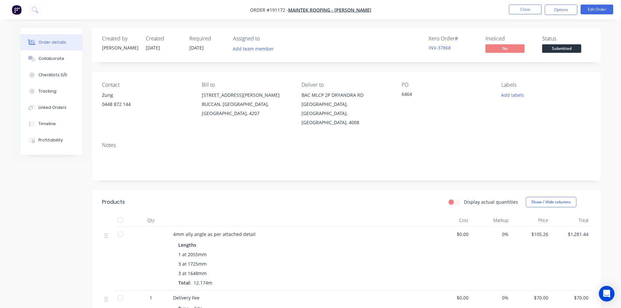
scroll to position [127, 0]
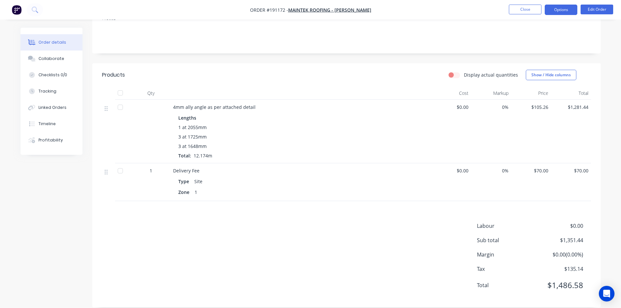
click at [559, 8] on button "Options" at bounding box center [561, 10] width 33 height 10
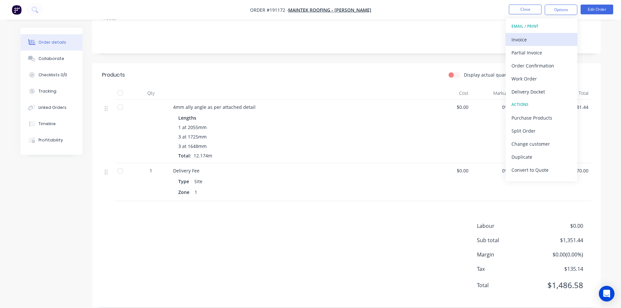
click at [543, 36] on div "Invoice" at bounding box center [542, 39] width 60 height 9
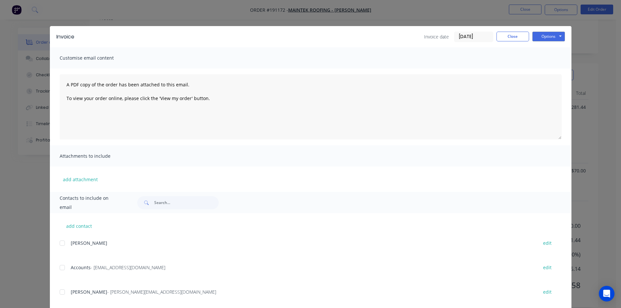
click at [63, 270] on div at bounding box center [62, 267] width 13 height 13
drag, startPoint x: 56, startPoint y: 296, endPoint x: 116, endPoint y: 254, distance: 72.9
click at [57, 296] on div "add contact JUSTIN edit Accounts - accounts@maintekroofing.com.au edit SHAUN - …" at bounding box center [311, 303] width 522 height 180
drag, startPoint x: 58, startPoint y: 290, endPoint x: 110, endPoint y: 258, distance: 61.0
click at [64, 290] on div at bounding box center [62, 292] width 13 height 13
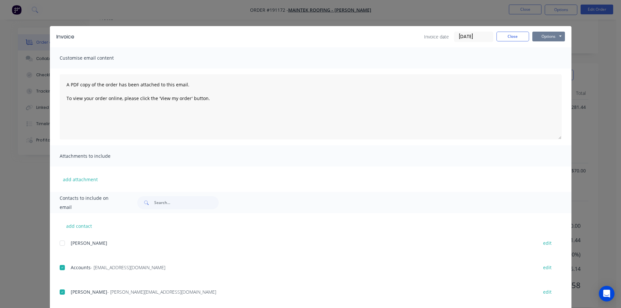
click at [553, 35] on button "Options" at bounding box center [548, 37] width 33 height 10
click at [551, 69] on button "Email" at bounding box center [553, 69] width 42 height 11
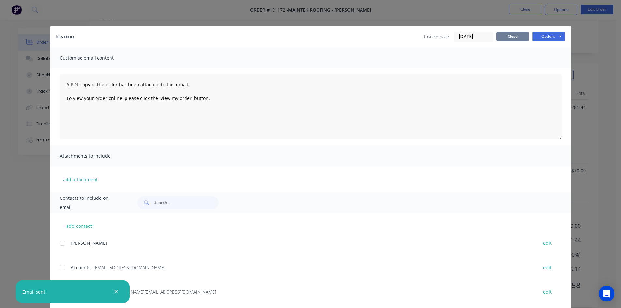
click at [512, 33] on button "Close" at bounding box center [513, 37] width 33 height 10
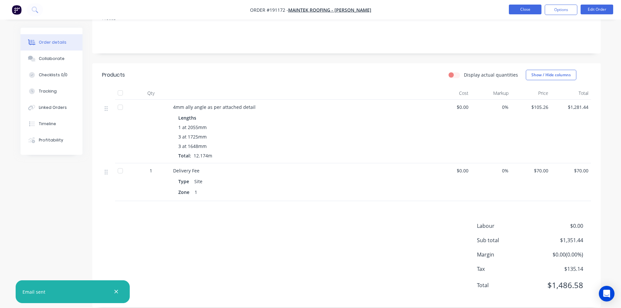
click at [531, 9] on button "Close" at bounding box center [525, 10] width 33 height 10
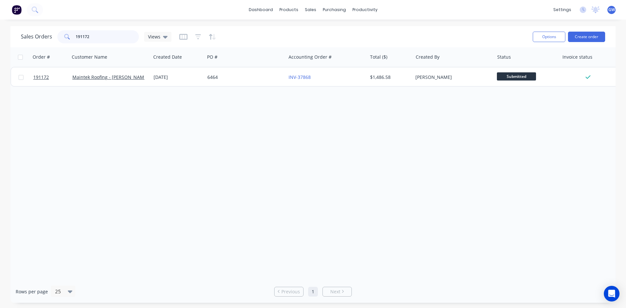
click at [112, 35] on input "191172" at bounding box center [108, 36] width 64 height 13
type input "191069"
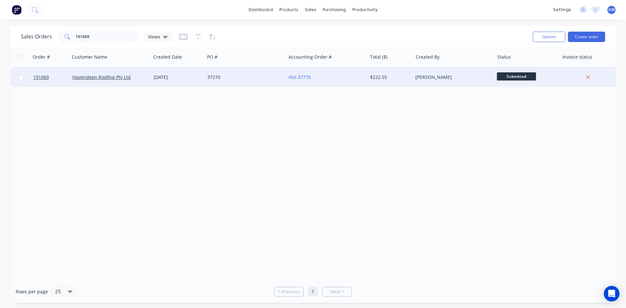
click at [396, 77] on div "$222.55" at bounding box center [389, 77] width 38 height 7
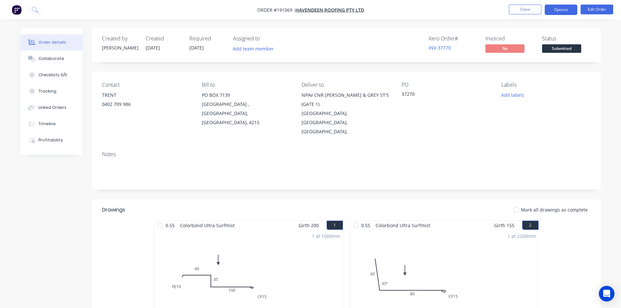
click at [558, 12] on button "Options" at bounding box center [561, 10] width 33 height 10
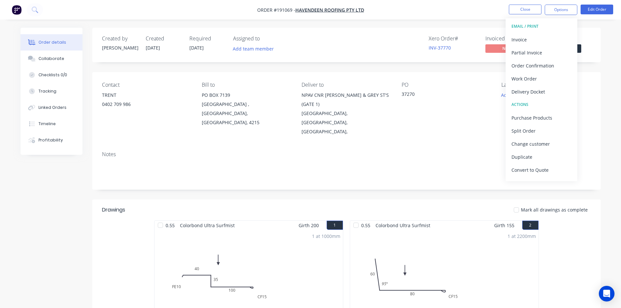
click at [544, 32] on button "EMAIL / PRINT" at bounding box center [542, 26] width 72 height 13
click at [541, 37] on div "Invoice" at bounding box center [542, 39] width 60 height 9
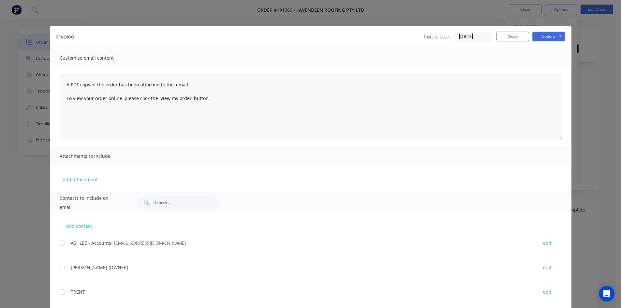
click at [62, 240] on div at bounding box center [62, 243] width 13 height 13
click at [547, 35] on button "Options" at bounding box center [548, 37] width 33 height 10
click at [557, 68] on button "Email" at bounding box center [553, 69] width 42 height 11
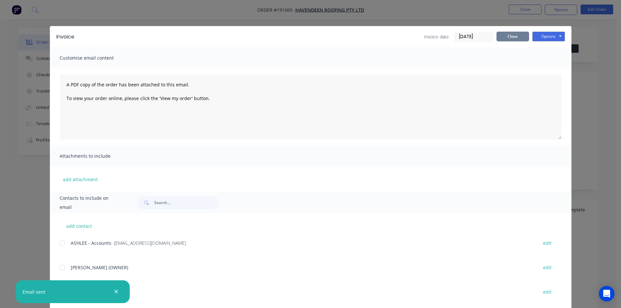
click at [511, 39] on button "Close" at bounding box center [513, 37] width 33 height 10
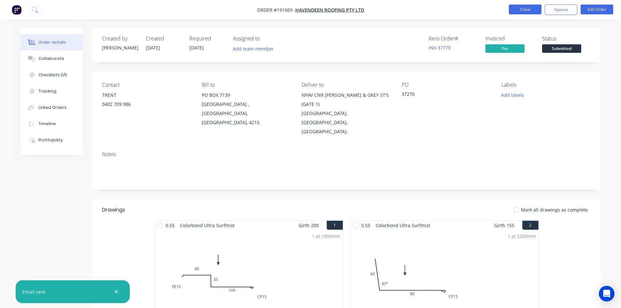
click at [527, 5] on button "Close" at bounding box center [525, 10] width 33 height 10
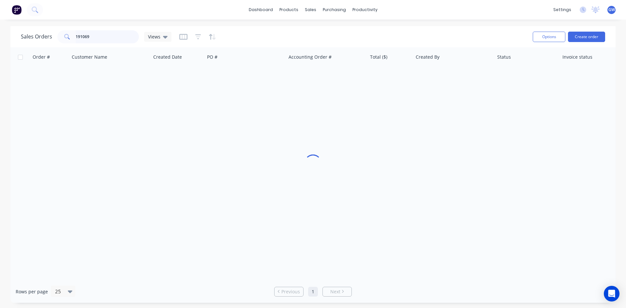
click at [99, 37] on input "191069" at bounding box center [108, 36] width 64 height 13
type input "191217"
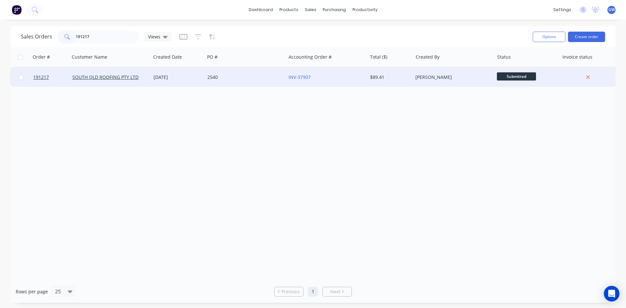
click at [416, 78] on div "[PERSON_NAME]" at bounding box center [451, 77] width 72 height 7
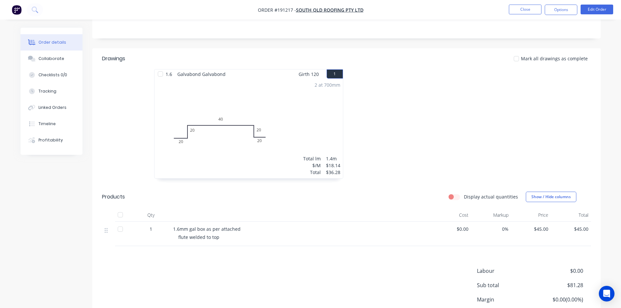
scroll to position [163, 0]
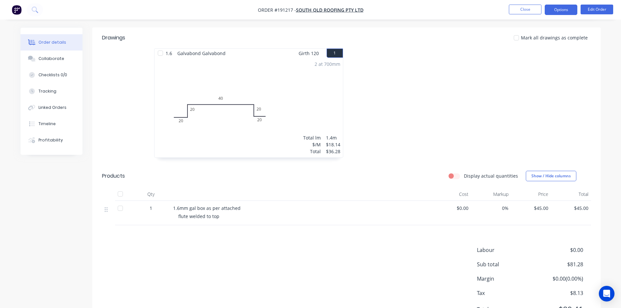
drag, startPoint x: 563, startPoint y: 7, endPoint x: 564, endPoint y: 16, distance: 9.9
click at [563, 7] on button "Options" at bounding box center [561, 10] width 33 height 10
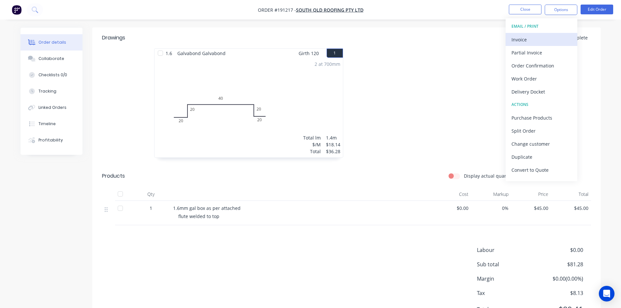
click at [548, 37] on div "Invoice" at bounding box center [542, 39] width 60 height 9
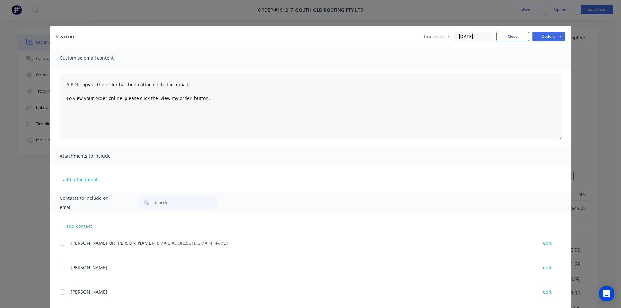
click at [62, 241] on div at bounding box center [62, 243] width 13 height 13
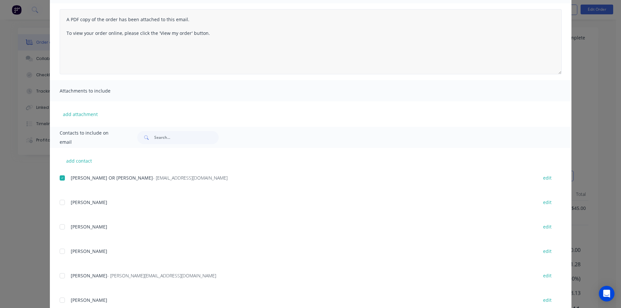
scroll to position [0, 0]
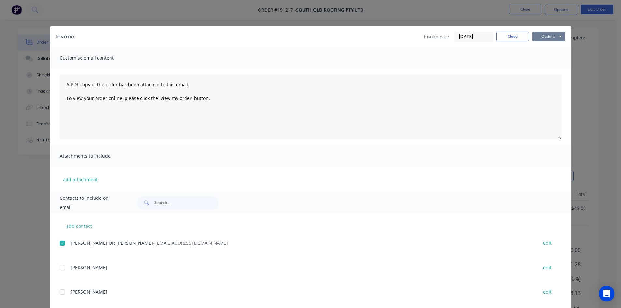
click at [548, 36] on button "Options" at bounding box center [548, 37] width 33 height 10
click at [543, 66] on button "Email" at bounding box center [553, 69] width 42 height 11
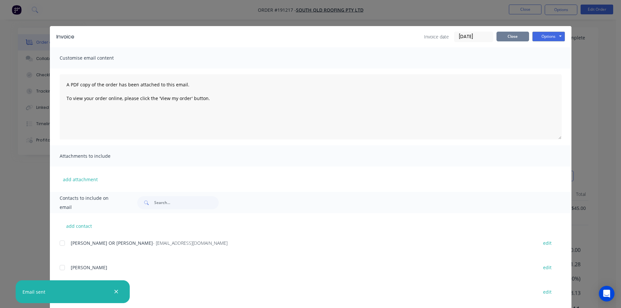
click at [515, 33] on button "Close" at bounding box center [513, 37] width 33 height 10
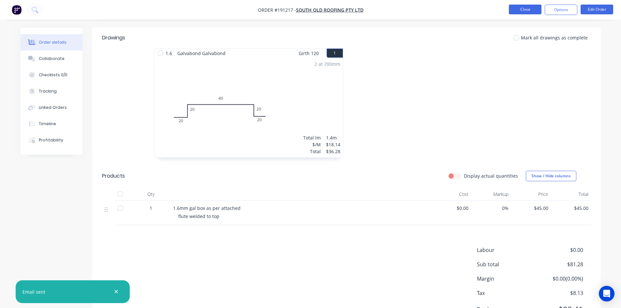
click at [520, 9] on button "Close" at bounding box center [525, 10] width 33 height 10
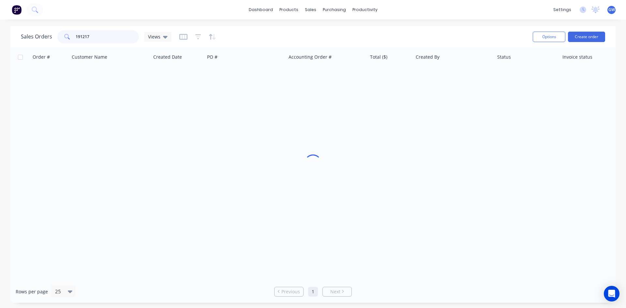
click at [84, 38] on input "191217" at bounding box center [108, 36] width 64 height 13
type input "191969"
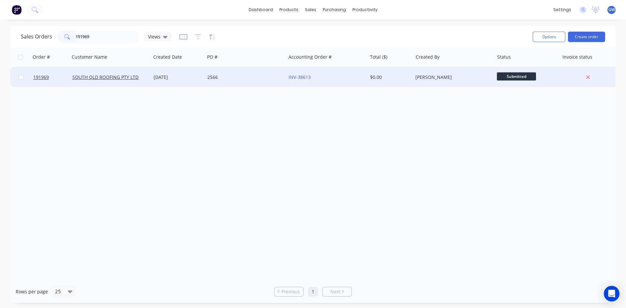
click at [382, 75] on div "$0.00" at bounding box center [389, 77] width 38 height 7
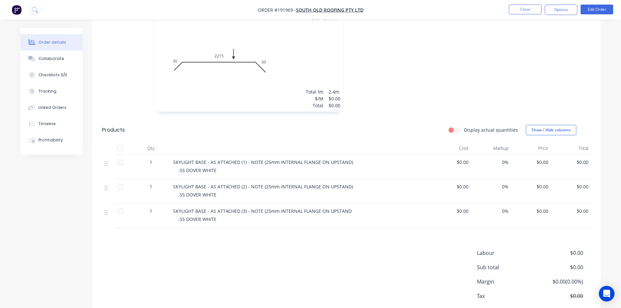
scroll to position [352, 0]
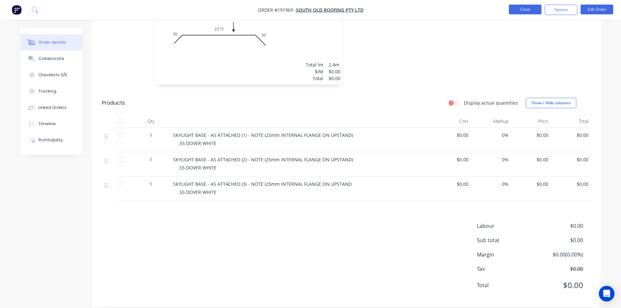
click at [527, 7] on button "Close" at bounding box center [525, 10] width 33 height 10
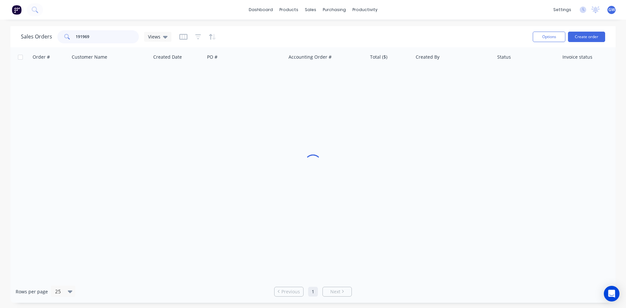
drag, startPoint x: 103, startPoint y: 36, endPoint x: 27, endPoint y: 36, distance: 75.6
click at [27, 36] on div "Sales Orders 191969 Views" at bounding box center [96, 36] width 151 height 13
type input "191785"
click at [376, 81] on div "$5,971.35" at bounding box center [390, 77] width 46 height 20
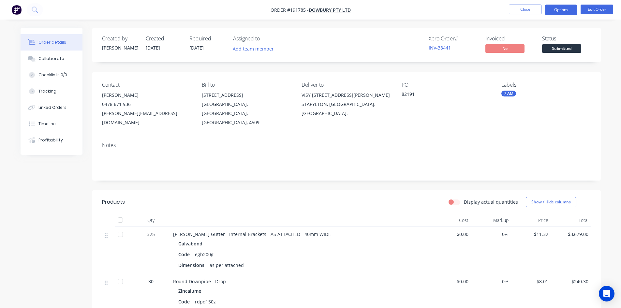
click at [556, 11] on button "Options" at bounding box center [561, 10] width 33 height 10
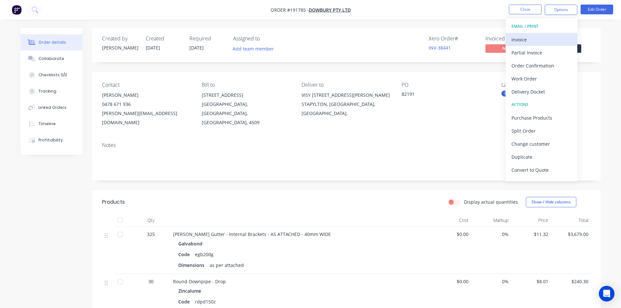
click at [550, 41] on div "Invoice" at bounding box center [542, 39] width 60 height 9
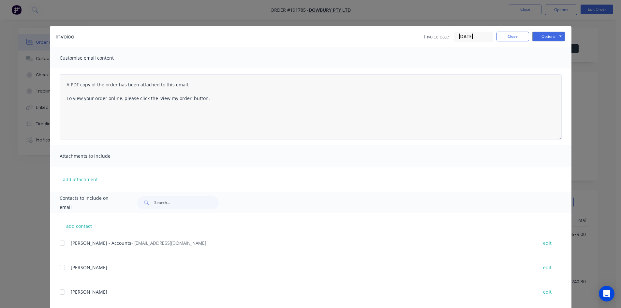
drag, startPoint x: 61, startPoint y: 245, endPoint x: 449, endPoint y: 95, distance: 415.6
click at [64, 244] on div at bounding box center [62, 243] width 13 height 13
click at [554, 35] on button "Options" at bounding box center [548, 37] width 33 height 10
click at [554, 69] on button "Email" at bounding box center [553, 69] width 42 height 11
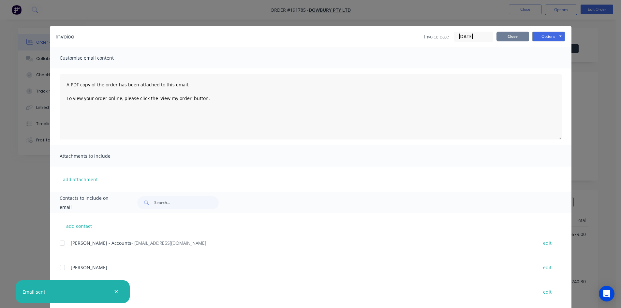
click at [509, 37] on button "Close" at bounding box center [513, 37] width 33 height 10
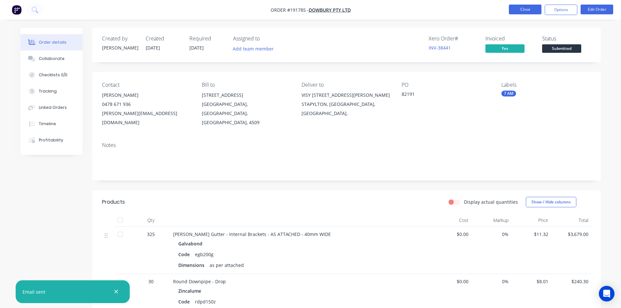
click at [526, 8] on button "Close" at bounding box center [525, 10] width 33 height 10
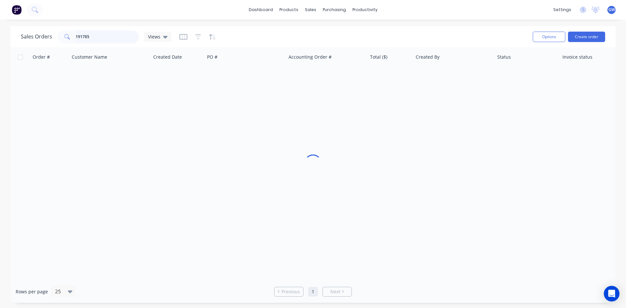
click at [103, 35] on input "191785" at bounding box center [108, 36] width 64 height 13
type input "191901"
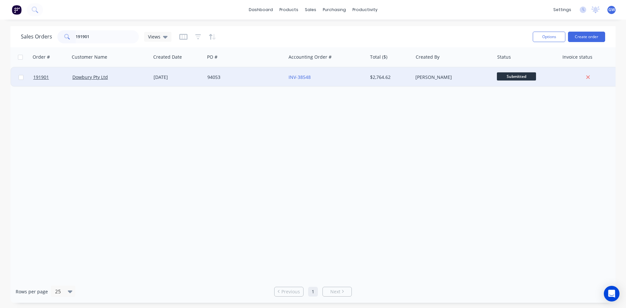
click at [413, 74] on div "[PERSON_NAME]" at bounding box center [453, 77] width 81 height 20
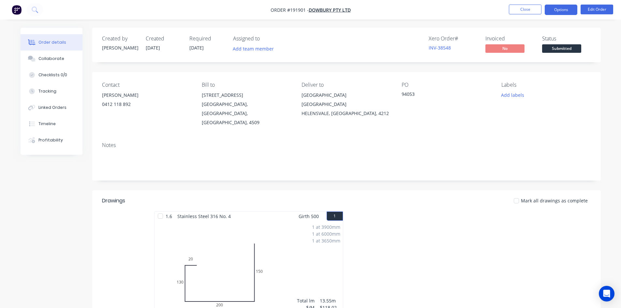
drag, startPoint x: 571, startPoint y: 5, endPoint x: 571, endPoint y: 11, distance: 6.5
click at [571, 5] on button "Options" at bounding box center [561, 10] width 33 height 10
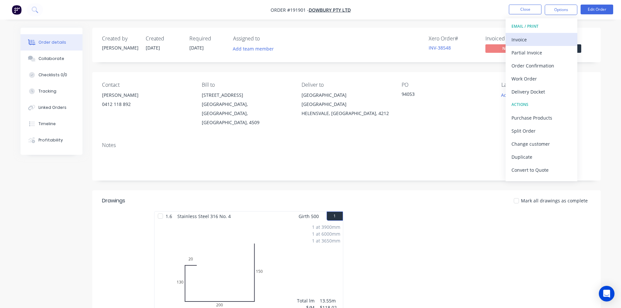
click at [554, 35] on div "Invoice" at bounding box center [542, 39] width 60 height 9
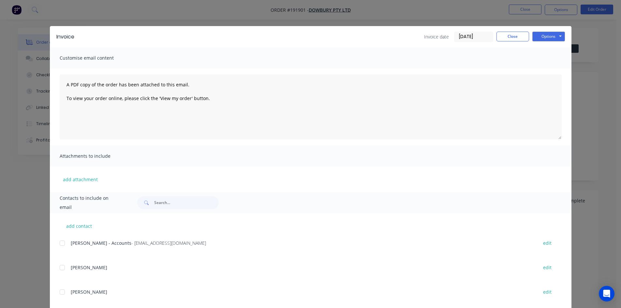
click at [62, 245] on div at bounding box center [62, 243] width 13 height 13
click at [553, 36] on button "Options" at bounding box center [548, 37] width 33 height 10
click at [556, 68] on button "Email" at bounding box center [553, 69] width 42 height 11
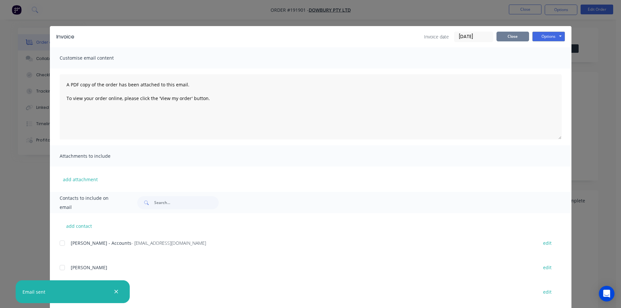
click at [497, 37] on button "Close" at bounding box center [513, 37] width 33 height 10
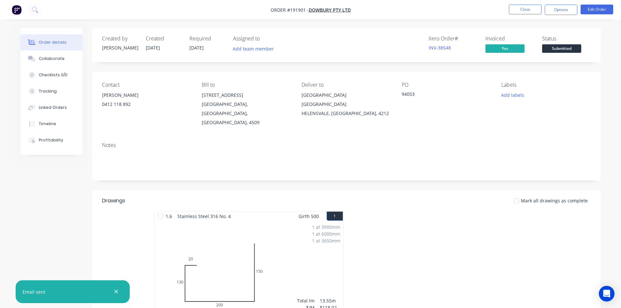
click at [501, 36] on div "Invoiced" at bounding box center [509, 39] width 49 height 6
click at [516, 8] on button "Close" at bounding box center [525, 10] width 33 height 10
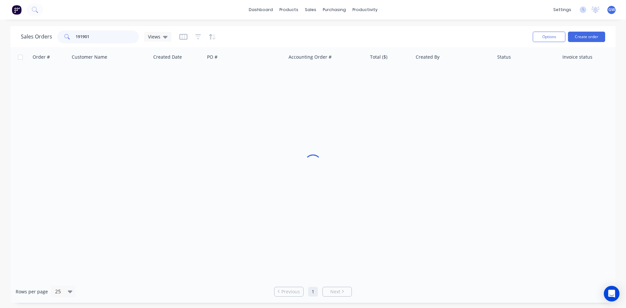
drag, startPoint x: 107, startPoint y: 34, endPoint x: 0, endPoint y: 25, distance: 107.0
click at [0, 25] on div "dashboard products sales purchasing productivity dashboard products Product Cat…" at bounding box center [313, 154] width 626 height 308
type input "191922"
click at [403, 88] on div "Order # Customer Name Created Date PO # Accounting Order # Total ($) Created By…" at bounding box center [312, 163] width 605 height 233
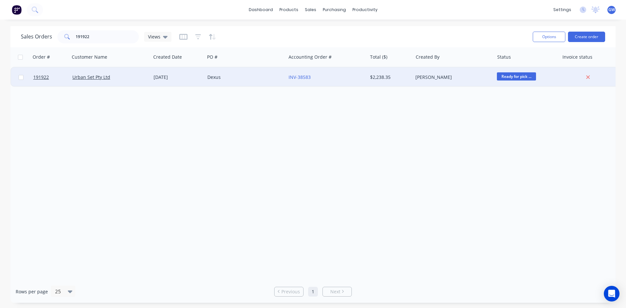
click at [401, 81] on div "$2,238.35" at bounding box center [390, 77] width 46 height 20
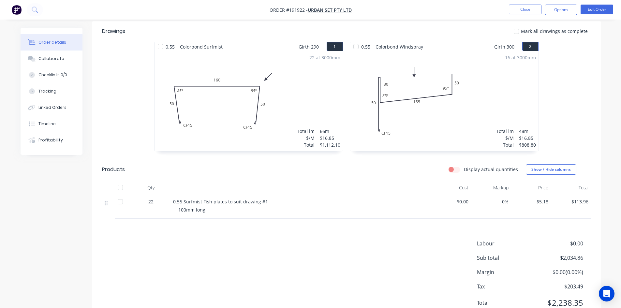
scroll to position [181, 0]
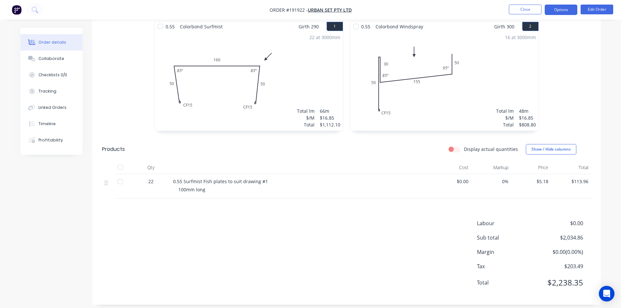
click at [565, 14] on button "Options" at bounding box center [561, 10] width 33 height 10
click at [603, 177] on div "Order details Collaborate Checklists 0/0 Tracking Linked Orders Timeline Profit…" at bounding box center [310, 81] width 593 height 468
click at [564, 15] on button "Options" at bounding box center [561, 10] width 33 height 10
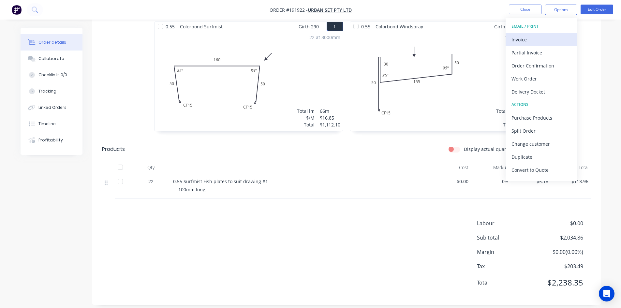
click at [542, 33] on button "Invoice" at bounding box center [542, 39] width 72 height 13
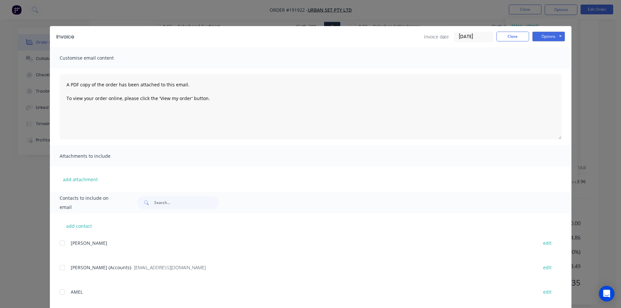
click at [60, 268] on div at bounding box center [62, 267] width 13 height 13
click at [553, 37] on button "Options" at bounding box center [548, 37] width 33 height 10
click at [548, 74] on button "Email" at bounding box center [553, 69] width 42 height 11
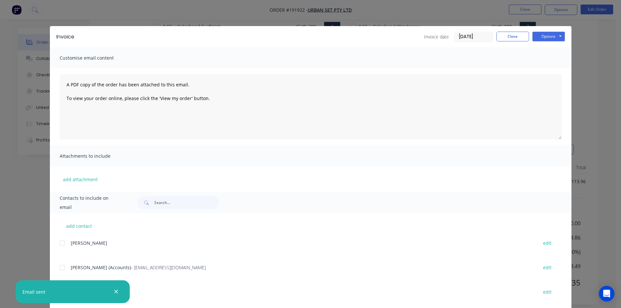
click at [600, 142] on div "Invoice Invoice date 11/09/25 Close Options Preview Print Email Customise email…" at bounding box center [310, 154] width 621 height 308
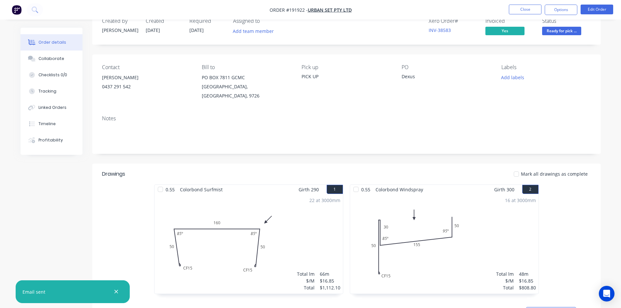
scroll to position [0, 0]
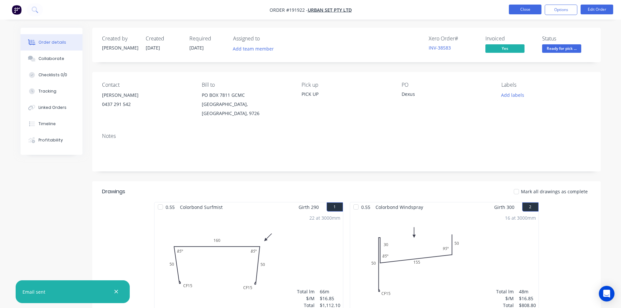
click at [532, 7] on button "Close" at bounding box center [525, 10] width 33 height 10
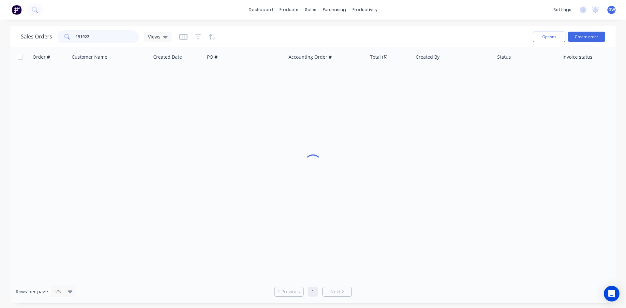
click at [108, 39] on input "191922" at bounding box center [108, 36] width 64 height 13
type input "191722"
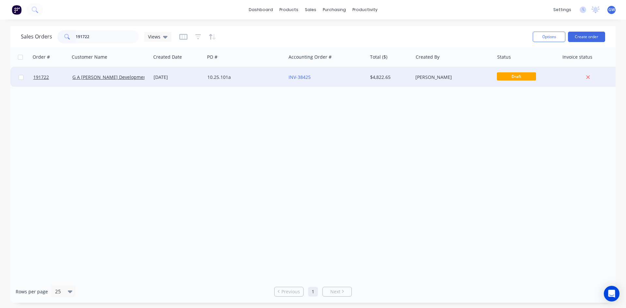
click at [446, 76] on div "Hayden Craven" at bounding box center [451, 77] width 72 height 7
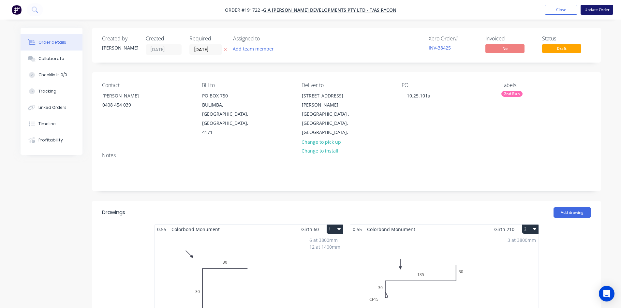
click at [601, 8] on button "Update Order" at bounding box center [597, 10] width 33 height 10
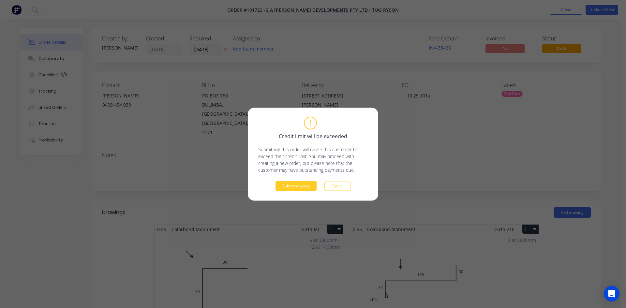
click at [295, 188] on button "Submit anyway" at bounding box center [296, 186] width 41 height 10
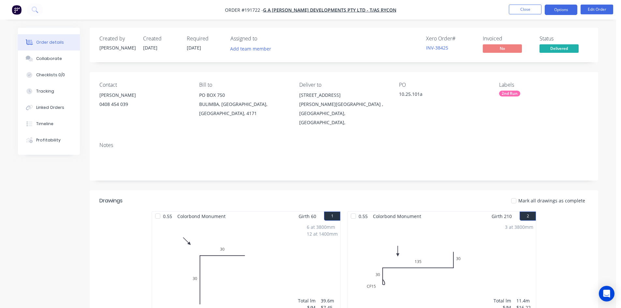
click at [571, 8] on button "Options" at bounding box center [561, 10] width 33 height 10
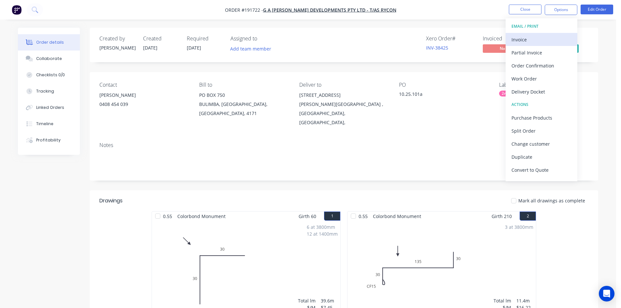
click at [551, 38] on div "Invoice" at bounding box center [542, 39] width 60 height 9
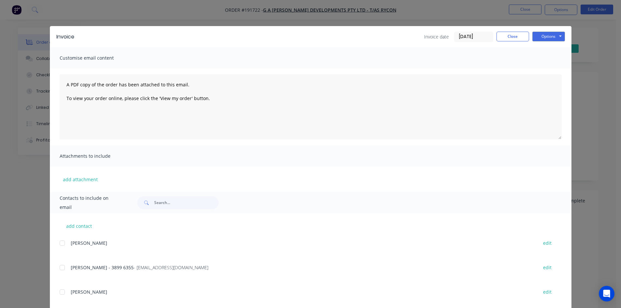
click at [62, 268] on div at bounding box center [62, 267] width 13 height 13
click at [558, 38] on button "Options" at bounding box center [548, 37] width 33 height 10
click at [554, 67] on button "Email" at bounding box center [553, 69] width 42 height 11
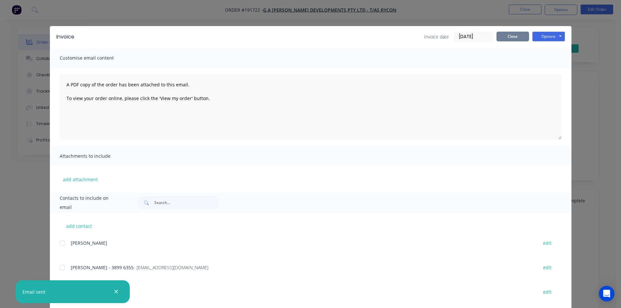
click at [516, 37] on button "Close" at bounding box center [513, 37] width 33 height 10
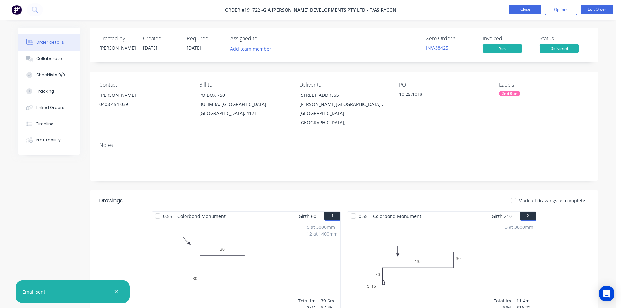
click at [527, 6] on button "Close" at bounding box center [525, 10] width 33 height 10
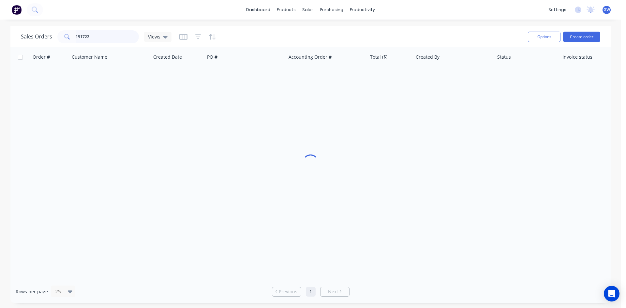
click at [115, 35] on input "191722" at bounding box center [108, 36] width 64 height 13
type input "191928"
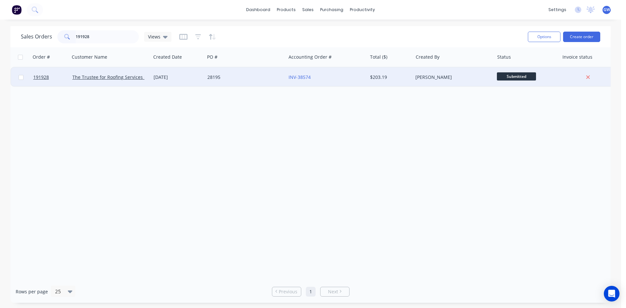
click at [364, 76] on div "INV-38574" at bounding box center [327, 77] width 76 height 7
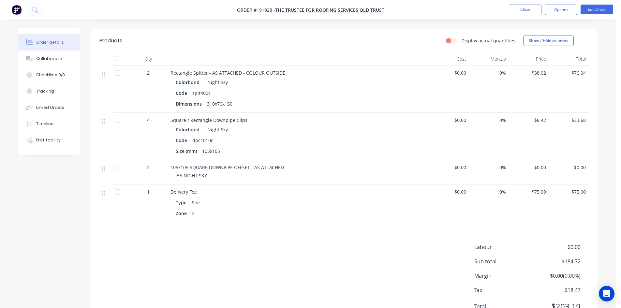
scroll to position [150, 0]
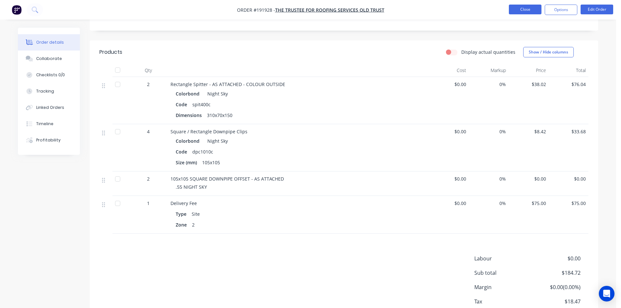
click at [537, 7] on button "Close" at bounding box center [525, 10] width 33 height 10
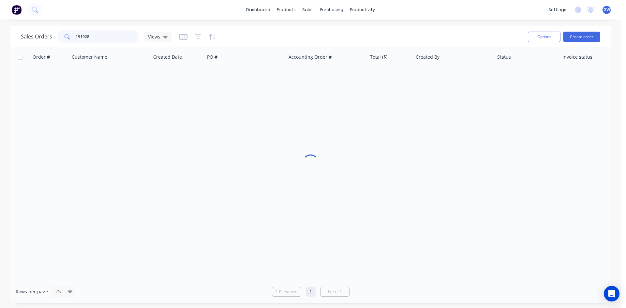
drag, startPoint x: 98, startPoint y: 36, endPoint x: 30, endPoint y: 31, distance: 69.0
click at [30, 31] on div "Sales Orders 191928 Views" at bounding box center [96, 36] width 151 height 13
type input "192219"
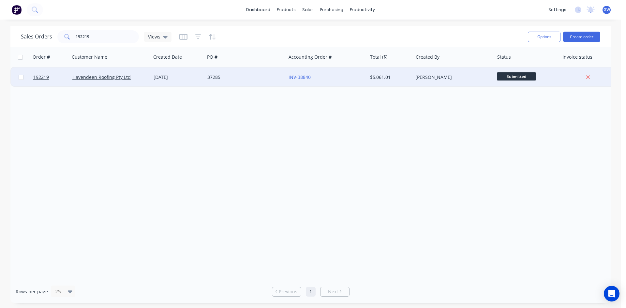
click at [428, 75] on div "[PERSON_NAME]" at bounding box center [451, 77] width 72 height 7
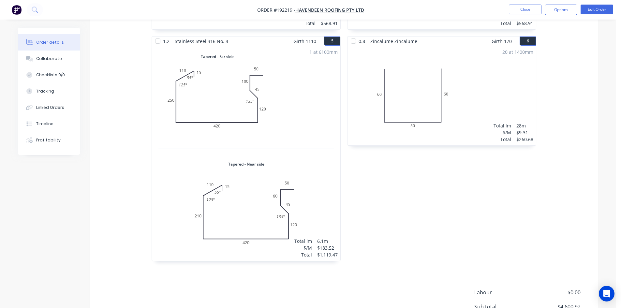
scroll to position [705, 0]
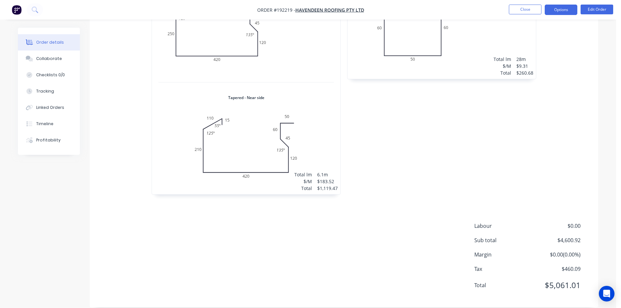
click at [560, 9] on button "Options" at bounding box center [561, 10] width 33 height 10
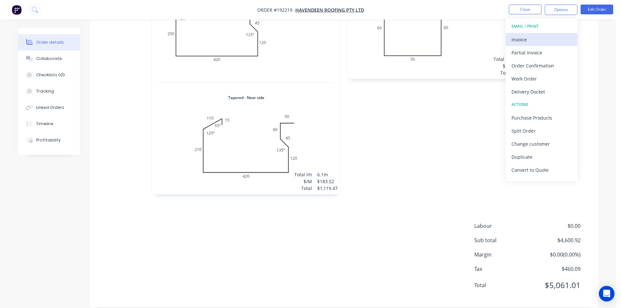
click at [549, 34] on button "Invoice" at bounding box center [542, 39] width 72 height 13
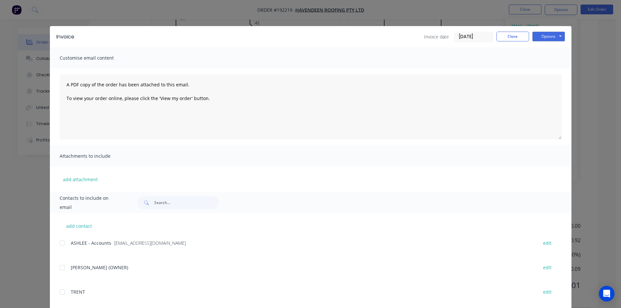
click at [59, 244] on div at bounding box center [62, 243] width 13 height 13
click at [550, 36] on button "Options" at bounding box center [548, 37] width 33 height 10
click at [550, 67] on button "Email" at bounding box center [553, 69] width 42 height 11
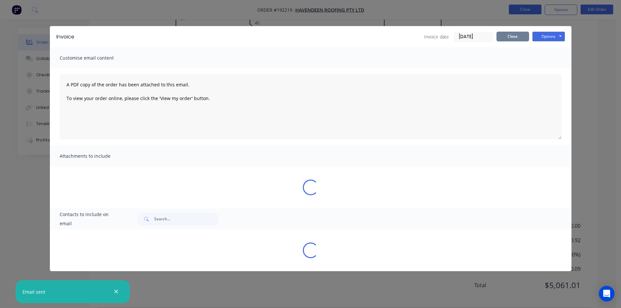
drag, startPoint x: 511, startPoint y: 38, endPoint x: 523, endPoint y: 8, distance: 31.6
click at [511, 37] on button "Close" at bounding box center [513, 37] width 33 height 10
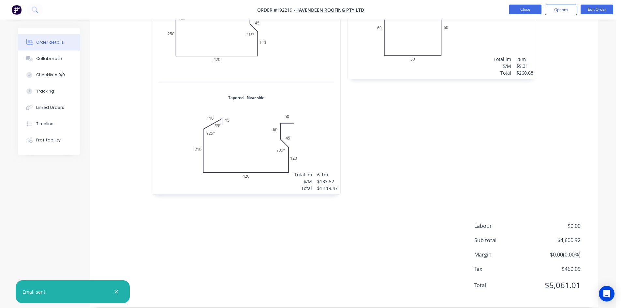
click at [524, 5] on button "Close" at bounding box center [525, 10] width 33 height 10
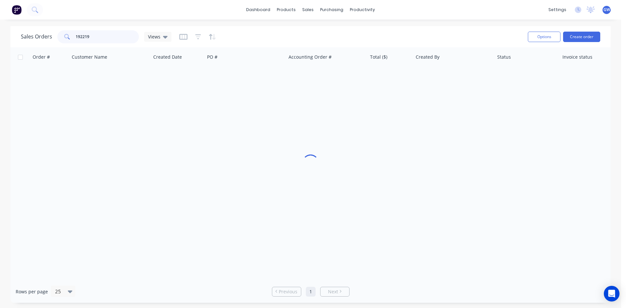
drag, startPoint x: 118, startPoint y: 34, endPoint x: 25, endPoint y: 35, distance: 92.9
click at [25, 35] on div "Sales Orders 192219 Views" at bounding box center [96, 36] width 151 height 13
type input "192271"
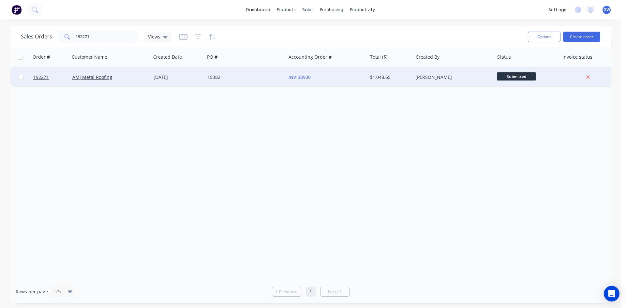
click at [459, 78] on div "[PERSON_NAME]" at bounding box center [451, 77] width 72 height 7
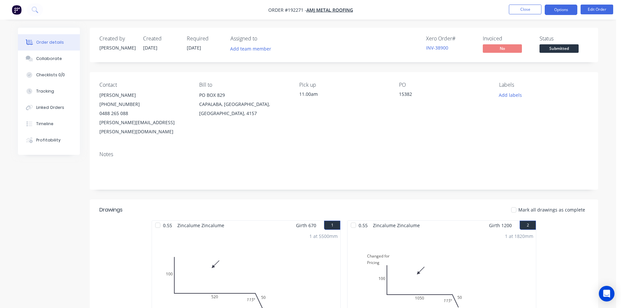
click at [558, 7] on button "Options" at bounding box center [561, 10] width 33 height 10
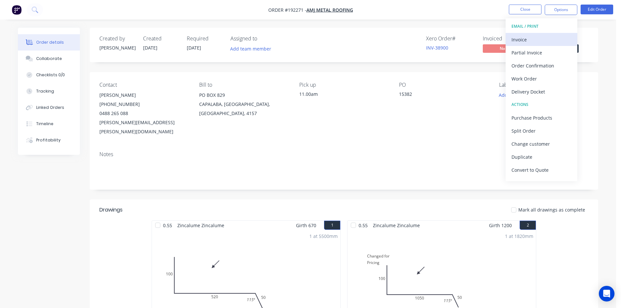
click at [548, 40] on div "Invoice" at bounding box center [542, 39] width 60 height 9
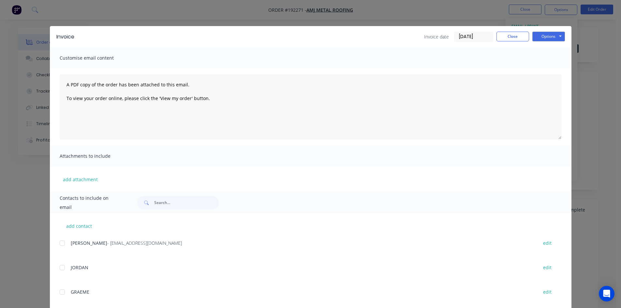
click at [59, 245] on div at bounding box center [62, 243] width 13 height 13
click at [546, 40] on button "Options" at bounding box center [548, 37] width 33 height 10
click at [547, 69] on button "Email" at bounding box center [553, 69] width 42 height 11
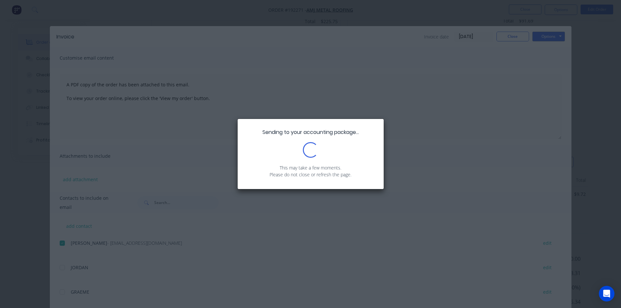
scroll to position [1031, 0]
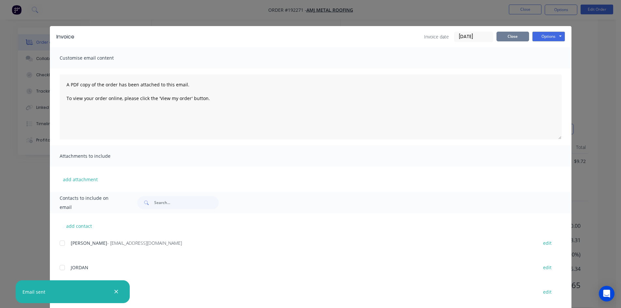
click at [516, 37] on button "Close" at bounding box center [513, 37] width 33 height 10
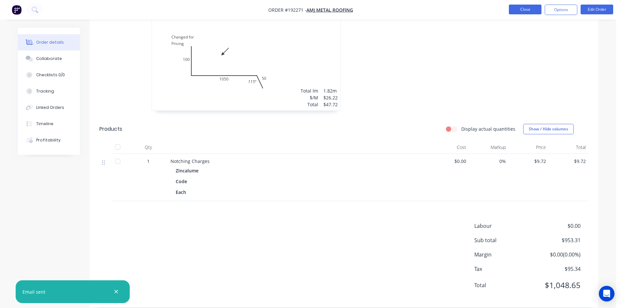
click at [520, 10] on button "Close" at bounding box center [525, 10] width 33 height 10
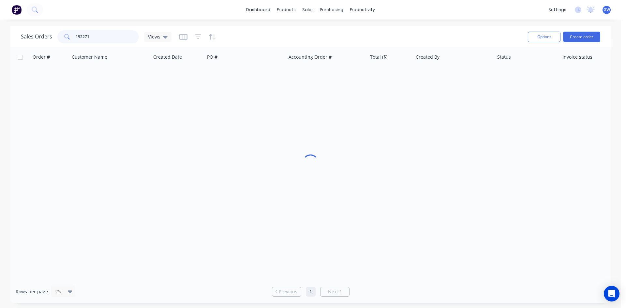
click at [121, 39] on input "192271" at bounding box center [108, 36] width 64 height 13
type input "191969"
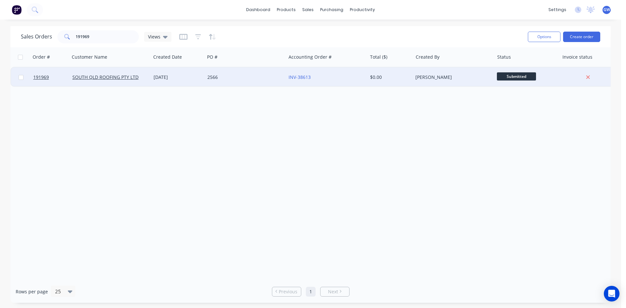
click at [453, 81] on div "[PERSON_NAME]" at bounding box center [453, 77] width 81 height 20
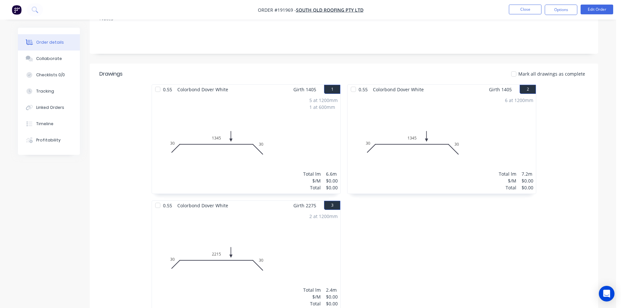
scroll to position [33, 0]
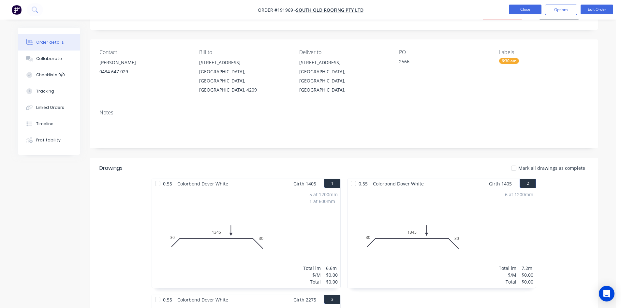
click at [517, 8] on button "Close" at bounding box center [525, 10] width 33 height 10
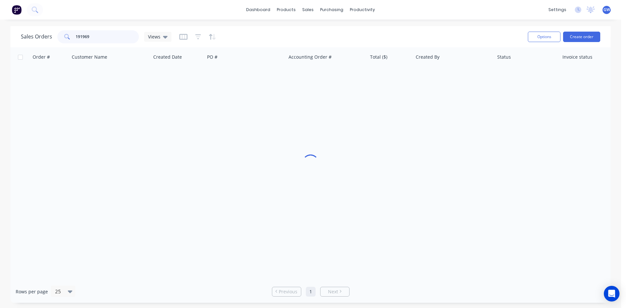
drag, startPoint x: 107, startPoint y: 33, endPoint x: 0, endPoint y: 30, distance: 106.7
click at [0, 30] on div "Sales Orders 191969 Views Options Create order Order # Customer Name Created Da…" at bounding box center [310, 164] width 621 height 277
type input "2566"
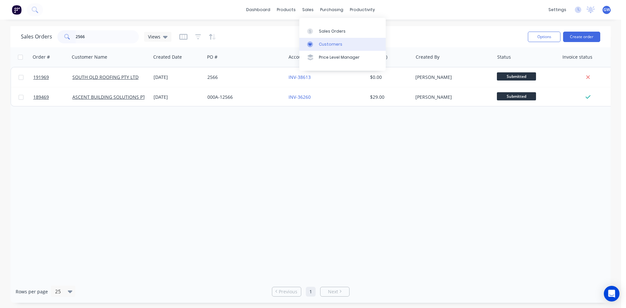
click at [318, 47] on link "Customers" at bounding box center [342, 44] width 86 height 13
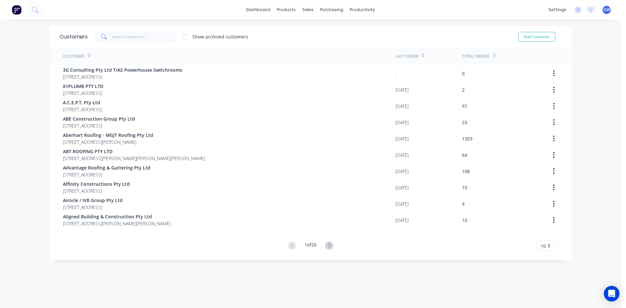
click at [109, 35] on span at bounding box center [103, 36] width 18 height 13
click at [122, 39] on input "text" at bounding box center [144, 36] width 64 height 13
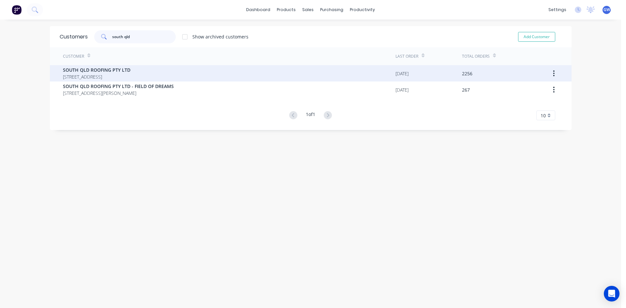
type input "south qld"
click at [130, 78] on span "36 PROUDLOCK DRIVE WILLOW VALE Queensland Australia 4209" at bounding box center [96, 76] width 67 height 7
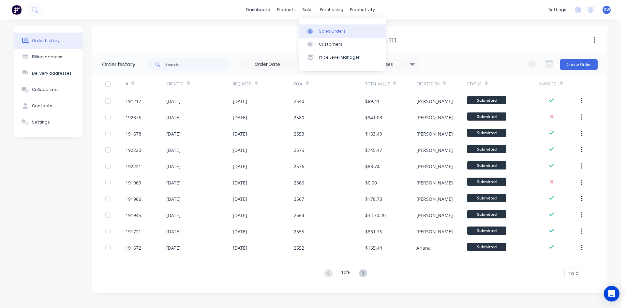
click at [320, 33] on div "Sales Orders" at bounding box center [332, 31] width 27 height 6
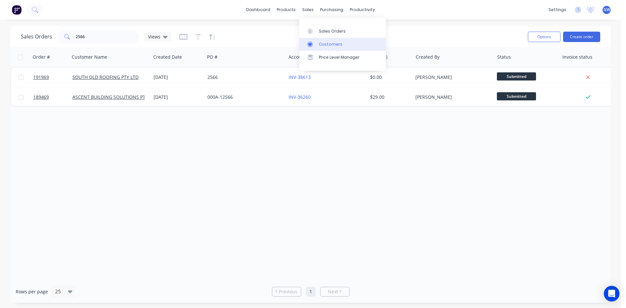
click at [324, 43] on div "Customers" at bounding box center [330, 44] width 23 height 6
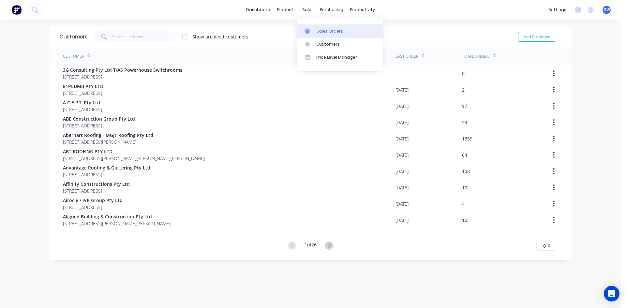
click at [320, 35] on link "Sales Orders" at bounding box center [340, 30] width 86 height 13
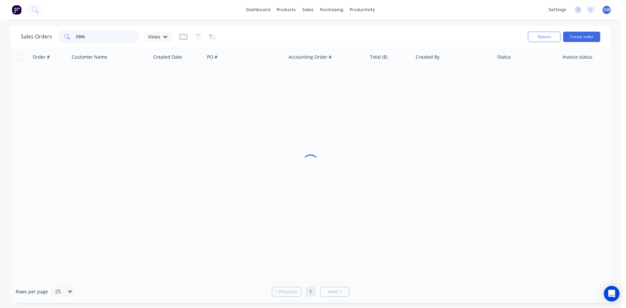
drag, startPoint x: 116, startPoint y: 36, endPoint x: 0, endPoint y: 40, distance: 116.1
click at [0, 40] on div "Sales Orders 2566 Views Options Create order Order # Customer Name Created Date…" at bounding box center [310, 164] width 621 height 277
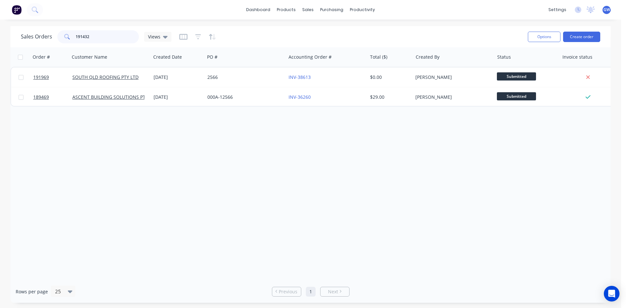
type input "191432"
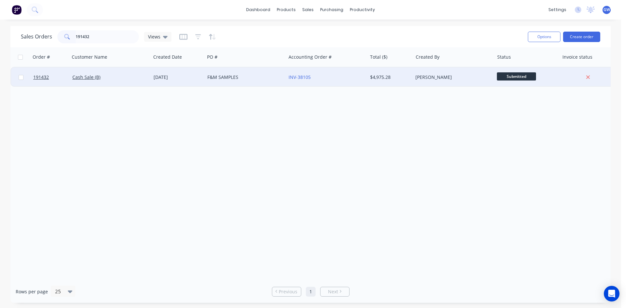
click at [428, 72] on div "[PERSON_NAME]" at bounding box center [453, 77] width 81 height 20
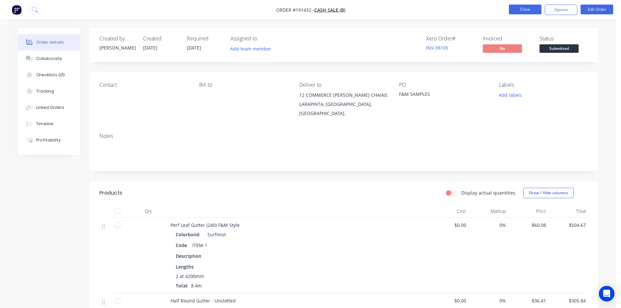
click at [530, 8] on button "Close" at bounding box center [525, 10] width 33 height 10
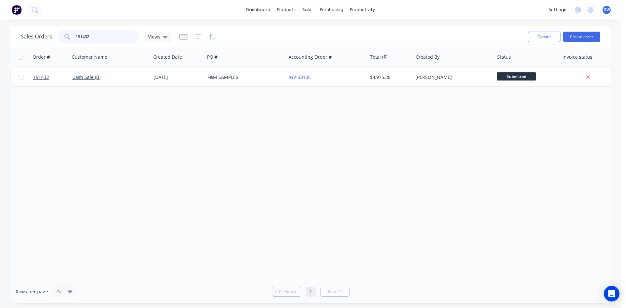
drag, startPoint x: 81, startPoint y: 37, endPoint x: 42, endPoint y: 23, distance: 41.4
click at [42, 23] on div "dashboard products sales purchasing productivity dashboard products Product Cat…" at bounding box center [310, 154] width 621 height 308
type input "192338"
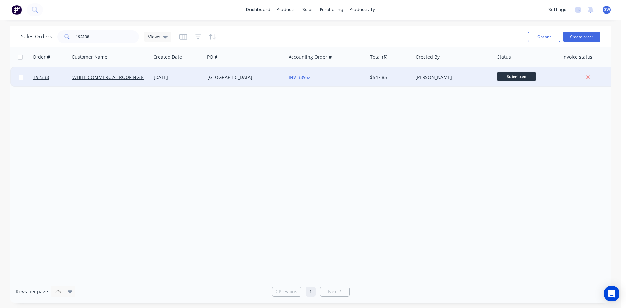
click at [411, 82] on div "$547.85" at bounding box center [390, 77] width 46 height 20
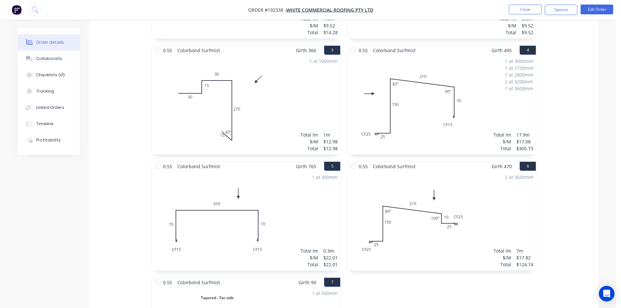
scroll to position [391, 0]
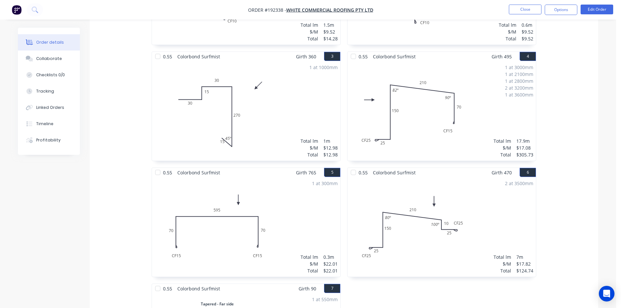
click at [521, 15] on nav "Order #192338 - WHITE COMMERCIAL ROOFING PTY LTD Close Options Edit Order" at bounding box center [310, 10] width 621 height 20
click at [527, 11] on button "Close" at bounding box center [525, 10] width 33 height 10
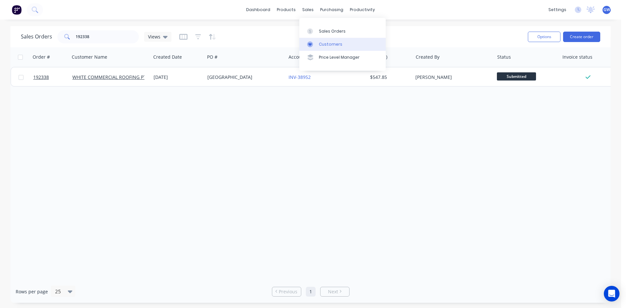
click at [313, 42] on icon at bounding box center [310, 44] width 6 height 6
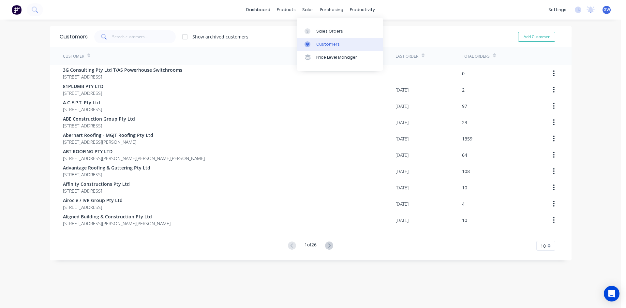
click at [325, 41] on div "Customers" at bounding box center [327, 44] width 23 height 6
click at [325, 29] on div "Sales Orders" at bounding box center [329, 31] width 27 height 6
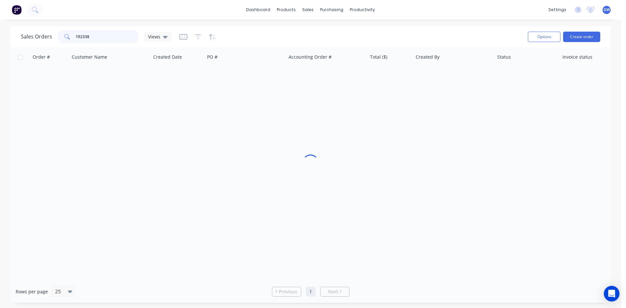
click at [124, 36] on input "192338" at bounding box center [108, 36] width 64 height 13
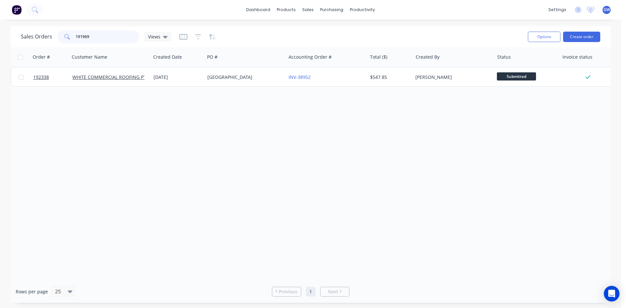
type input "191969"
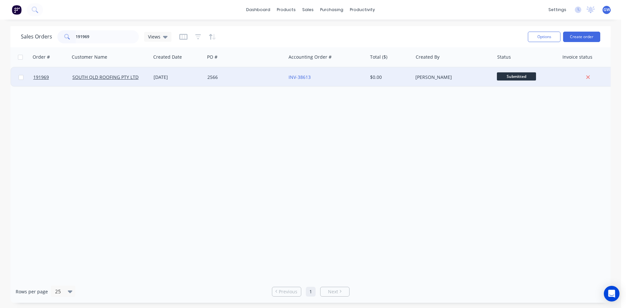
drag, startPoint x: 115, startPoint y: 10, endPoint x: 431, endPoint y: 81, distance: 323.8
click at [431, 81] on div "[PERSON_NAME]" at bounding box center [453, 77] width 81 height 20
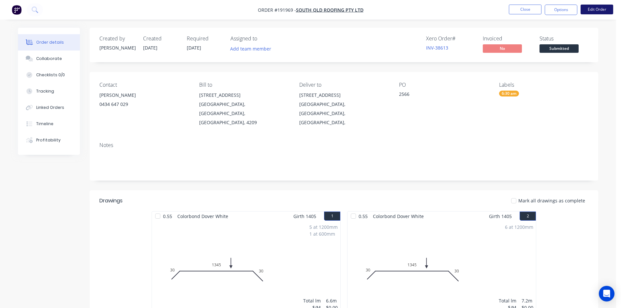
click at [599, 11] on button "Edit Order" at bounding box center [597, 10] width 33 height 10
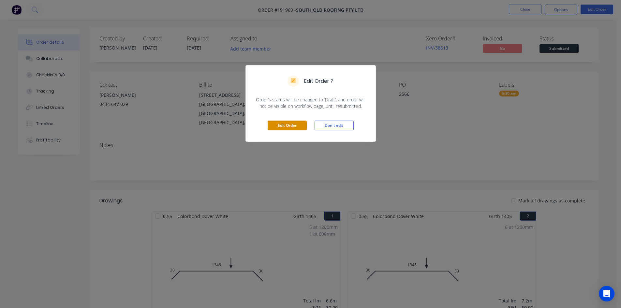
click at [285, 124] on button "Edit Order" at bounding box center [287, 126] width 39 height 10
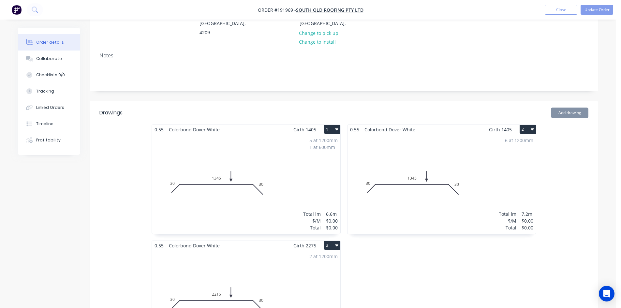
scroll to position [163, 0]
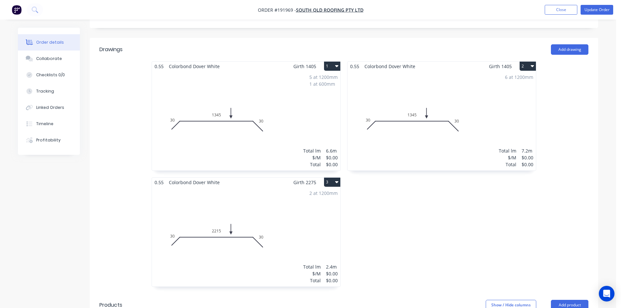
click at [525, 93] on div "6 at 1200mm Total lm $/M Total 7.2m $0.00 $0.00" at bounding box center [442, 120] width 188 height 99
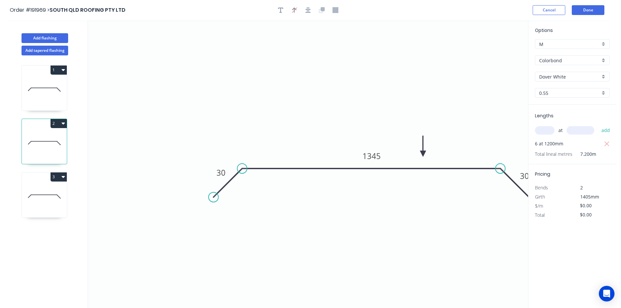
click at [543, 128] on input "text" at bounding box center [545, 130] width 20 height 8
type input "6"
type input "1405"
click at [598, 125] on button "add" at bounding box center [605, 130] width 15 height 11
click at [371, 156] on tspan "1345" at bounding box center [372, 156] width 18 height 11
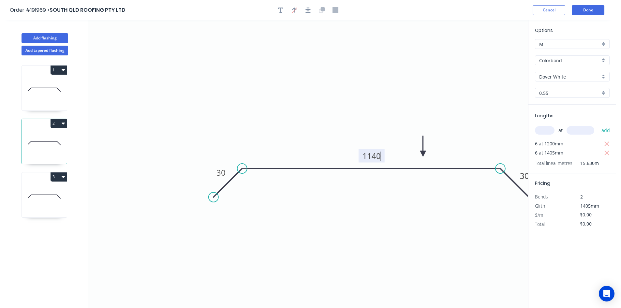
type input "$24.67"
click at [606, 140] on icon "button" at bounding box center [607, 144] width 6 height 8
type input "$207.97"
click at [304, 9] on button "button" at bounding box center [308, 10] width 10 height 10
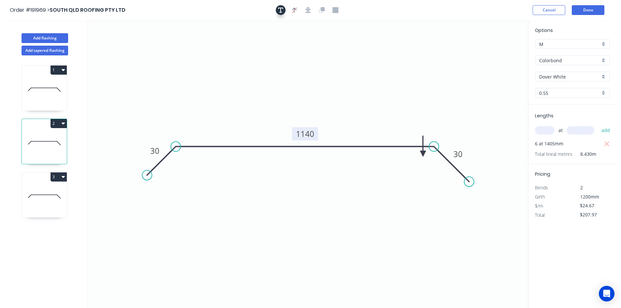
click at [280, 9] on icon "button" at bounding box center [280, 10] width 5 height 6
drag, startPoint x: 127, startPoint y: 42, endPoint x: 167, endPoint y: 43, distance: 39.8
click at [167, 43] on textarea at bounding box center [169, 47] width 53 height 24
click at [356, 186] on icon "Changed for pricing 30 1140 30" at bounding box center [308, 164] width 440 height 288
type textarea "Changed for pricing"
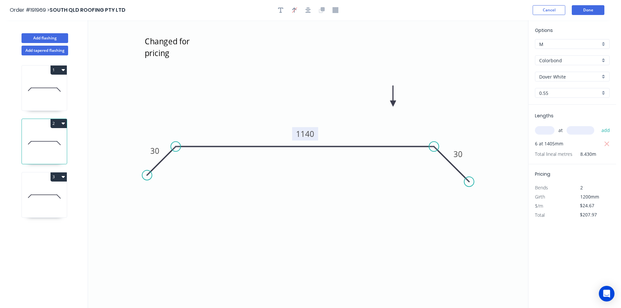
drag, startPoint x: 423, startPoint y: 154, endPoint x: 390, endPoint y: 96, distance: 66.9
click at [390, 96] on icon at bounding box center [393, 96] width 6 height 21
click at [390, 96] on icon at bounding box center [390, 88] width 6 height 21
drag, startPoint x: 29, startPoint y: 191, endPoint x: 86, endPoint y: 188, distance: 57.5
click at [30, 191] on icon at bounding box center [44, 197] width 45 height 42
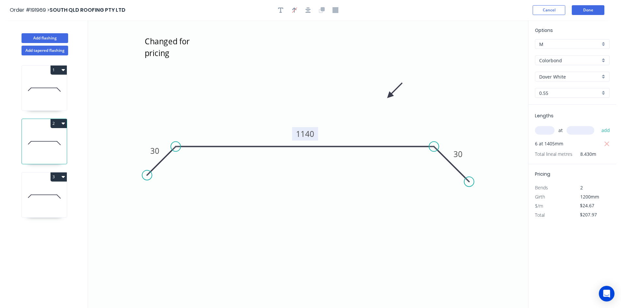
type input "$0.00"
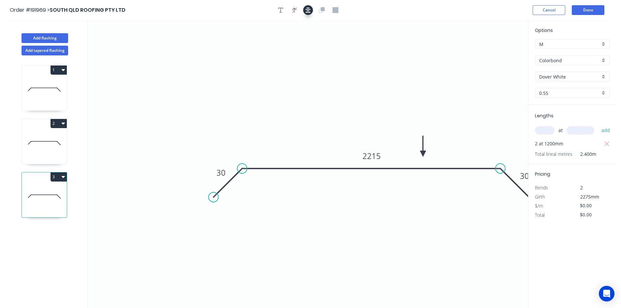
click at [307, 11] on button "button" at bounding box center [308, 10] width 10 height 10
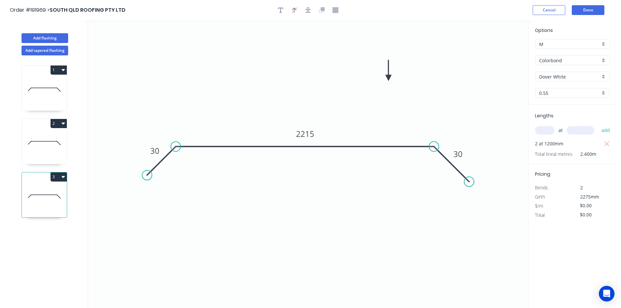
drag, startPoint x: 422, startPoint y: 153, endPoint x: 389, endPoint y: 78, distance: 82.2
click at [389, 78] on icon at bounding box center [389, 70] width 6 height 21
click at [546, 126] on div "at add" at bounding box center [573, 130] width 76 height 11
click at [544, 131] on input "text" at bounding box center [545, 130] width 20 height 8
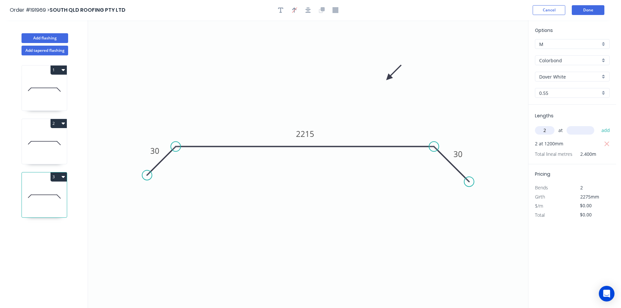
type input "2"
type input "2275"
click at [598, 125] on button "add" at bounding box center [605, 130] width 15 height 11
click at [305, 135] on tspan "2215" at bounding box center [305, 133] width 18 height 11
type input "$24.67"
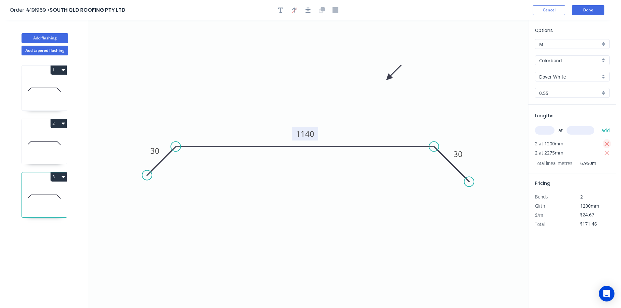
click at [605, 148] on icon "button" at bounding box center [607, 144] width 6 height 8
type input "$112.25"
click at [37, 81] on icon at bounding box center [44, 90] width 45 height 42
type input "$0.00"
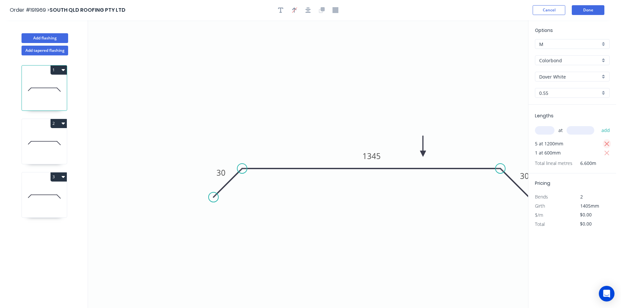
click at [606, 142] on icon "button" at bounding box center [607, 144] width 6 height 8
click at [547, 131] on input "text" at bounding box center [545, 130] width 20 height 8
type input "5"
type input "1405"
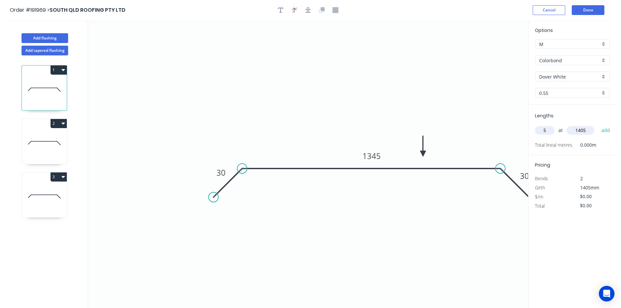
click at [598, 125] on button "add" at bounding box center [605, 130] width 15 height 11
click at [374, 161] on tspan "1345" at bounding box center [372, 156] width 18 height 11
type input "$24.67"
click at [309, 8] on icon "button" at bounding box center [308, 9] width 5 height 5
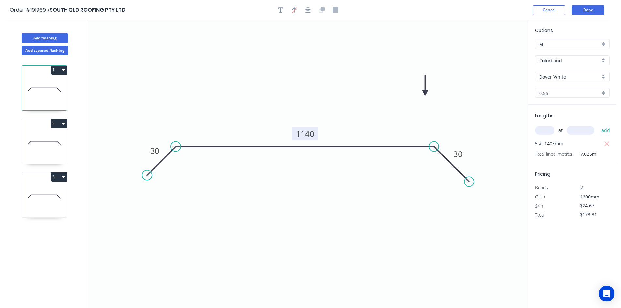
drag, startPoint x: 425, startPoint y: 153, endPoint x: 425, endPoint y: 93, distance: 59.7
click at [425, 93] on icon at bounding box center [426, 85] width 6 height 21
click at [55, 67] on button "1" at bounding box center [59, 70] width 16 height 9
click at [41, 82] on div "Duplicate" at bounding box center [36, 86] width 50 height 9
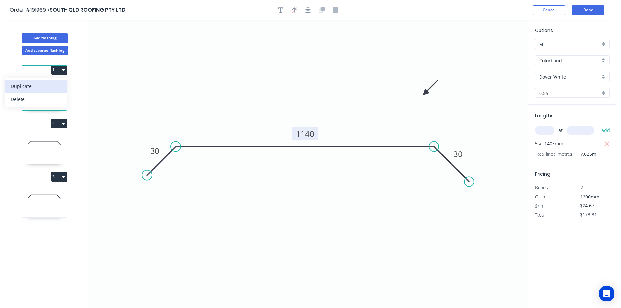
type input "$0.00"
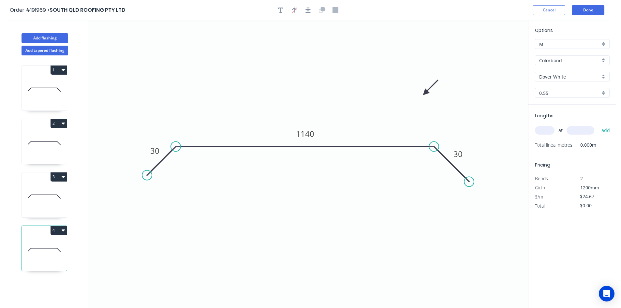
click at [539, 127] on input "text" at bounding box center [545, 130] width 20 height 8
type input "1"
type input "1405"
click at [598, 125] on button "add" at bounding box center [605, 130] width 15 height 11
type input "$34.66"
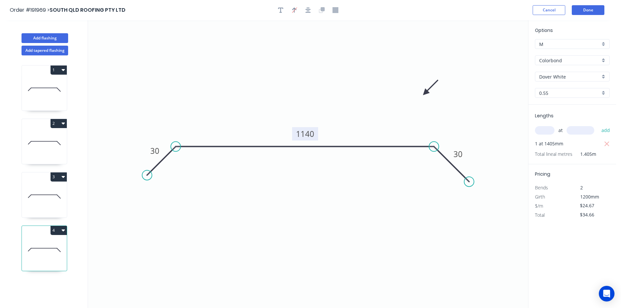
click at [308, 132] on tspan "1140" at bounding box center [305, 133] width 18 height 11
type input "$14.16"
type input "$19.89"
click at [278, 10] on icon "button" at bounding box center [280, 10] width 5 height 6
click at [143, 43] on textarea at bounding box center [132, 47] width 53 height 24
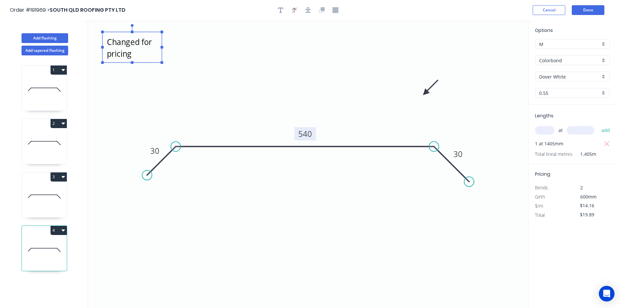
click at [421, 234] on icon "Changed for pricing 30 540 30" at bounding box center [308, 164] width 440 height 288
type textarea "Changed for pricing"
click at [596, 12] on button "Done" at bounding box center [588, 10] width 33 height 10
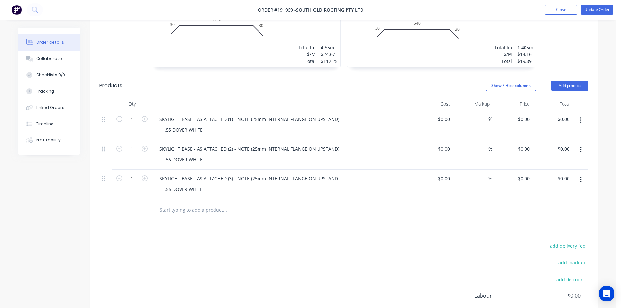
scroll to position [391, 0]
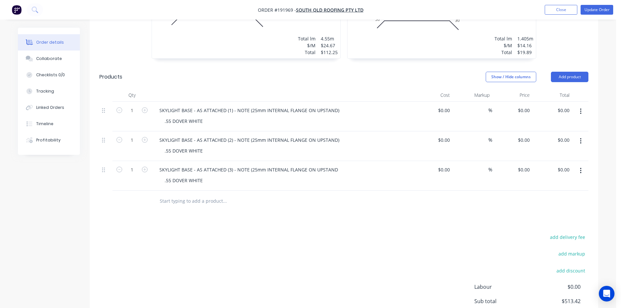
click at [585, 106] on button "button" at bounding box center [580, 112] width 15 height 12
click at [555, 165] on button "Delete" at bounding box center [558, 167] width 62 height 13
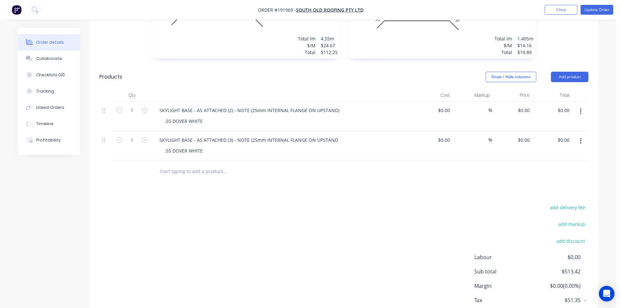
click at [577, 106] on button "button" at bounding box center [580, 112] width 15 height 12
click at [563, 163] on div "Delete" at bounding box center [557, 167] width 50 height 9
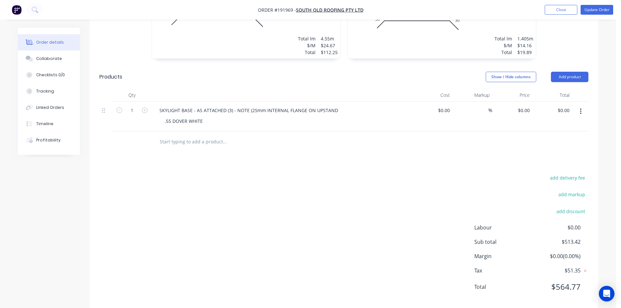
click at [580, 102] on div at bounding box center [580, 117] width 16 height 30
click at [582, 106] on button "button" at bounding box center [580, 112] width 15 height 12
click at [557, 163] on div "Delete" at bounding box center [557, 167] width 50 height 9
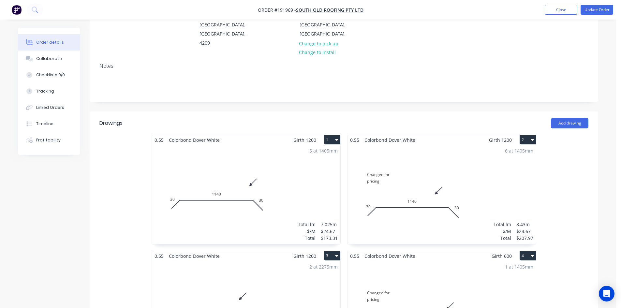
scroll to position [57, 0]
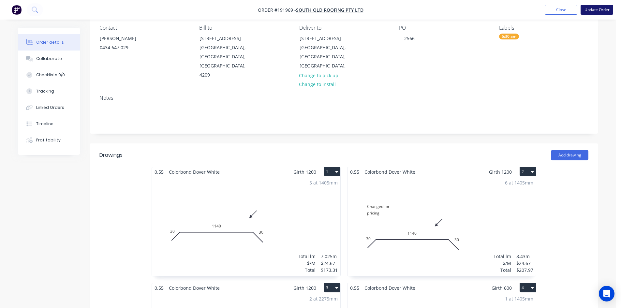
click at [597, 11] on button "Update Order" at bounding box center [597, 10] width 33 height 10
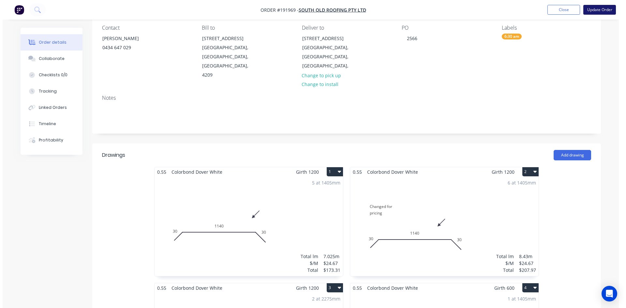
scroll to position [0, 0]
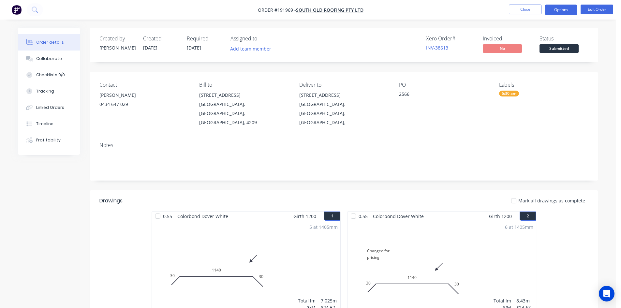
click at [553, 10] on button "Options" at bounding box center [561, 10] width 33 height 10
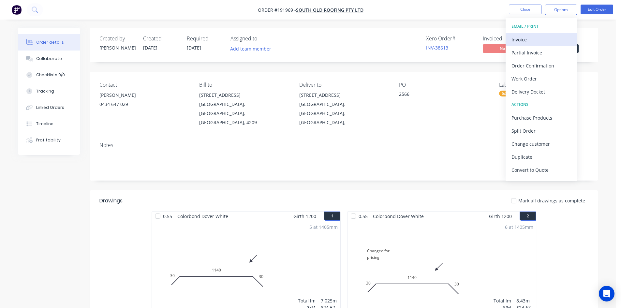
click at [545, 40] on div "Invoice" at bounding box center [542, 39] width 60 height 9
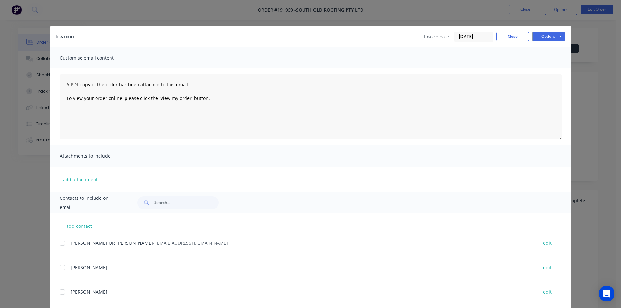
click at [59, 246] on div at bounding box center [62, 243] width 13 height 13
click at [552, 37] on button "Options" at bounding box center [548, 37] width 33 height 10
click at [558, 68] on button "Email" at bounding box center [553, 69] width 42 height 11
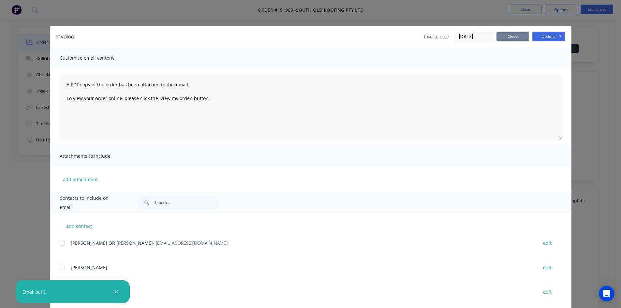
click at [516, 33] on button "Close" at bounding box center [513, 37] width 33 height 10
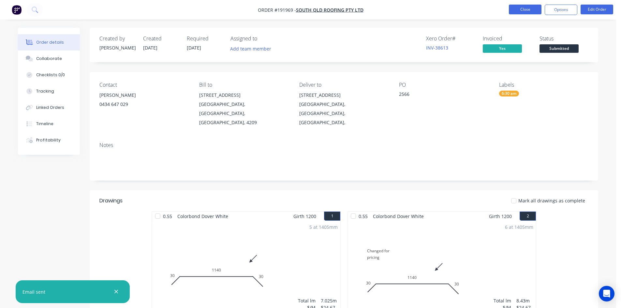
click at [529, 13] on button "Close" at bounding box center [525, 10] width 33 height 10
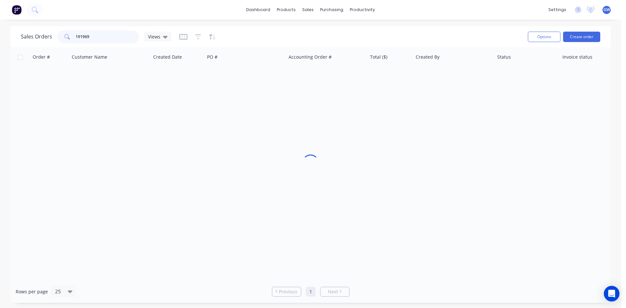
drag, startPoint x: 109, startPoint y: 40, endPoint x: 35, endPoint y: 40, distance: 74.0
click at [35, 40] on div "Sales Orders 191969 Views" at bounding box center [96, 36] width 151 height 13
type input "191432"
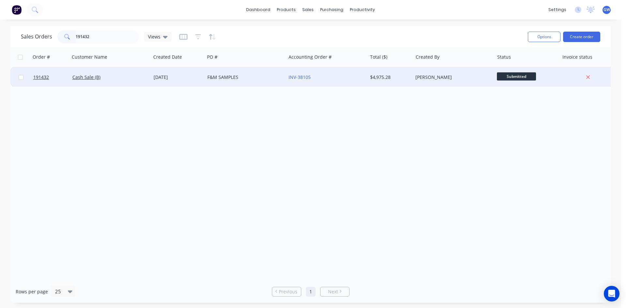
click at [399, 76] on div "$4,975.28" at bounding box center [389, 77] width 38 height 7
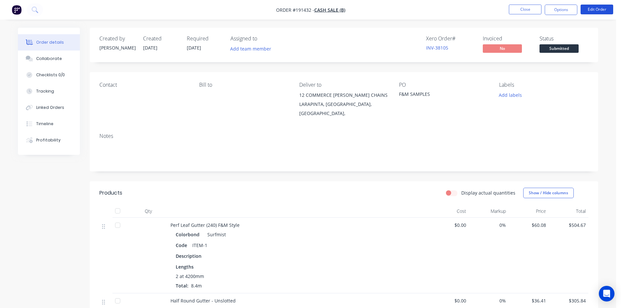
click at [602, 11] on button "Edit Order" at bounding box center [597, 10] width 33 height 10
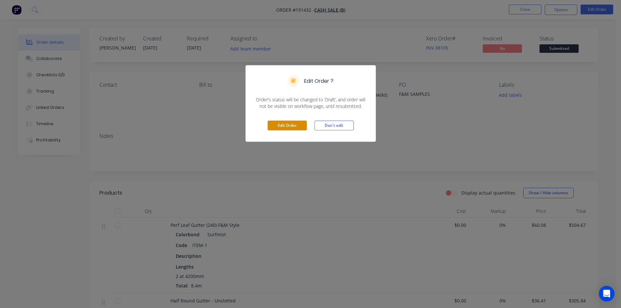
click at [280, 130] on button "Edit Order" at bounding box center [287, 126] width 39 height 10
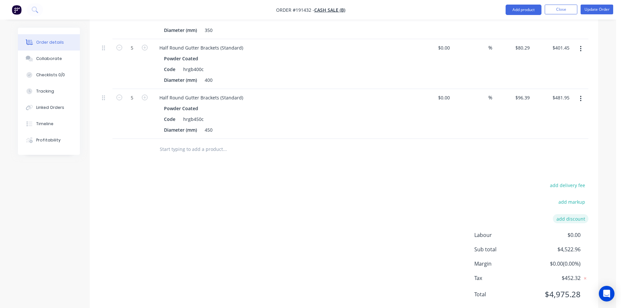
click at [576, 214] on button "add discount" at bounding box center [571, 218] width 36 height 9
type input "Samples"
type input "100"
click input "submit" at bounding box center [0, 0] width 0 height 0
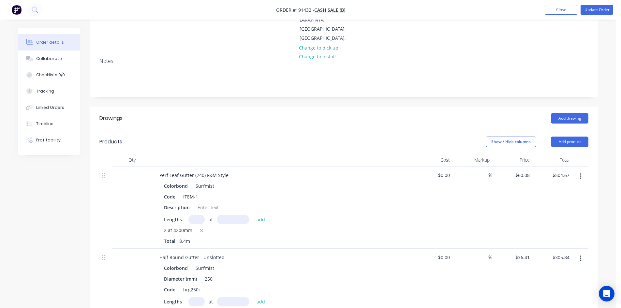
scroll to position [0, 0]
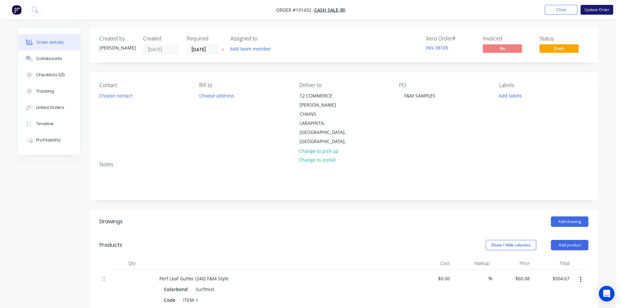
click at [596, 10] on button "Update Order" at bounding box center [597, 10] width 33 height 10
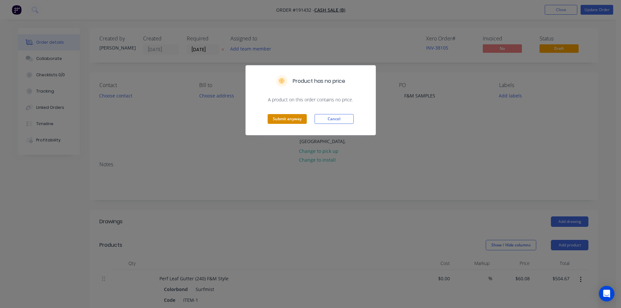
click at [278, 117] on button "Submit anyway" at bounding box center [287, 119] width 39 height 10
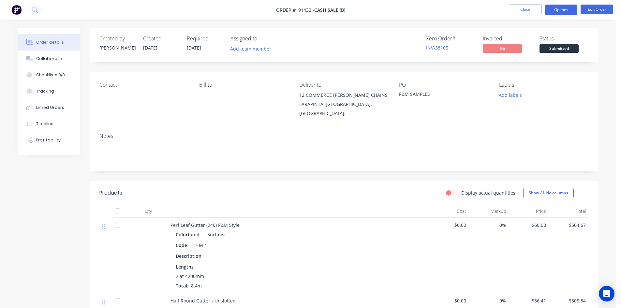
click at [565, 7] on button "Options" at bounding box center [561, 10] width 33 height 10
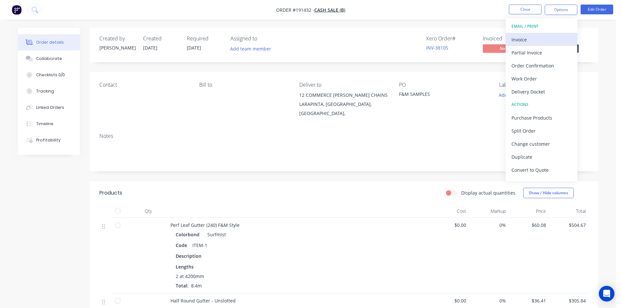
click at [554, 35] on div "Invoice" at bounding box center [542, 39] width 60 height 9
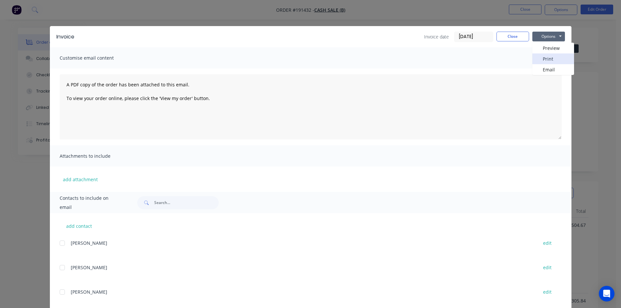
click at [550, 58] on button "Print" at bounding box center [553, 58] width 42 height 11
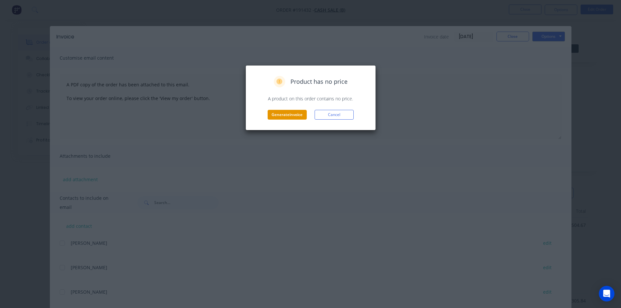
click at [289, 112] on button "Generate invoice" at bounding box center [287, 115] width 39 height 10
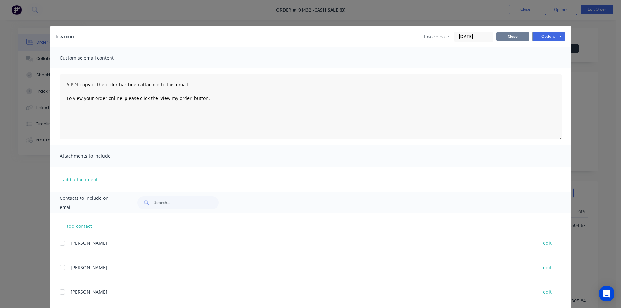
click at [497, 37] on button "Close" at bounding box center [513, 37] width 33 height 10
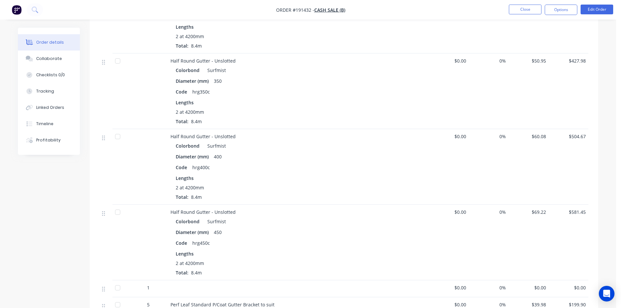
scroll to position [522, 0]
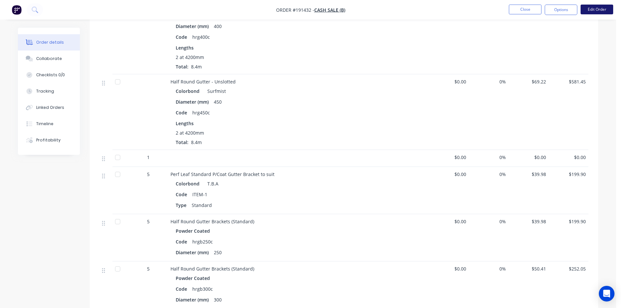
click at [598, 13] on button "Edit Order" at bounding box center [597, 10] width 33 height 10
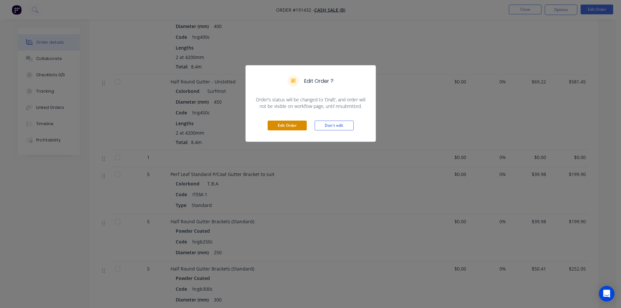
click at [285, 123] on button "Edit Order" at bounding box center [287, 126] width 39 height 10
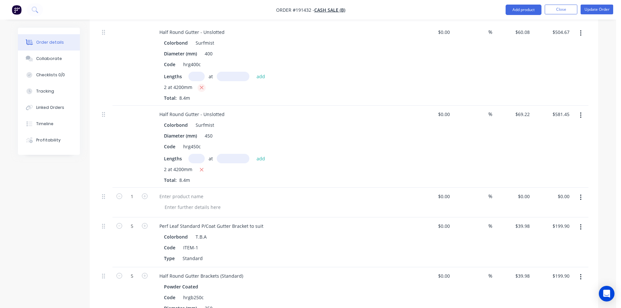
scroll to position [587, 0]
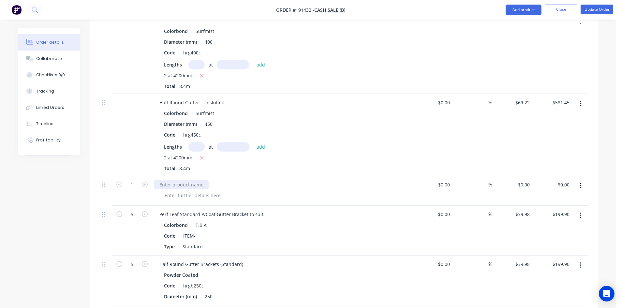
click at [193, 180] on div at bounding box center [181, 184] width 54 height 9
click at [186, 191] on div at bounding box center [192, 195] width 67 height 9
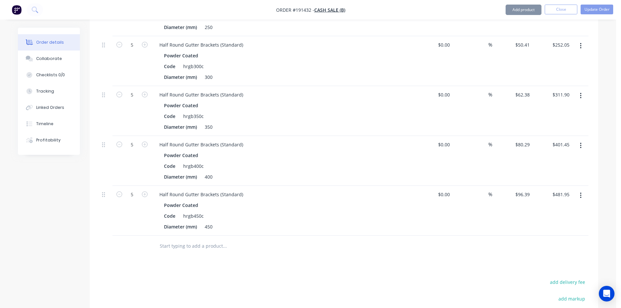
click at [367, 140] on div "Half Round Gutter Brackets (Standard)" at bounding box center [282, 144] width 256 height 9
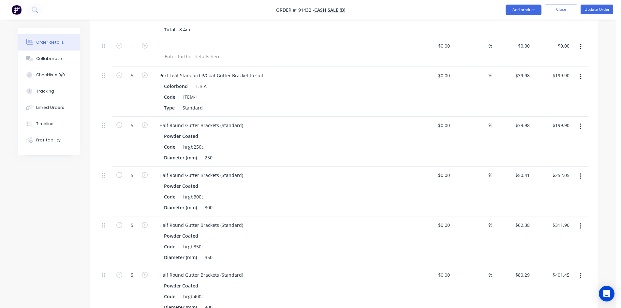
scroll to position [595, 0]
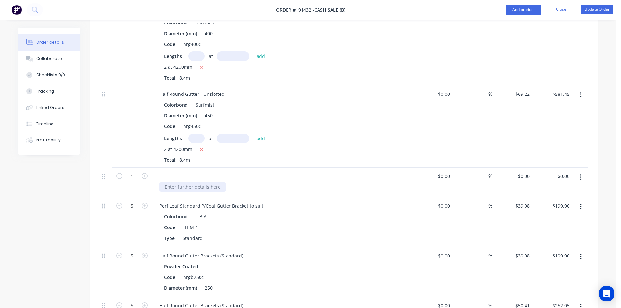
click at [199, 182] on div at bounding box center [192, 186] width 67 height 9
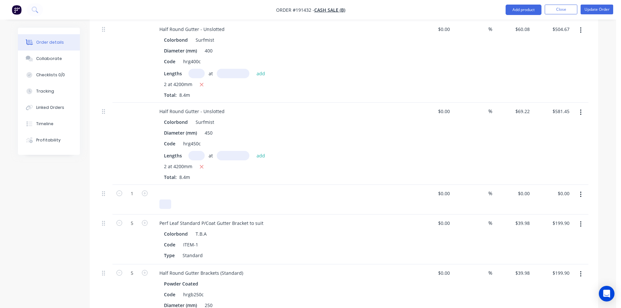
scroll to position [563, 0]
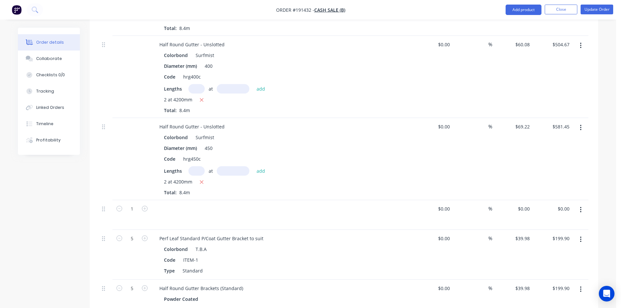
click at [351, 145] on div "Colorbond Surfmist Diameter (mm) 450 Code hrg450c Lengths at add 2 at 4200mm To…" at bounding box center [282, 164] width 256 height 63
click at [599, 7] on button "Update Order" at bounding box center [597, 10] width 33 height 10
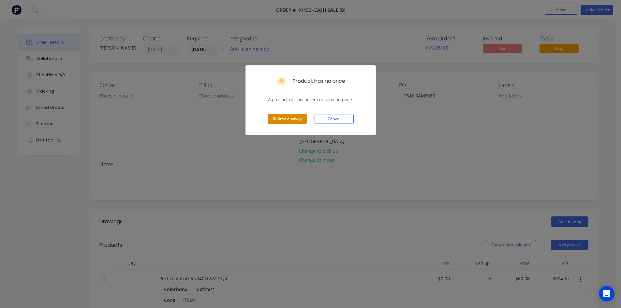
click at [282, 115] on button "Submit anyway" at bounding box center [287, 119] width 39 height 10
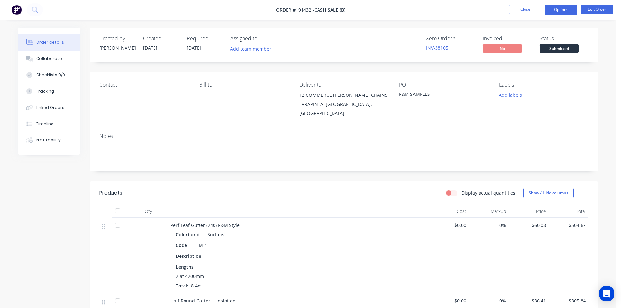
click at [564, 7] on button "Options" at bounding box center [561, 10] width 33 height 10
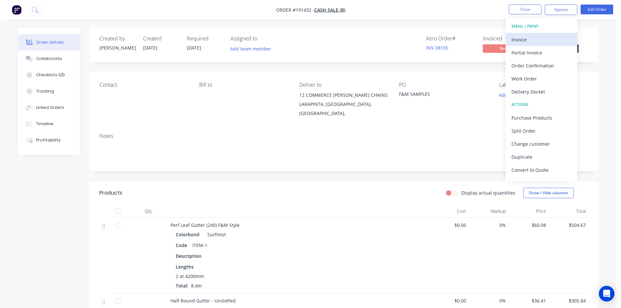
click at [541, 43] on div "Invoice" at bounding box center [542, 39] width 60 height 9
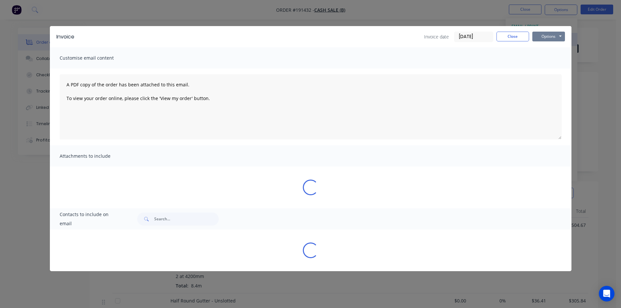
click at [553, 35] on button "Options" at bounding box center [548, 37] width 33 height 10
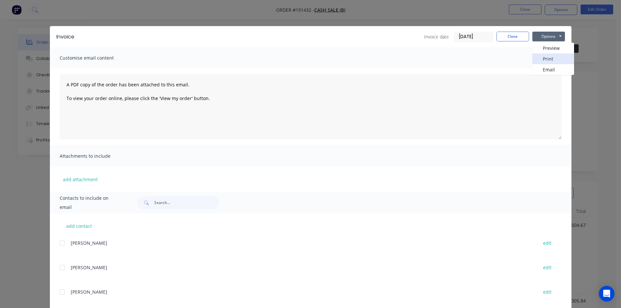
click at [554, 55] on button "Print" at bounding box center [553, 58] width 42 height 11
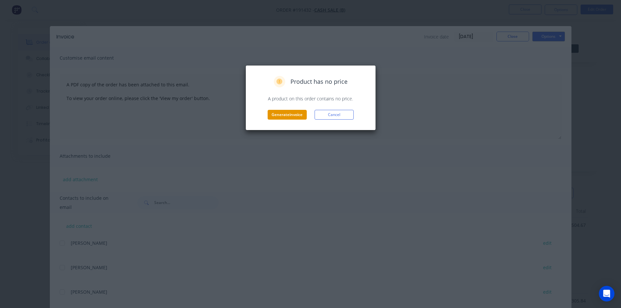
click at [284, 113] on button "Generate invoice" at bounding box center [287, 115] width 39 height 10
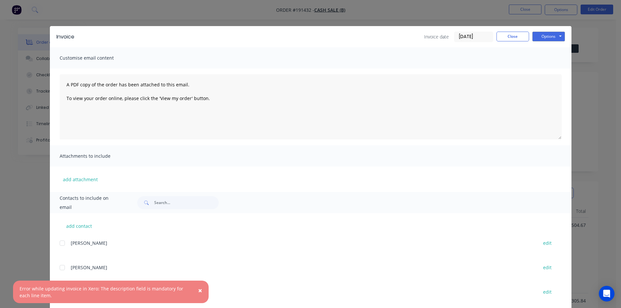
click at [201, 291] on span "×" at bounding box center [200, 290] width 4 height 9
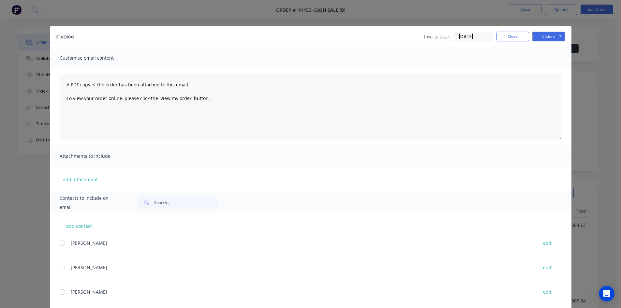
drag, startPoint x: 609, startPoint y: 18, endPoint x: 607, endPoint y: 15, distance: 3.5
click at [609, 18] on div "Invoice Invoice date 11/09/25 Close Options Preview Print Email Customise email…" at bounding box center [310, 154] width 621 height 308
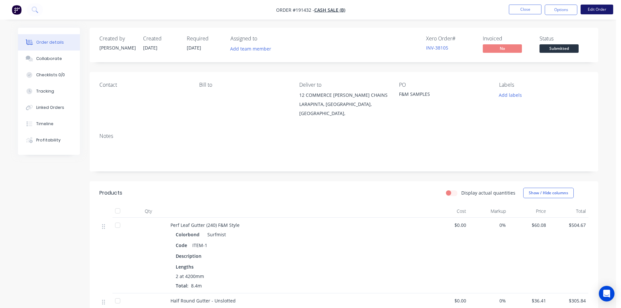
click at [604, 11] on button "Edit Order" at bounding box center [597, 10] width 33 height 10
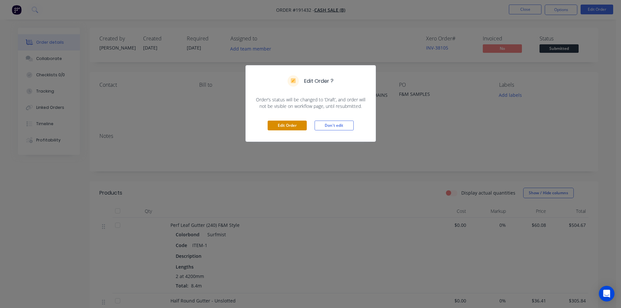
click at [288, 121] on button "Edit Order" at bounding box center [287, 126] width 39 height 10
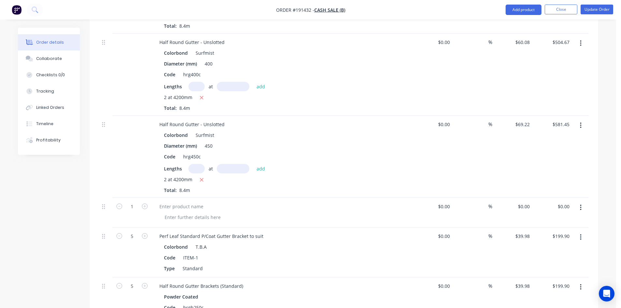
scroll to position [577, 0]
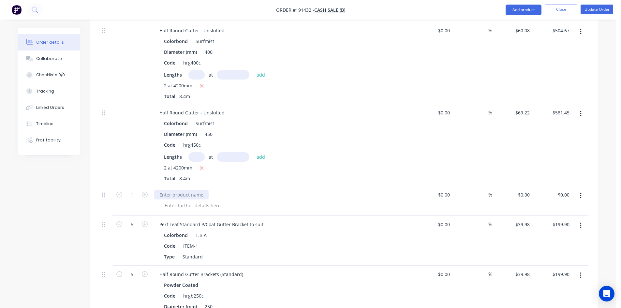
click at [179, 190] on div at bounding box center [181, 194] width 54 height 9
click at [170, 201] on div at bounding box center [192, 205] width 67 height 9
click at [338, 140] on div "Code hrg450c" at bounding box center [280, 144] width 239 height 9
click at [600, 8] on button "Update Order" at bounding box center [597, 10] width 33 height 10
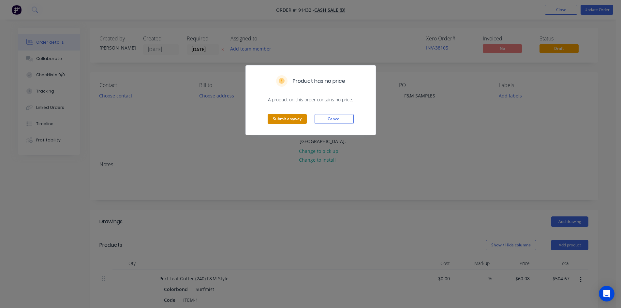
click at [287, 119] on button "Submit anyway" at bounding box center [287, 119] width 39 height 10
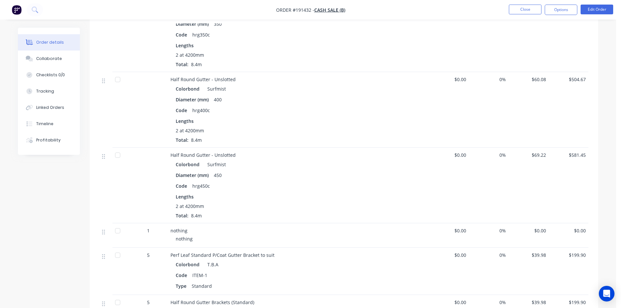
scroll to position [437, 0]
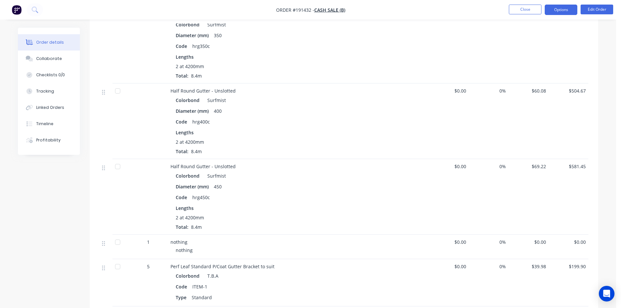
click at [563, 13] on button "Options" at bounding box center [561, 10] width 33 height 10
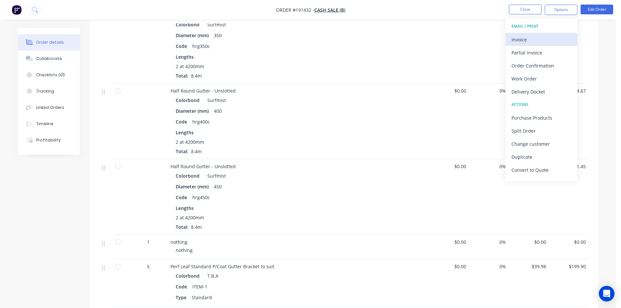
click at [533, 42] on div "Invoice" at bounding box center [542, 39] width 60 height 9
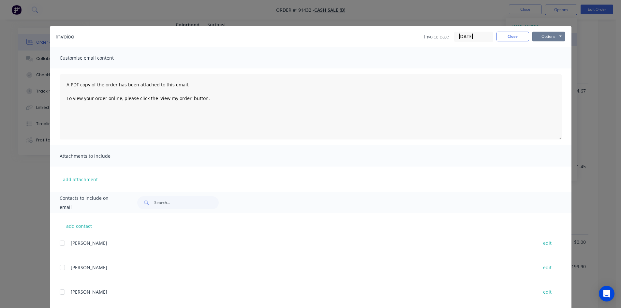
click at [549, 35] on button "Options" at bounding box center [548, 37] width 33 height 10
click at [544, 60] on button "Print" at bounding box center [553, 58] width 42 height 11
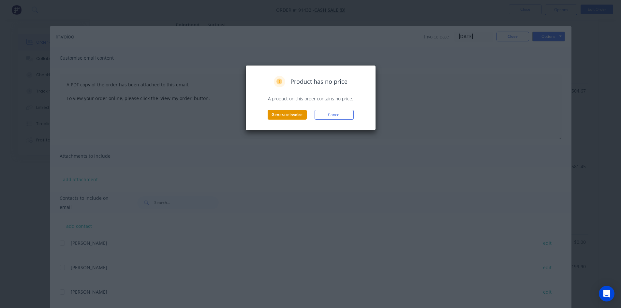
click at [281, 114] on button "Generate invoice" at bounding box center [287, 115] width 39 height 10
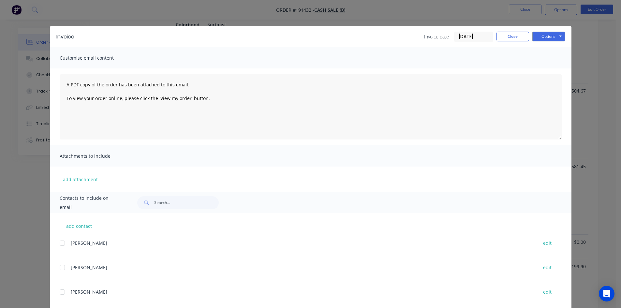
click at [513, 42] on div "Invoice Invoice date 11/09/25 Close Options Preview Print Email" at bounding box center [311, 36] width 522 height 21
click at [514, 35] on button "Close" at bounding box center [513, 37] width 33 height 10
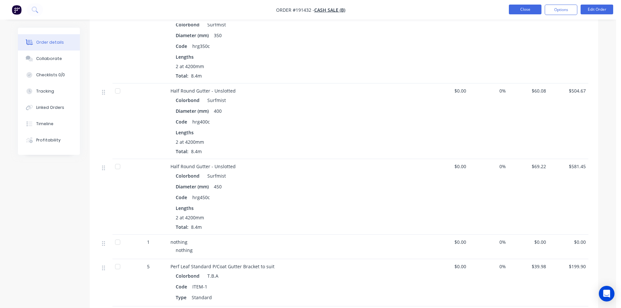
click at [525, 14] on button "Close" at bounding box center [525, 10] width 33 height 10
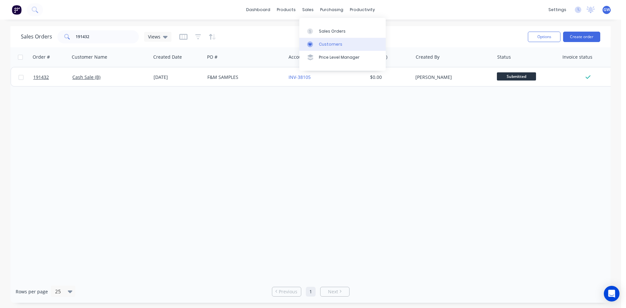
click at [314, 43] on div at bounding box center [312, 44] width 10 height 6
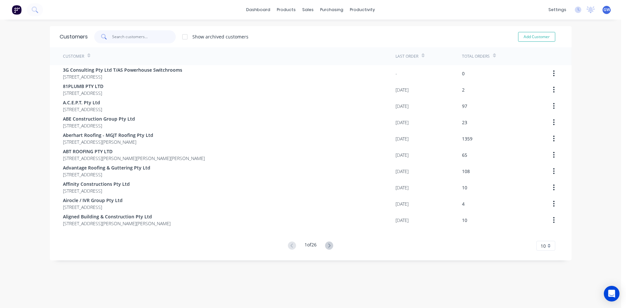
click at [149, 41] on input "text" at bounding box center [144, 36] width 64 height 13
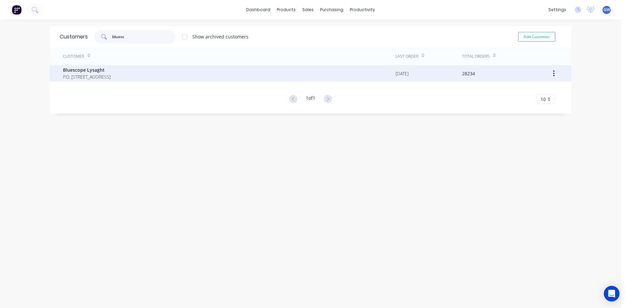
type input "bluesc"
click at [111, 69] on span "Bluescope Lysaght" at bounding box center [87, 70] width 48 height 7
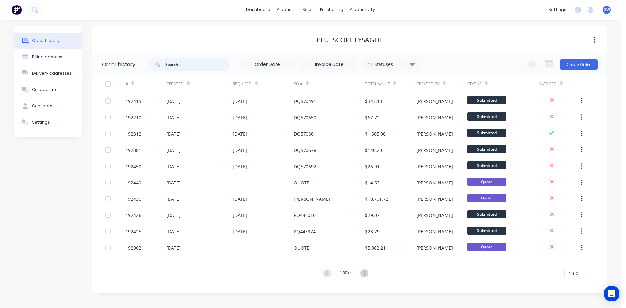
click at [189, 66] on input "text" at bounding box center [197, 64] width 65 height 13
type input "pack"
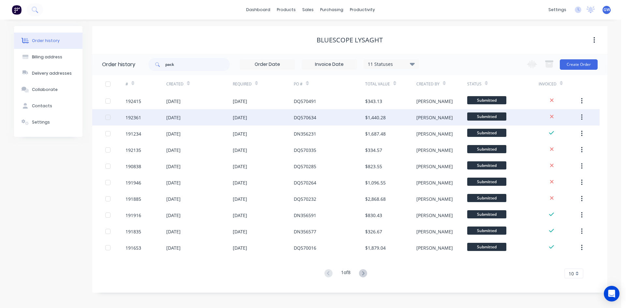
click at [370, 123] on div "$1,440.28" at bounding box center [390, 117] width 51 height 16
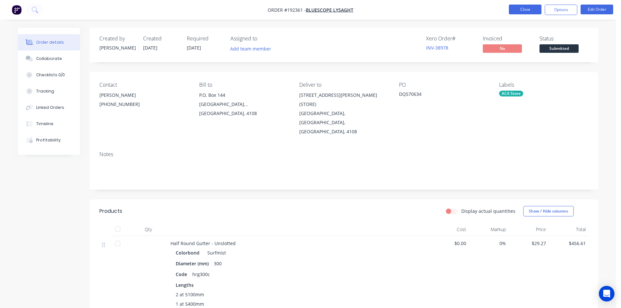
click at [530, 5] on button "Close" at bounding box center [525, 10] width 33 height 10
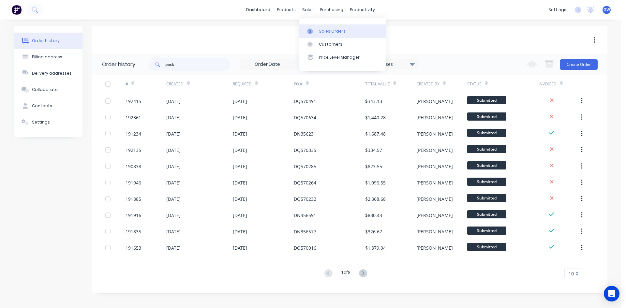
click at [316, 25] on link "Sales Orders" at bounding box center [342, 30] width 86 height 13
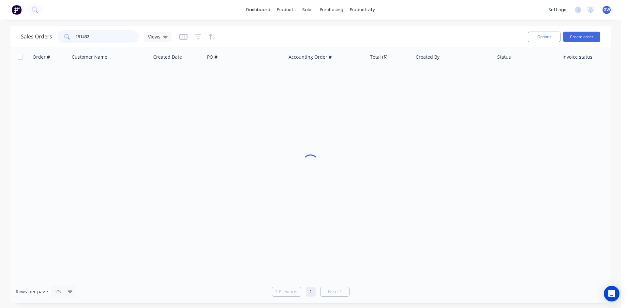
drag, startPoint x: 123, startPoint y: 38, endPoint x: 46, endPoint y: 34, distance: 77.1
click at [46, 34] on div "Sales Orders 191432 Views" at bounding box center [96, 36] width 151 height 13
type input "190589"
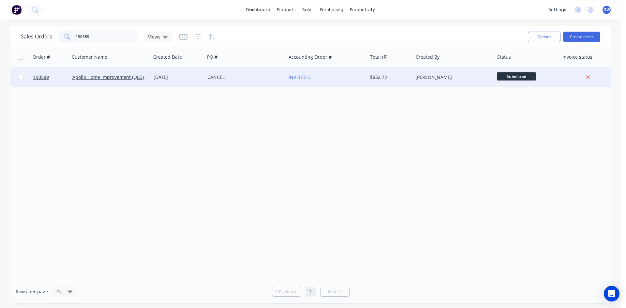
click at [392, 73] on div "$832.72" at bounding box center [390, 77] width 46 height 20
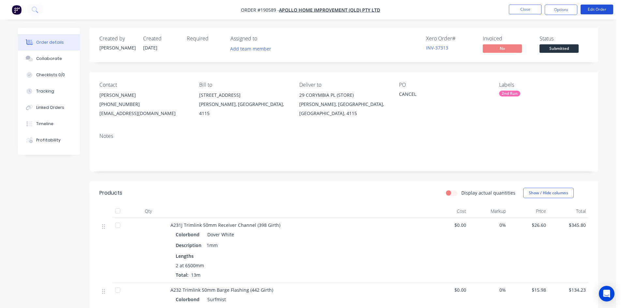
click at [602, 9] on button "Edit Order" at bounding box center [597, 10] width 33 height 10
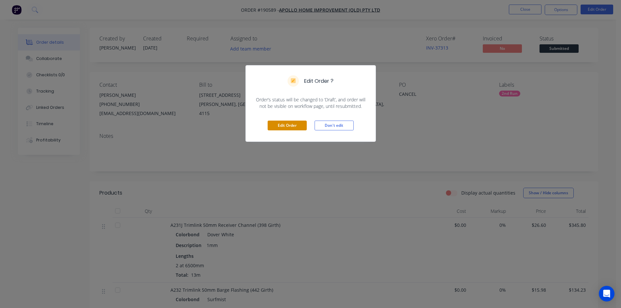
click at [283, 129] on button "Edit Order" at bounding box center [287, 126] width 39 height 10
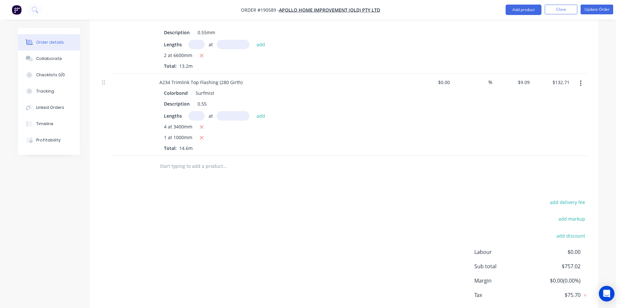
scroll to position [427, 0]
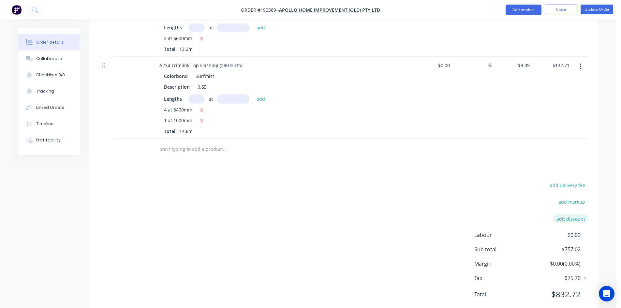
click at [574, 214] on button "add discount" at bounding box center [571, 218] width 36 height 9
click at [568, 216] on input at bounding box center [562, 221] width 29 height 10
type input "0"
type input "100"
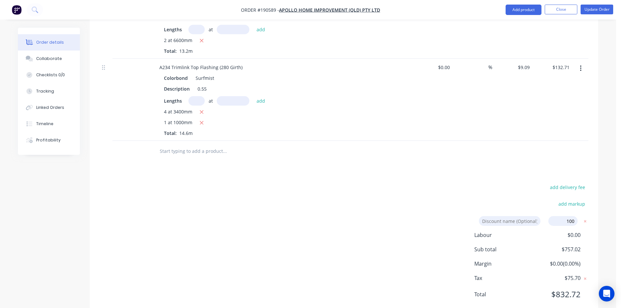
click input "submit" at bounding box center [0, 0] width 0 height 0
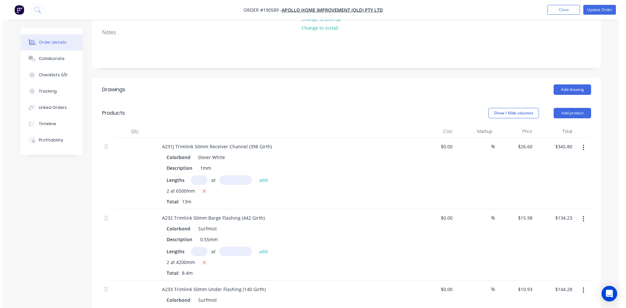
scroll to position [0, 0]
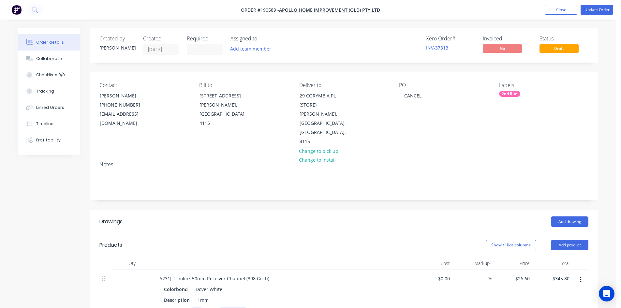
click at [606, 5] on nav "Order #190589 - Apollo Home Improvement (QLD) Pty Ltd Add product Close Update …" at bounding box center [310, 10] width 621 height 20
click at [595, 10] on button "Update Order" at bounding box center [597, 10] width 33 height 10
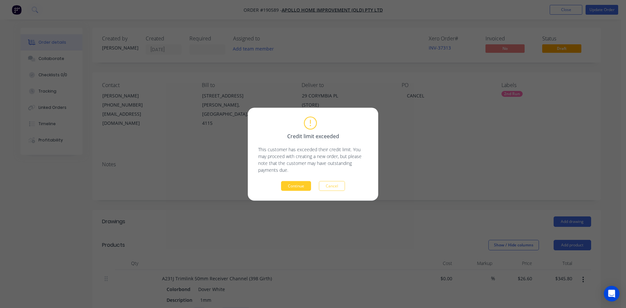
click at [294, 188] on button "Continue" at bounding box center [296, 186] width 30 height 10
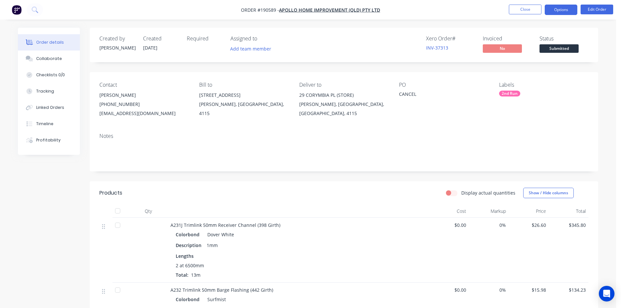
click at [558, 6] on button "Options" at bounding box center [561, 10] width 33 height 10
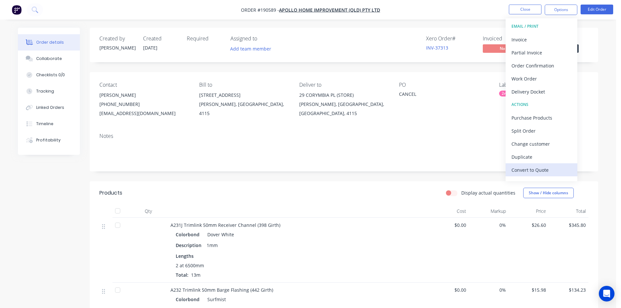
click at [539, 165] on div "Convert to Quote" at bounding box center [542, 169] width 60 height 9
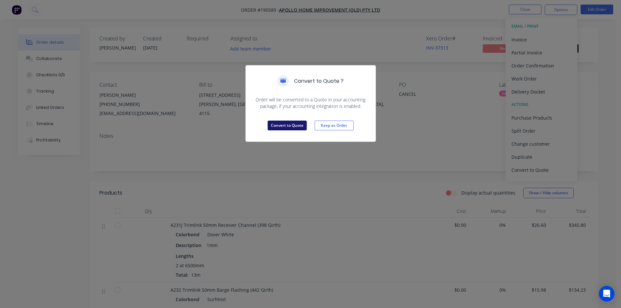
click at [294, 126] on button "Convert to Quote" at bounding box center [287, 126] width 39 height 10
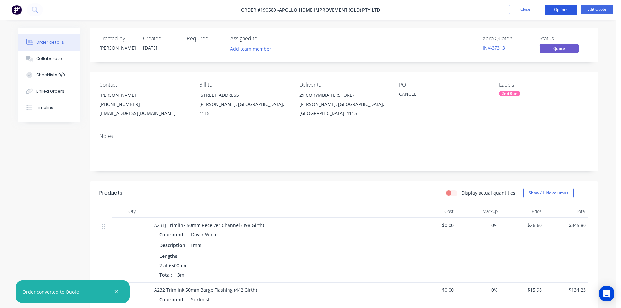
click at [562, 11] on button "Options" at bounding box center [561, 10] width 33 height 10
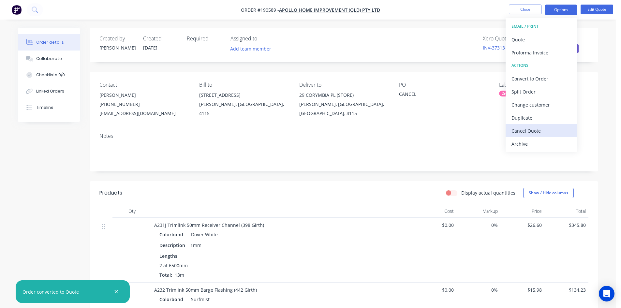
click at [544, 135] on div "Cancel Quote" at bounding box center [542, 130] width 60 height 9
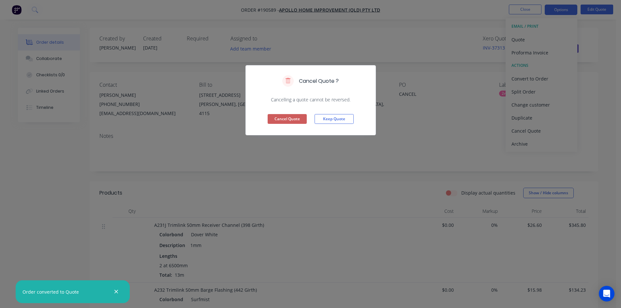
click at [283, 121] on button "Cancel Quote" at bounding box center [287, 119] width 39 height 10
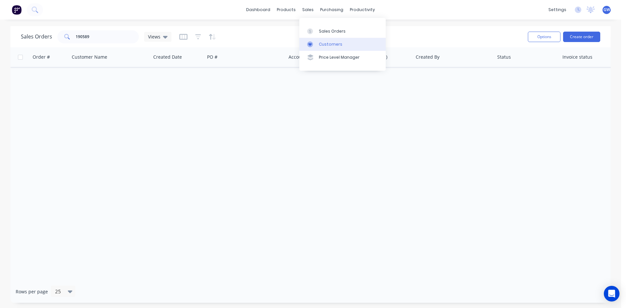
click at [342, 40] on link "Customers" at bounding box center [342, 44] width 86 height 13
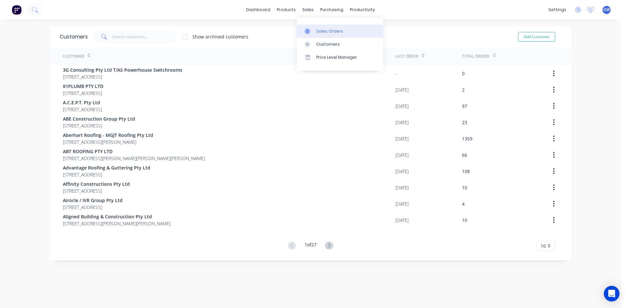
click at [307, 28] on icon at bounding box center [308, 31] width 6 height 6
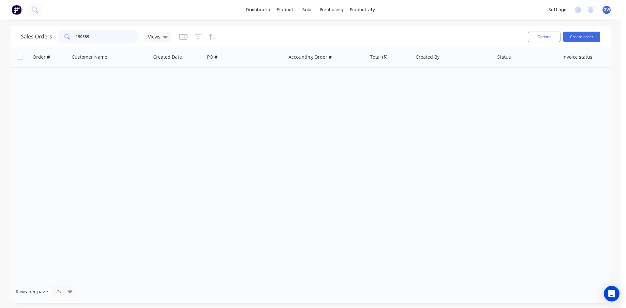
drag, startPoint x: 108, startPoint y: 37, endPoint x: 43, endPoint y: 33, distance: 65.3
click at [43, 33] on div "Sales Orders 190589 Views" at bounding box center [96, 36] width 151 height 13
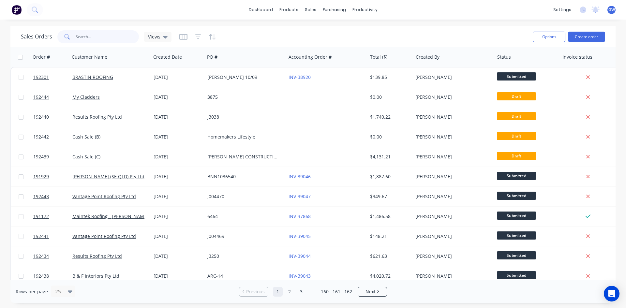
click at [87, 34] on input "text" at bounding box center [108, 36] width 64 height 13
type input "34402"
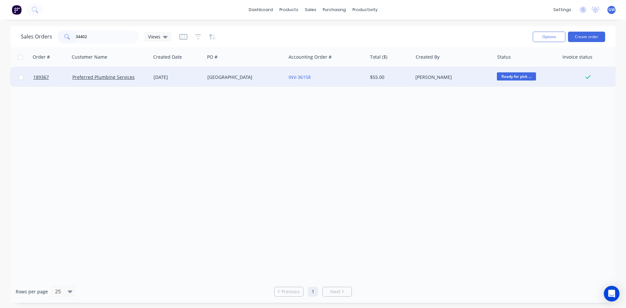
click at [333, 81] on div "INV-36158" at bounding box center [326, 77] width 81 height 20
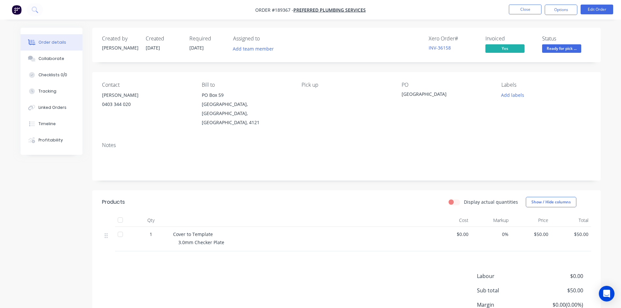
click at [526, 13] on button "Close" at bounding box center [525, 10] width 33 height 10
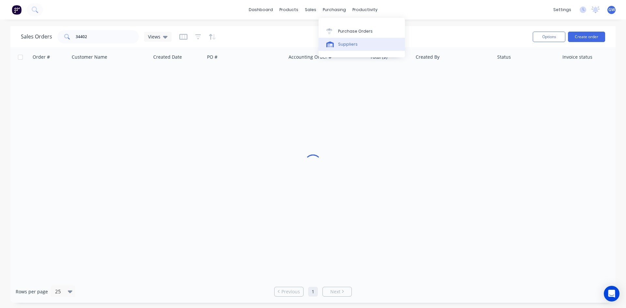
click at [346, 41] on div "Suppliers" at bounding box center [348, 44] width 20 height 6
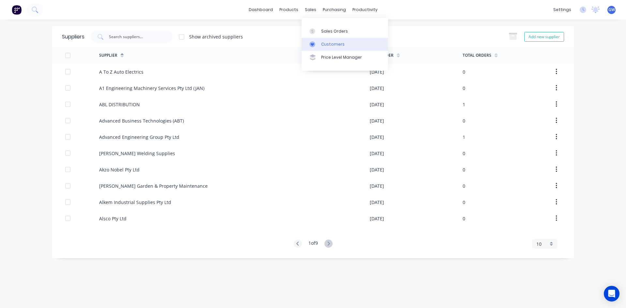
click at [324, 46] on div "Customers" at bounding box center [332, 44] width 23 height 6
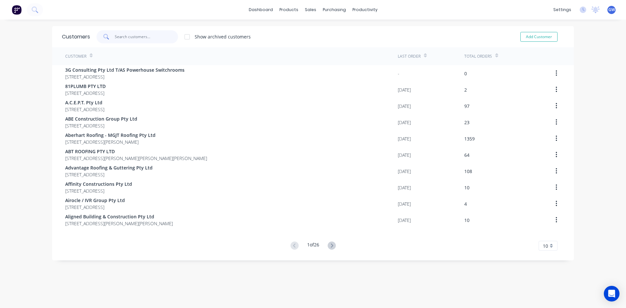
click at [150, 39] on input "text" at bounding box center [147, 36] width 64 height 13
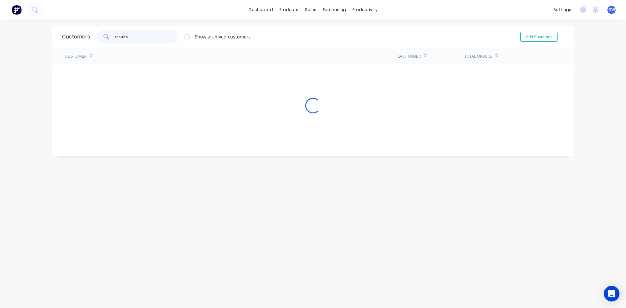
type input "results"
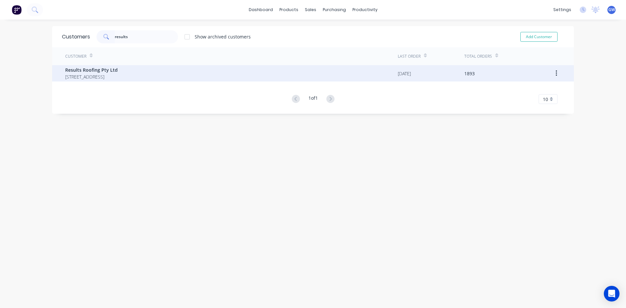
click at [223, 69] on div "Results Roofing Pty Ltd [STREET_ADDRESS]" at bounding box center [231, 73] width 333 height 16
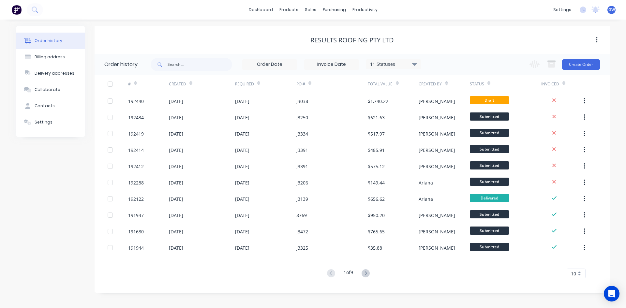
click at [579, 273] on div "10" at bounding box center [576, 274] width 19 height 10
click at [581, 262] on div "35" at bounding box center [576, 262] width 18 height 11
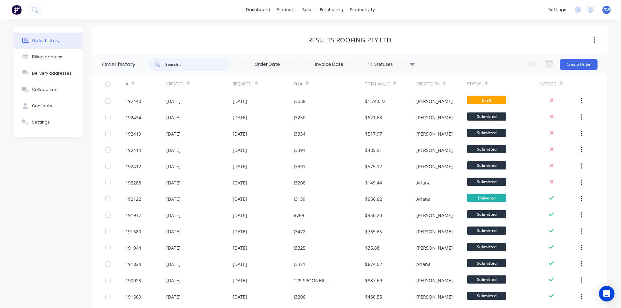
click at [209, 70] on input "text" at bounding box center [197, 64] width 65 height 13
type input "34402"
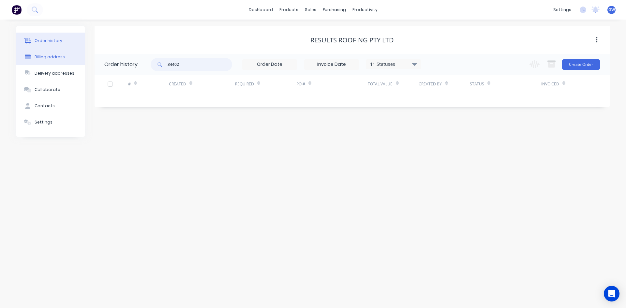
drag, startPoint x: 196, startPoint y: 63, endPoint x: 82, endPoint y: 62, distance: 114.8
click at [96, 61] on header "Order history 34402 11 Statuses Invoice Status Invoiced Not Invoiced Partial Or…" at bounding box center [352, 64] width 515 height 21
drag, startPoint x: 409, startPoint y: 63, endPoint x: 414, endPoint y: 68, distance: 7.8
click at [409, 63] on div "11 Statuses" at bounding box center [393, 64] width 55 height 7
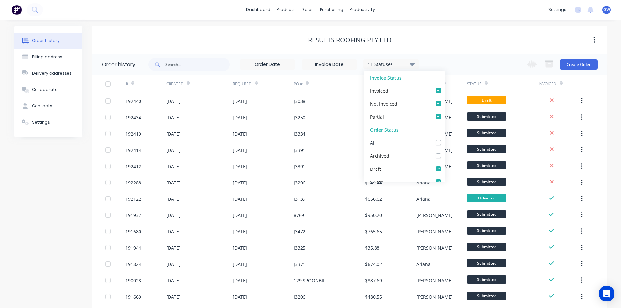
click at [445, 139] on label at bounding box center [445, 139] width 0 height 0
click at [445, 144] on input "checkbox" at bounding box center [447, 142] width 5 height 6
checkbox input "true"
click at [453, 52] on div "Results Roofing Pty Ltd" at bounding box center [349, 40] width 515 height 28
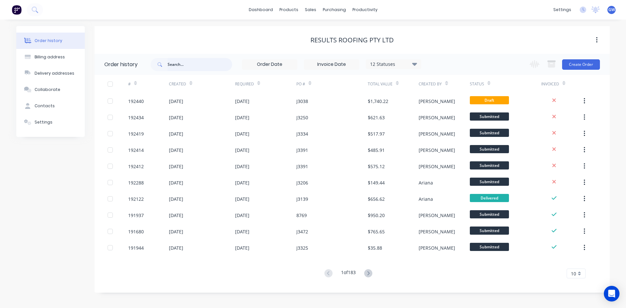
click at [204, 67] on input "text" at bounding box center [200, 64] width 65 height 13
type input "34402"
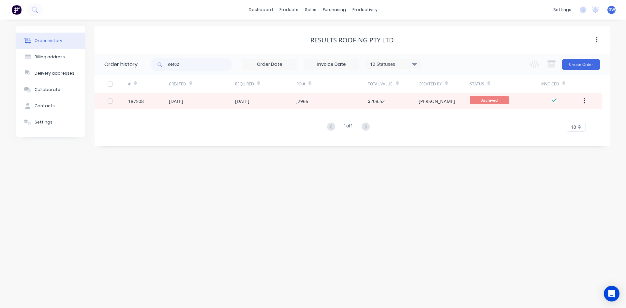
click at [354, 100] on div "J2966" at bounding box center [331, 101] width 71 height 16
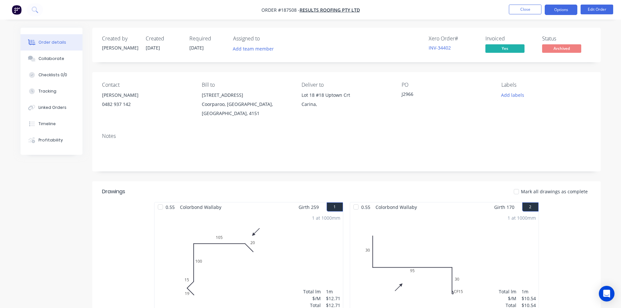
click at [560, 13] on button "Options" at bounding box center [561, 10] width 33 height 10
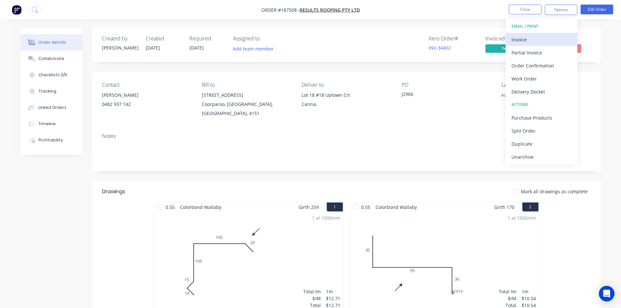
click at [544, 39] on div "Invoice" at bounding box center [542, 39] width 60 height 9
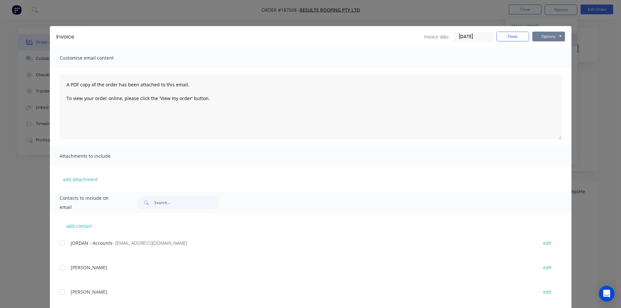
click at [562, 33] on button "Options" at bounding box center [548, 37] width 33 height 10
click at [559, 49] on button "Preview" at bounding box center [553, 48] width 42 height 11
click at [513, 36] on button "Close" at bounding box center [513, 37] width 33 height 10
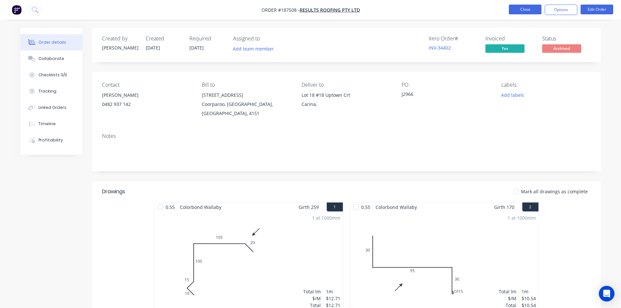
click at [529, 10] on button "Close" at bounding box center [525, 10] width 33 height 10
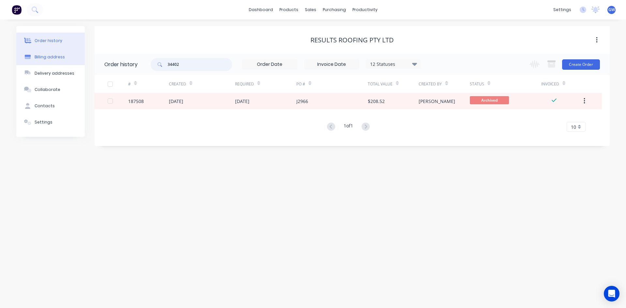
drag, startPoint x: 209, startPoint y: 62, endPoint x: 80, endPoint y: 52, distance: 129.1
click at [80, 52] on div "Order history Billing address Delivery addresses Collaborate Contacts Settings …" at bounding box center [312, 86] width 593 height 120
type input "4"
type input "34405"
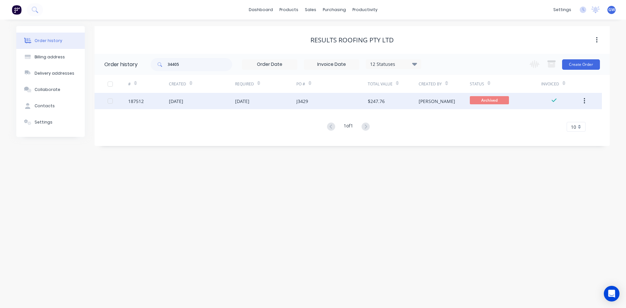
click at [282, 104] on div "[DATE]" at bounding box center [265, 101] width 61 height 16
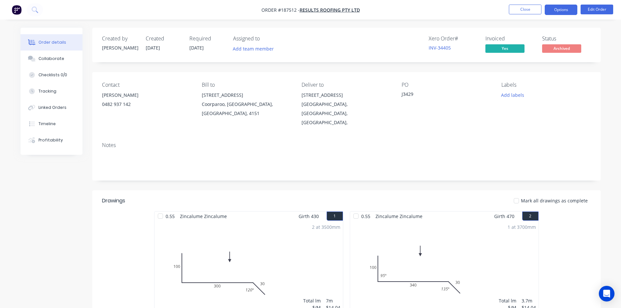
click at [558, 11] on button "Options" at bounding box center [561, 10] width 33 height 10
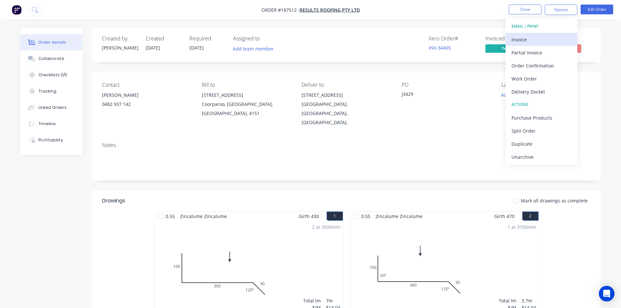
click at [546, 40] on div "Invoice" at bounding box center [542, 39] width 60 height 9
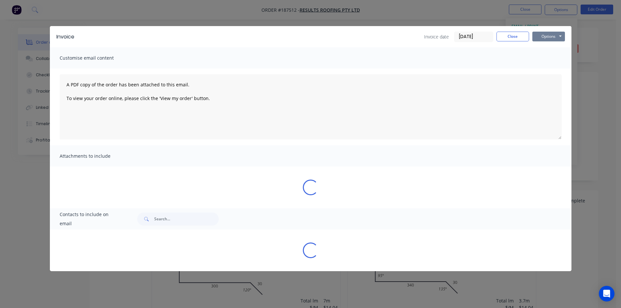
click at [548, 39] on button "Options" at bounding box center [548, 37] width 33 height 10
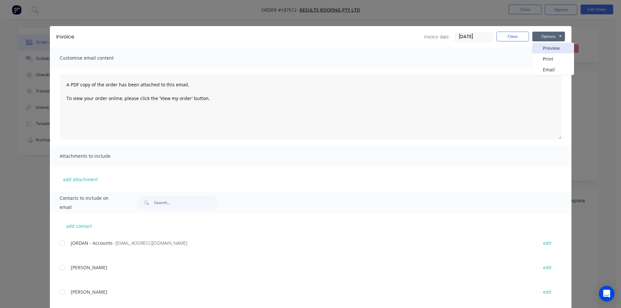
click at [552, 50] on button "Preview" at bounding box center [553, 48] width 42 height 11
click at [508, 38] on button "Close" at bounding box center [513, 37] width 33 height 10
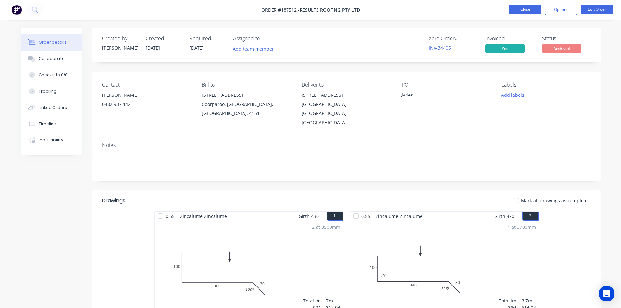
click at [532, 8] on button "Close" at bounding box center [525, 10] width 33 height 10
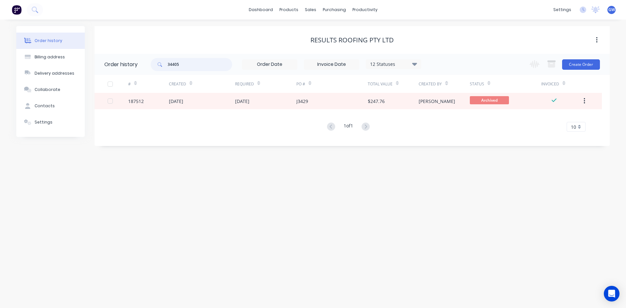
drag, startPoint x: 207, startPoint y: 67, endPoint x: 138, endPoint y: 66, distance: 69.1
click at [138, 66] on header "Order history 34405 12 Statuses Invoice Status Invoiced Not Invoiced Partial Or…" at bounding box center [352, 64] width 515 height 21
type input "34408"
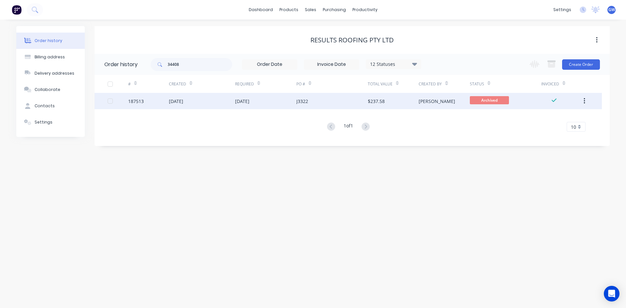
click at [401, 98] on div "$237.58" at bounding box center [393, 101] width 51 height 16
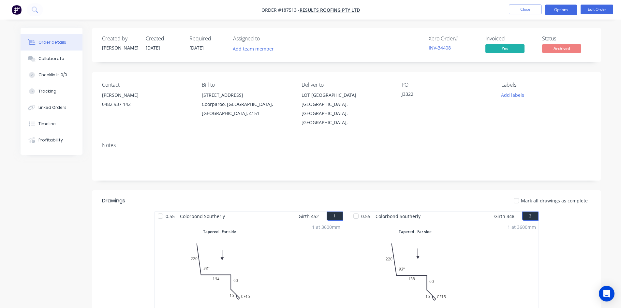
click at [564, 11] on button "Options" at bounding box center [561, 10] width 33 height 10
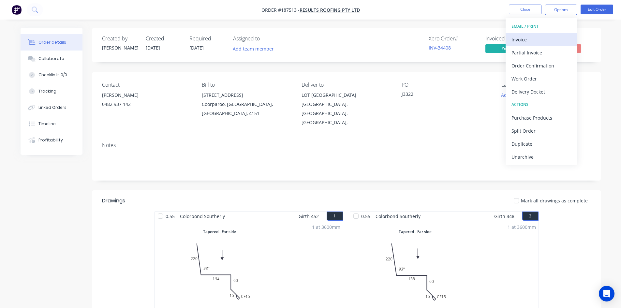
click at [543, 35] on div "Invoice" at bounding box center [542, 39] width 60 height 9
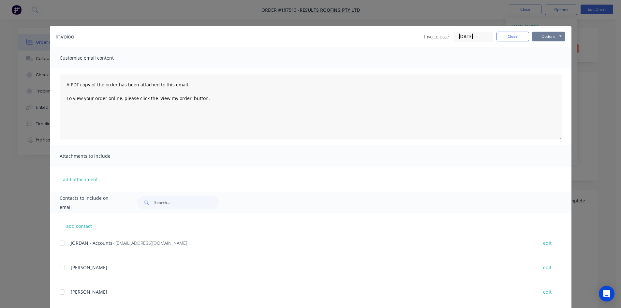
click at [552, 32] on button "Options" at bounding box center [548, 37] width 33 height 10
click at [548, 47] on button "Preview" at bounding box center [553, 48] width 42 height 11
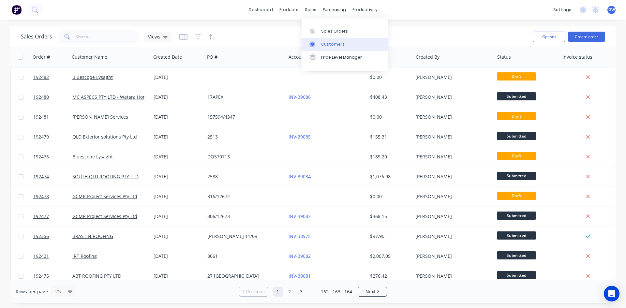
click at [339, 47] on div "Customers" at bounding box center [332, 44] width 23 height 6
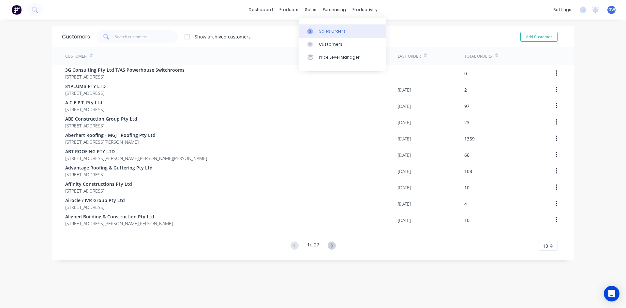
click at [317, 26] on link "Sales Orders" at bounding box center [342, 30] width 86 height 13
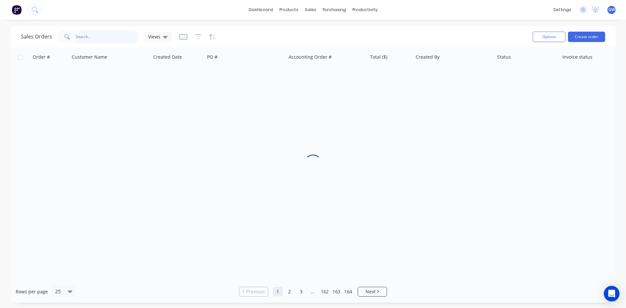
click at [84, 38] on input "text" at bounding box center [108, 36] width 64 height 13
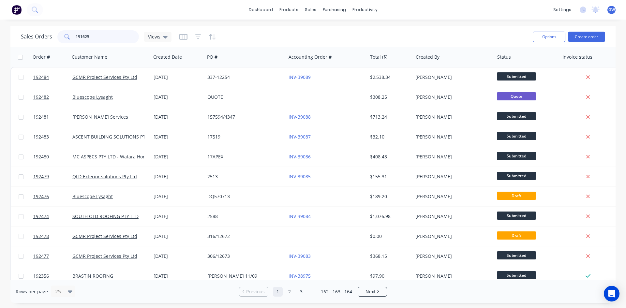
type input "191625"
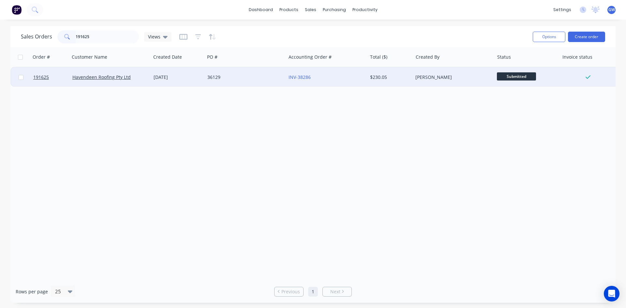
click at [410, 79] on div "$230.05" at bounding box center [390, 77] width 40 height 7
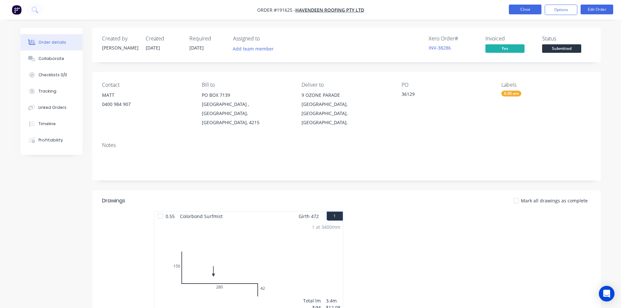
click at [518, 9] on button "Close" at bounding box center [525, 10] width 33 height 10
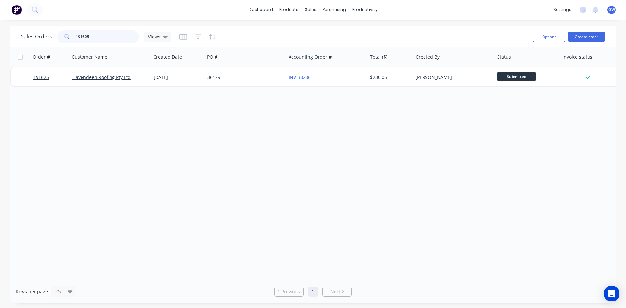
drag, startPoint x: 116, startPoint y: 35, endPoint x: 0, endPoint y: 37, distance: 116.4
click at [0, 37] on div "Sales Orders 191625 Views Options Create order Order # Customer Name Created Da…" at bounding box center [313, 164] width 626 height 277
click at [203, 169] on div "Order # Customer Name Created Date PO # Accounting Order # Total ($) Created By…" at bounding box center [312, 163] width 605 height 233
drag, startPoint x: 169, startPoint y: 12, endPoint x: 176, endPoint y: 10, distance: 7.3
click at [171, 11] on div "dashboard products sales purchasing productivity dashboard products Product Cat…" at bounding box center [313, 10] width 626 height 20
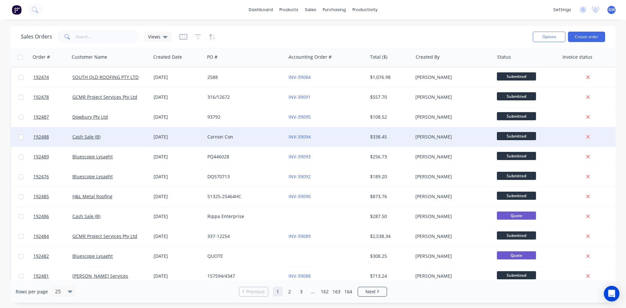
click at [339, 138] on div "INV-39094" at bounding box center [325, 137] width 72 height 7
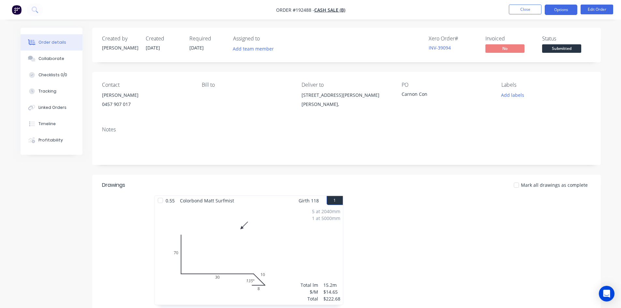
click at [567, 8] on button "Options" at bounding box center [561, 10] width 33 height 10
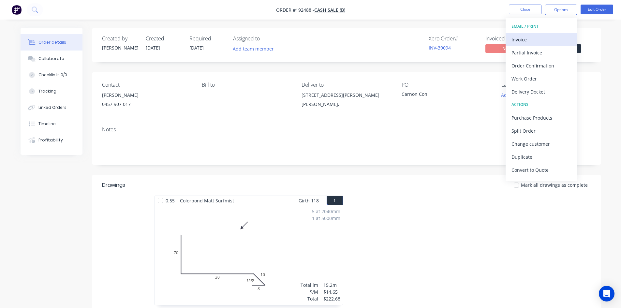
click at [552, 35] on div "Invoice" at bounding box center [542, 39] width 60 height 9
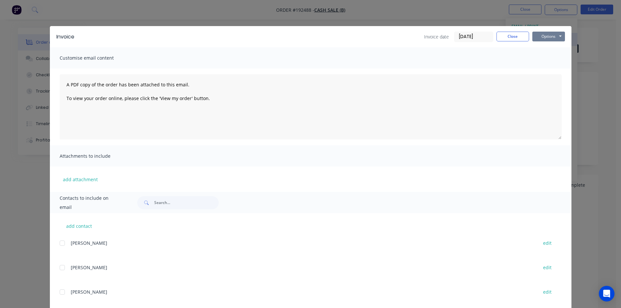
click at [552, 35] on button "Options" at bounding box center [548, 37] width 33 height 10
click at [555, 64] on button "Print" at bounding box center [553, 58] width 42 height 11
